Goal: Task Accomplishment & Management: Use online tool/utility

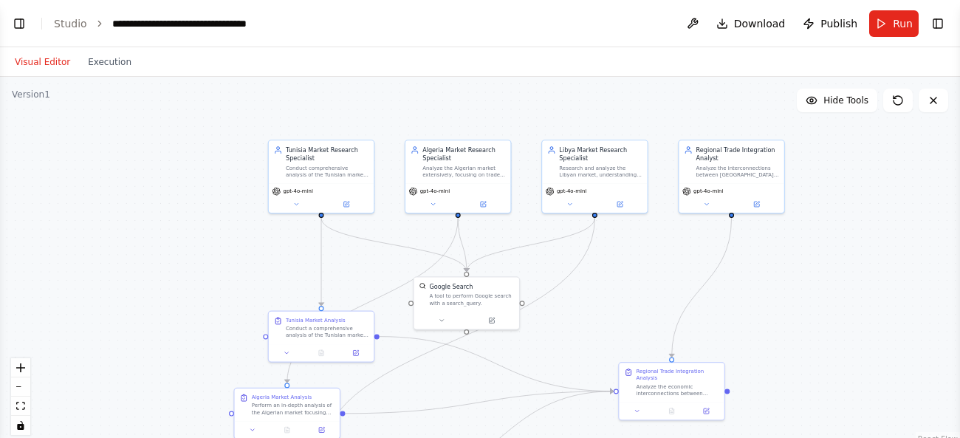
scroll to position [1303, 0]
click at [942, 19] on button "Toggle Right Sidebar" at bounding box center [937, 23] width 21 height 21
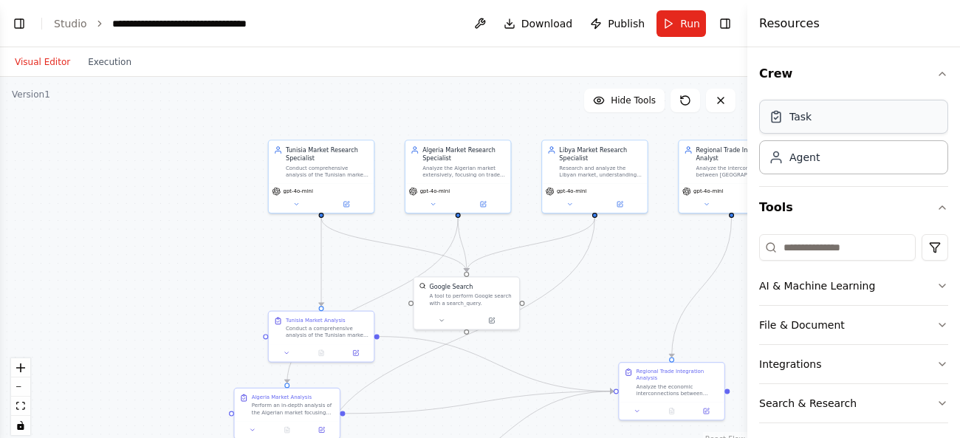
click at [797, 116] on div "Task" at bounding box center [800, 116] width 22 height 15
drag, startPoint x: 221, startPoint y: 322, endPoint x: 193, endPoint y: 264, distance: 64.1
click at [193, 264] on div "New Task Task description" at bounding box center [210, 263] width 107 height 45
click at [946, 284] on icon "button" at bounding box center [942, 286] width 12 height 12
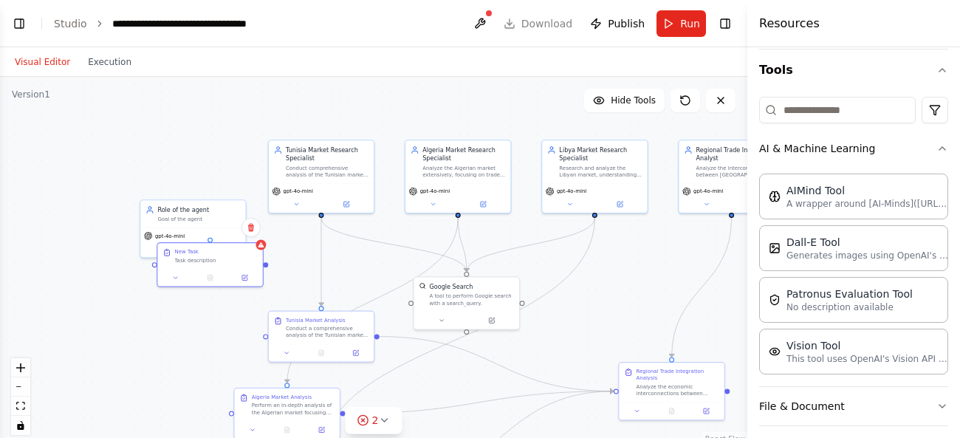
scroll to position [139, 0]
click at [833, 303] on p "No description available" at bounding box center [849, 305] width 126 height 12
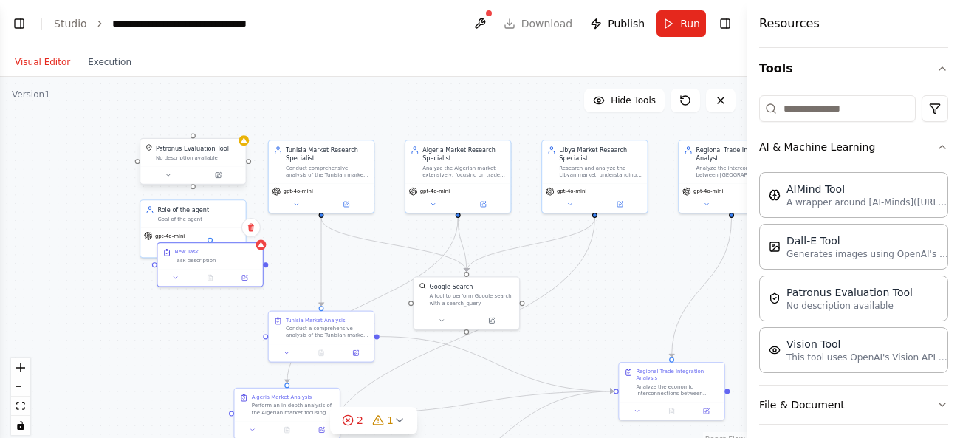
click at [171, 162] on div "Patronus Evaluation Tool No description available" at bounding box center [192, 152] width 105 height 27
click at [808, 309] on p "No description available" at bounding box center [849, 305] width 126 height 12
click at [774, 303] on img at bounding box center [775, 298] width 12 height 12
click at [225, 179] on button at bounding box center [218, 175] width 48 height 10
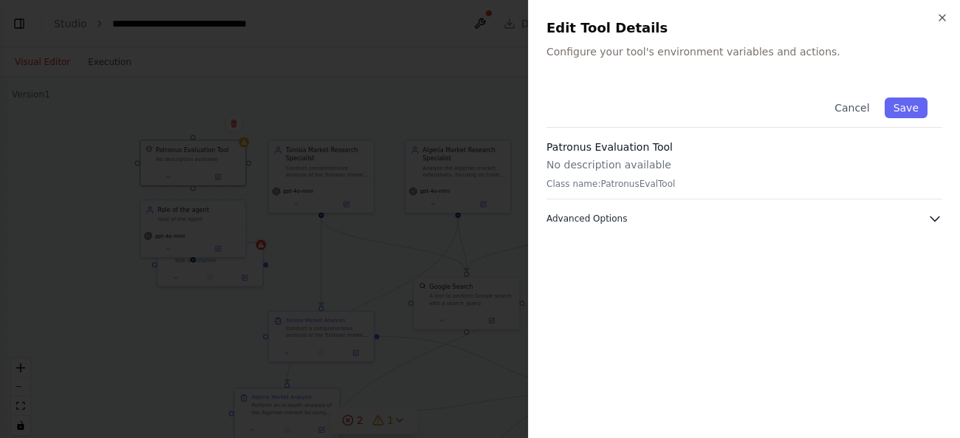
click at [864, 219] on button "Advanced Options" at bounding box center [744, 218] width 396 height 15
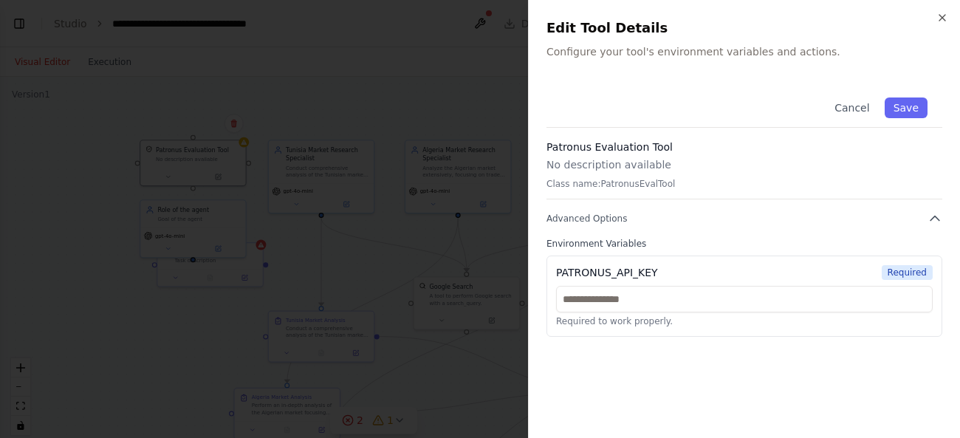
click at [415, 103] on div at bounding box center [480, 219] width 960 height 438
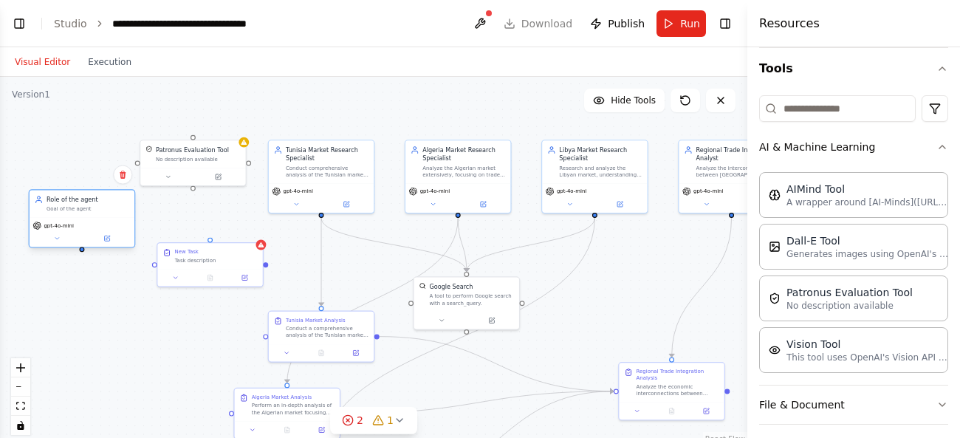
drag, startPoint x: 189, startPoint y: 216, endPoint x: 69, endPoint y: 210, distance: 119.7
click at [69, 210] on div "Goal of the agent" at bounding box center [88, 208] width 83 height 7
click at [884, 355] on p "This tool uses OpenAI's Vision API to describe the contents of an image." at bounding box center [867, 357] width 162 height 12
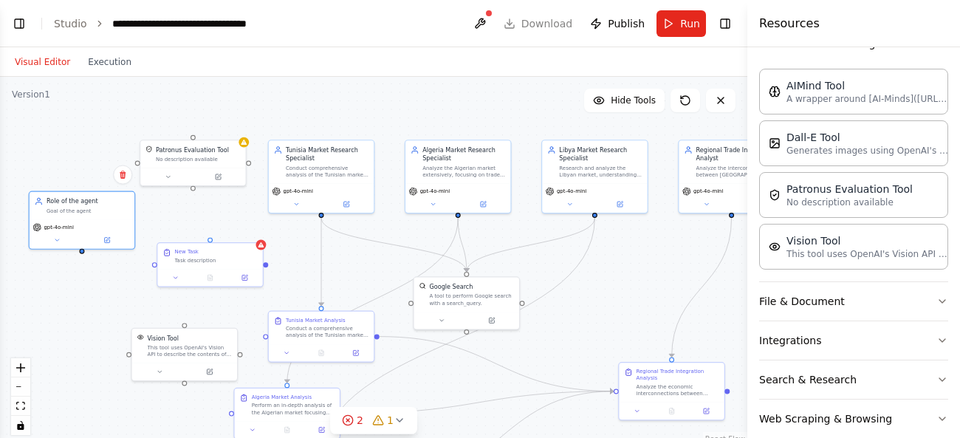
scroll to position [252, 0]
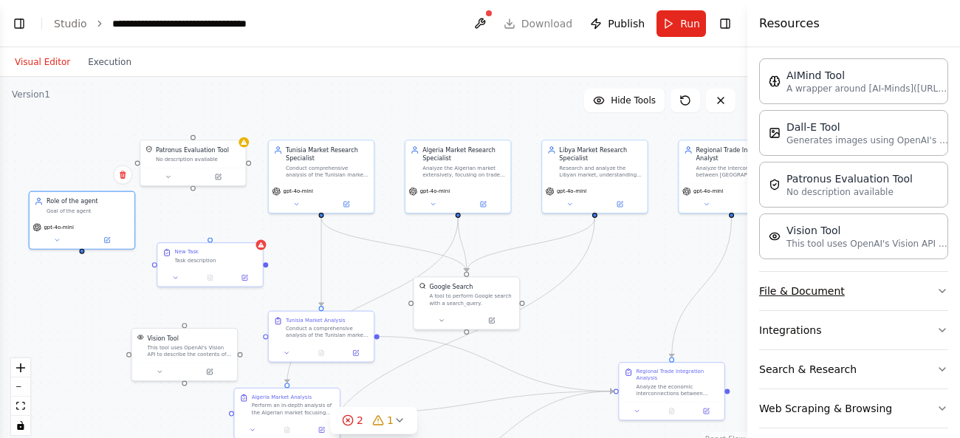
click at [842, 301] on button "File & Document" at bounding box center [853, 291] width 189 height 38
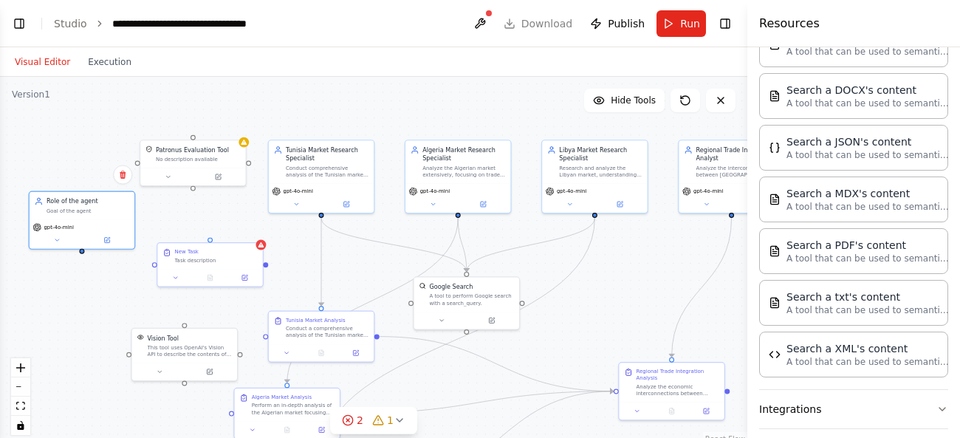
scroll to position [579, 0]
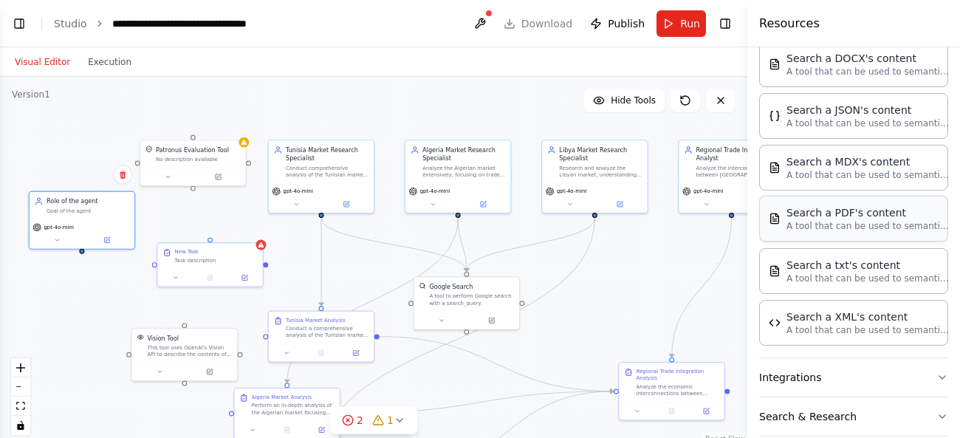
click at [866, 221] on p "A tool that can be used to semantic search a query from a PDF's content." at bounding box center [867, 226] width 162 height 12
click at [836, 226] on p "A tool that can be used to semantic search a query from a PDF's content." at bounding box center [867, 226] width 162 height 12
click at [97, 299] on div ".deletable-edge-delete-btn { width: 20px; height: 20px; border: 0px solid #ffff…" at bounding box center [373, 261] width 747 height 369
drag, startPoint x: 110, startPoint y: 340, endPoint x: 52, endPoint y: 320, distance: 61.9
click at [52, 320] on div "Search a PDF's content A tool that can be used to semantic search a query from …" at bounding box center [90, 309] width 105 height 34
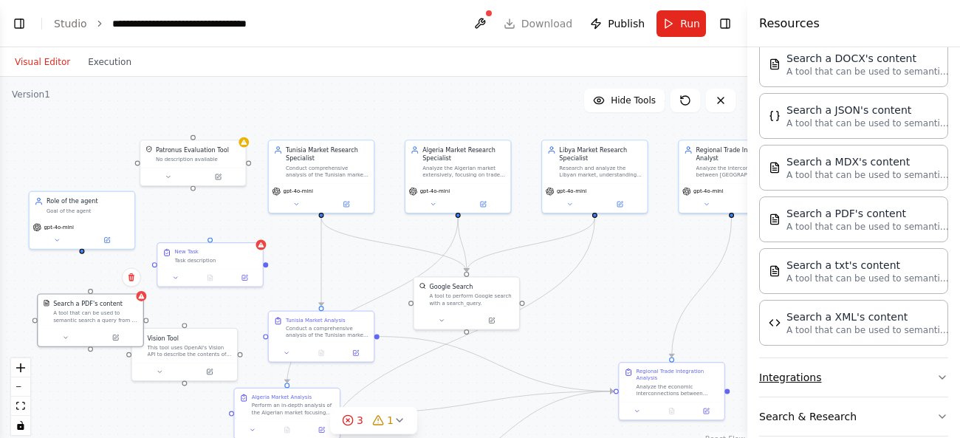
click at [829, 373] on button "Integrations" at bounding box center [853, 377] width 189 height 38
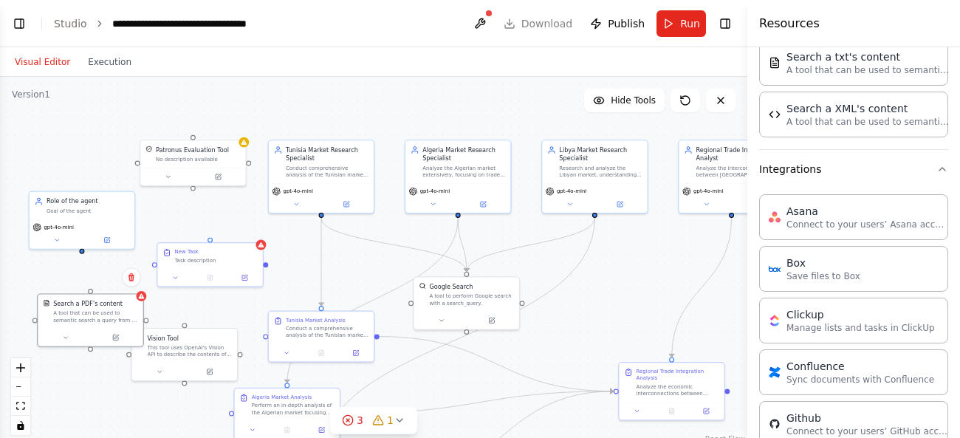
scroll to position [769, 0]
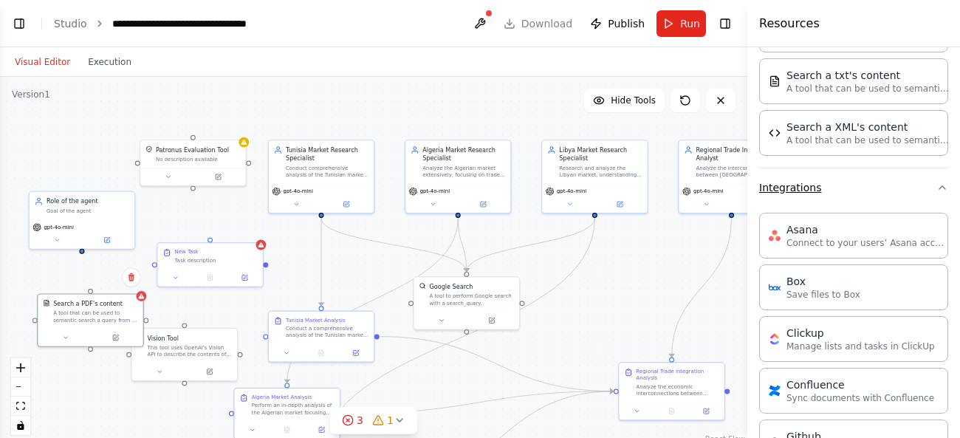
click at [817, 182] on button "Integrations" at bounding box center [853, 187] width 189 height 38
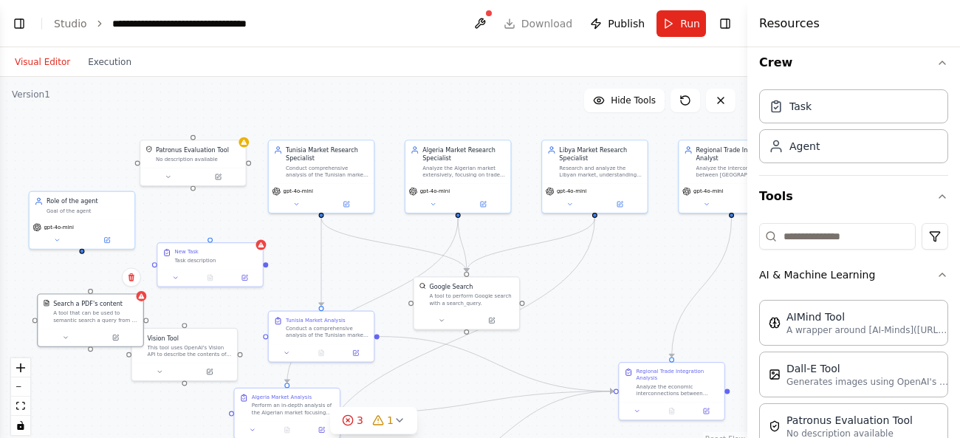
scroll to position [0, 0]
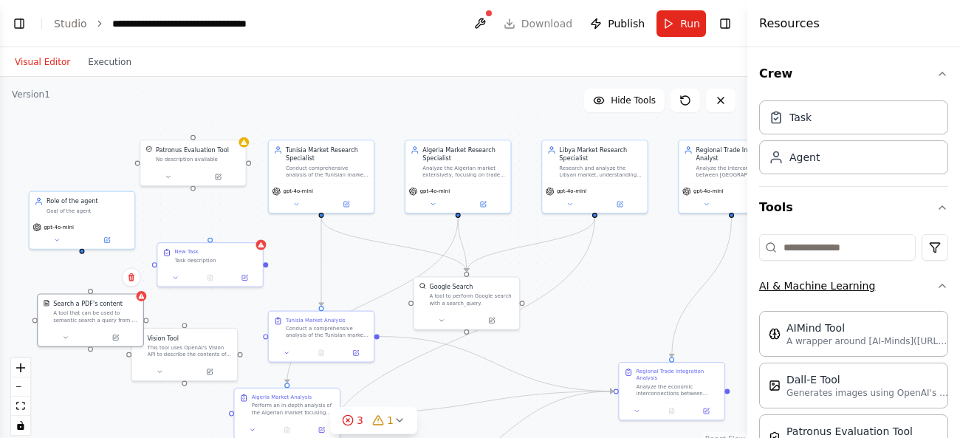
click at [820, 288] on button "AI & Machine Learning" at bounding box center [853, 286] width 189 height 38
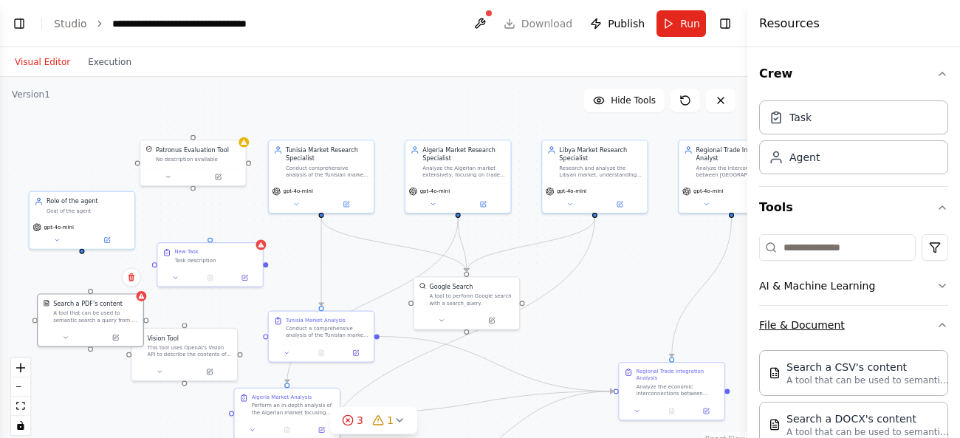
click at [802, 323] on button "File & Document" at bounding box center [853, 325] width 189 height 38
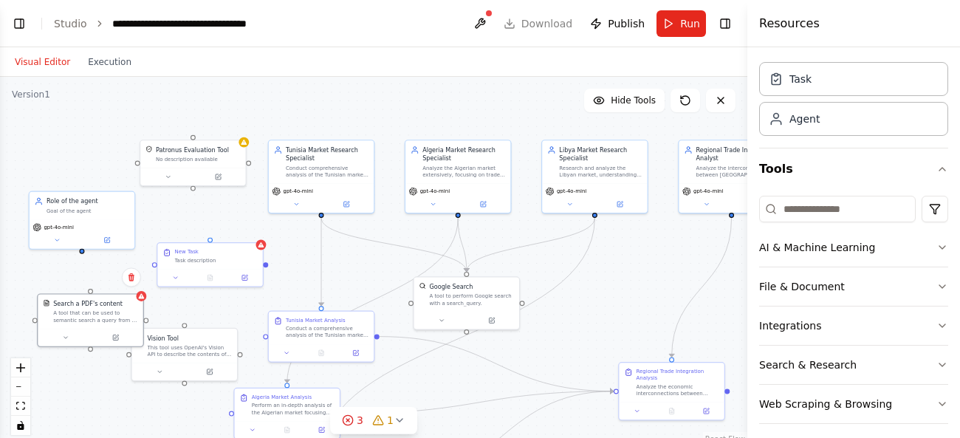
scroll to position [48, 0]
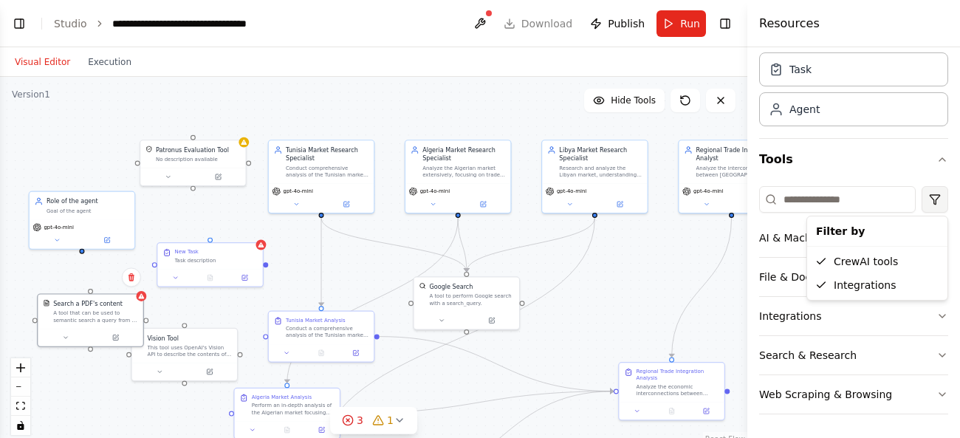
click at [937, 191] on html "BETA as a tunisien entrepreneur i'm looking for opportunity's to trade in the n…" at bounding box center [480, 219] width 960 height 438
click at [868, 168] on html "BETA as a tunisien entrepreneur i'm looking for opportunity's to trade in the n…" at bounding box center [480, 219] width 960 height 438
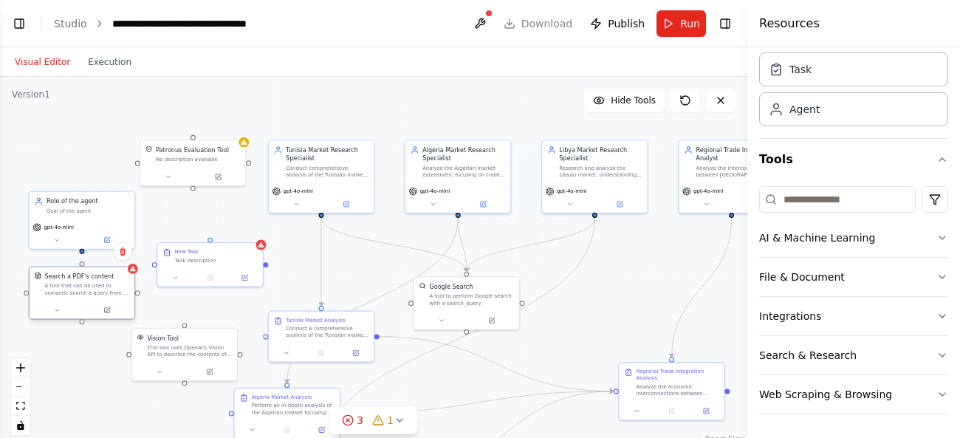
drag, startPoint x: 98, startPoint y: 325, endPoint x: 83, endPoint y: 297, distance: 31.7
click at [83, 297] on div "Search a PDF's content A tool that can be used to semantic search a query from …" at bounding box center [82, 284] width 105 height 34
click at [195, 192] on div ".deletable-edge-delete-btn { width: 20px; height: 20px; border: 0px solid #ffff…" at bounding box center [373, 261] width 747 height 369
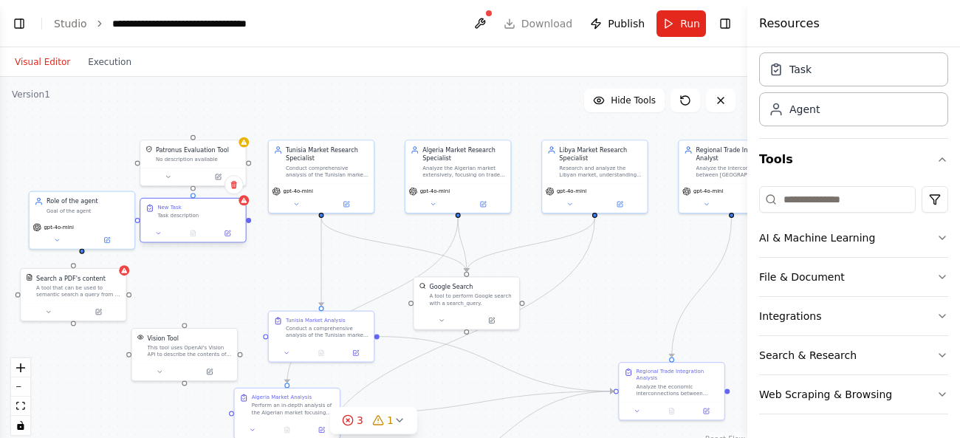
drag, startPoint x: 202, startPoint y: 269, endPoint x: 188, endPoint y: 226, distance: 45.1
click at [188, 226] on div at bounding box center [192, 233] width 105 height 18
click at [682, 244] on div ".deletable-edge-delete-btn { width: 20px; height: 20px; border: 0px solid #ffff…" at bounding box center [373, 261] width 747 height 369
click at [786, 22] on h4 "Resources" at bounding box center [789, 24] width 61 height 18
click at [485, 20] on button at bounding box center [480, 23] width 24 height 27
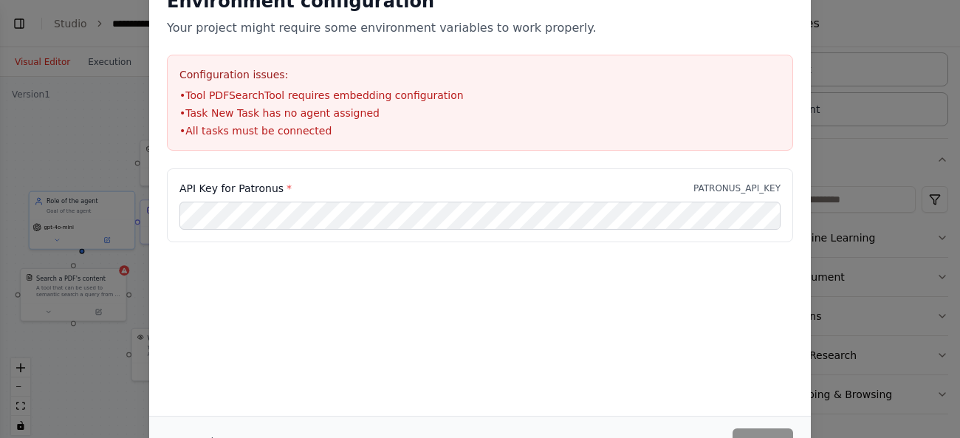
click at [843, 212] on div "Environment configuration Your project might require some environment variables…" at bounding box center [480, 219] width 960 height 438
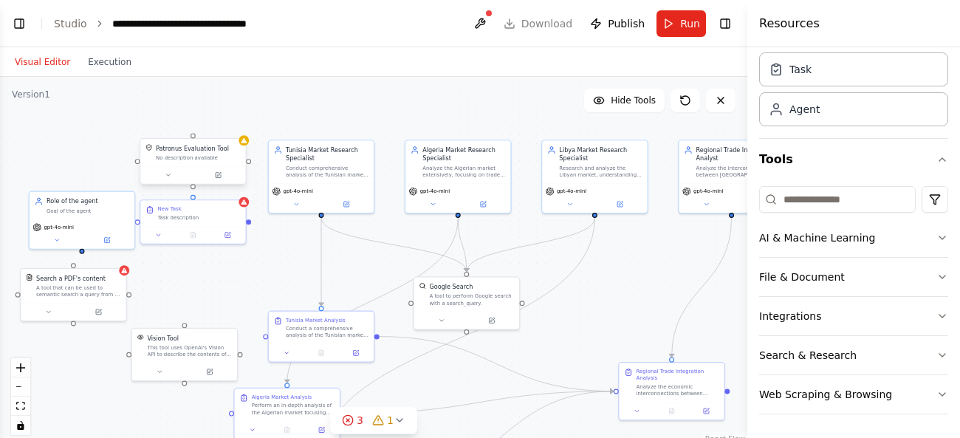
click at [206, 162] on div "Patronus Evaluation Tool No description available" at bounding box center [192, 152] width 105 height 27
click at [228, 179] on button at bounding box center [218, 175] width 48 height 10
click at [16, 369] on button "zoom in" at bounding box center [20, 367] width 19 height 19
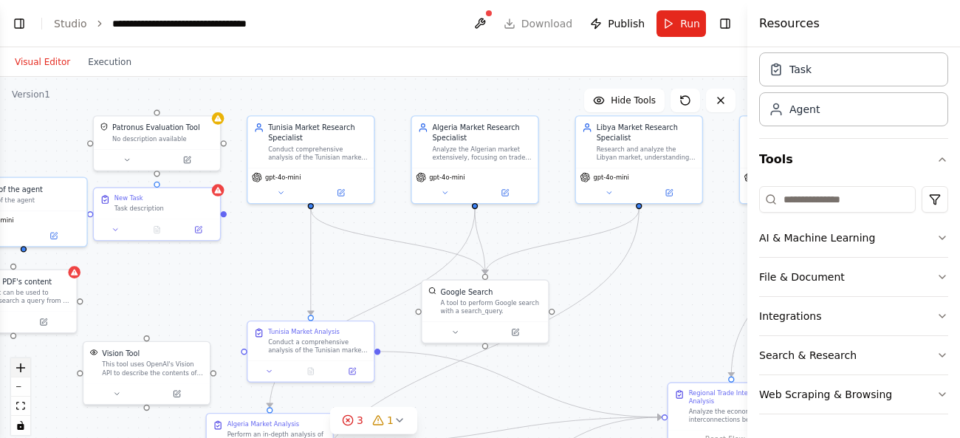
click at [16, 369] on button "zoom in" at bounding box center [20, 367] width 19 height 19
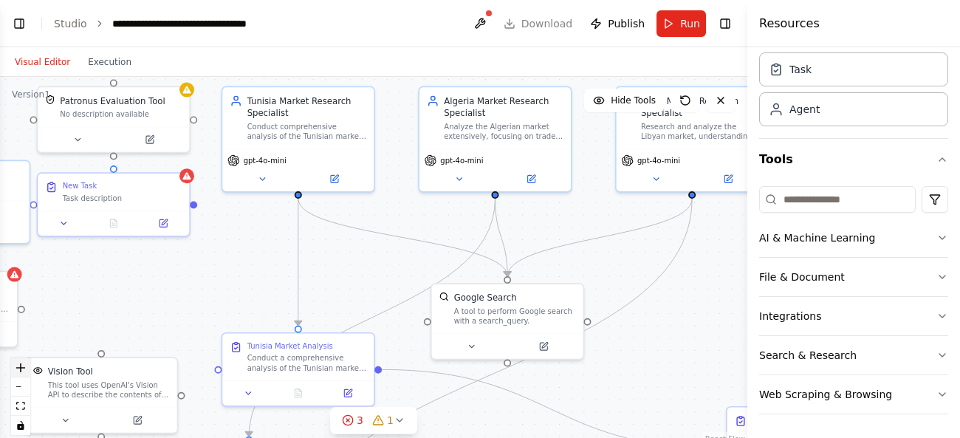
click at [16, 369] on button "zoom in" at bounding box center [20, 367] width 19 height 19
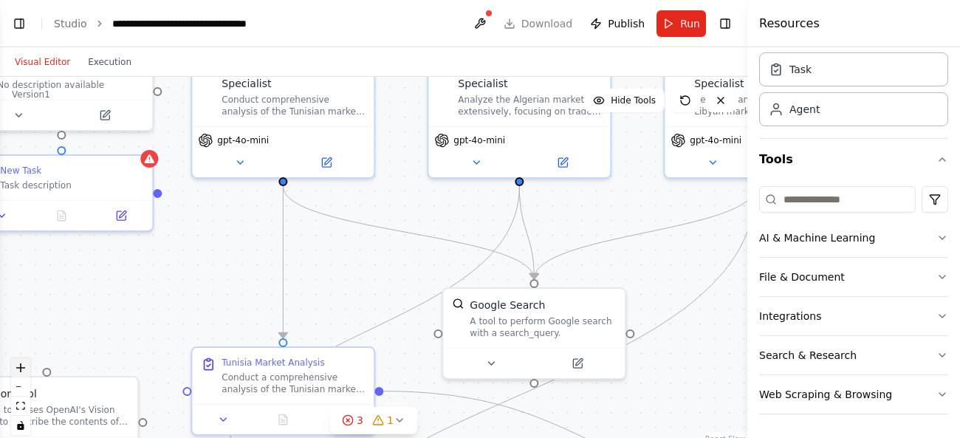
click at [16, 369] on button "zoom in" at bounding box center [20, 367] width 19 height 19
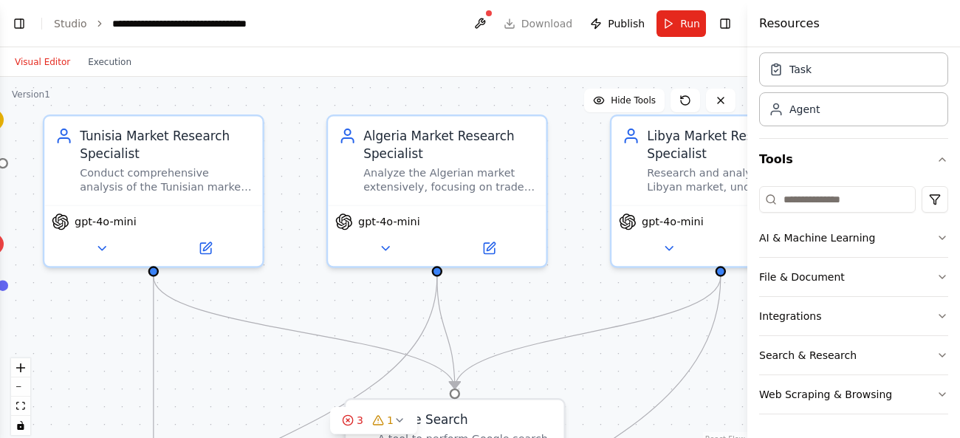
drag, startPoint x: 335, startPoint y: 293, endPoint x: 216, endPoint y: 403, distance: 162.5
click at [216, 403] on div ".deletable-edge-delete-btn { width: 20px; height: 20px; border: 0px solid #ffff…" at bounding box center [373, 261] width 747 height 369
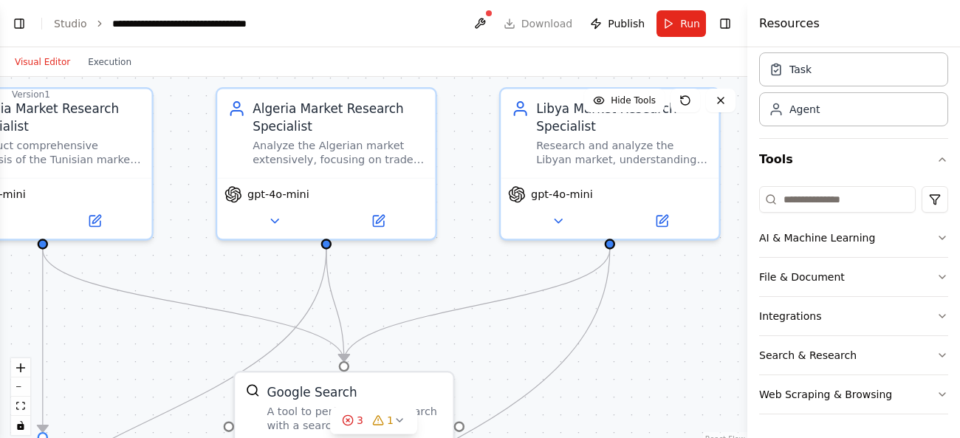
drag, startPoint x: 553, startPoint y: 320, endPoint x: 334, endPoint y: 316, distance: 218.5
click at [334, 316] on div ".deletable-edge-delete-btn { width: 20px; height: 20px; border: 0px solid #ffff…" at bounding box center [373, 261] width 747 height 369
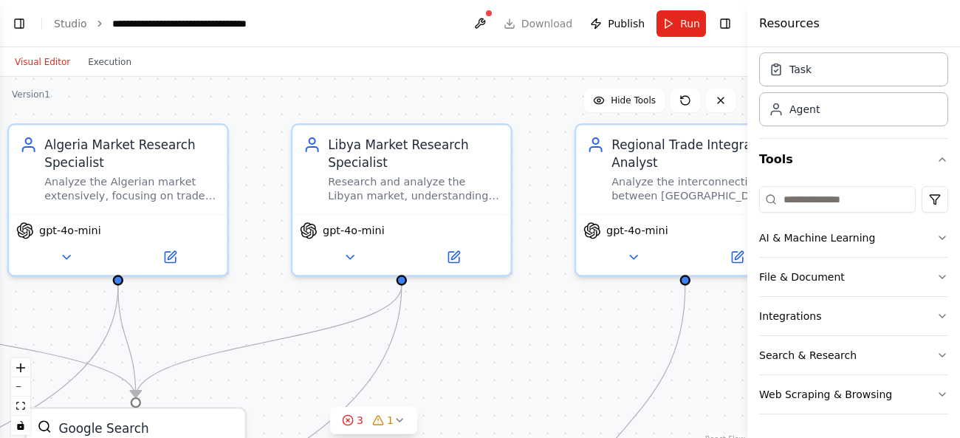
drag, startPoint x: 591, startPoint y: 325, endPoint x: 700, endPoint y: 336, distance: 109.8
click at [700, 336] on div ".deletable-edge-delete-btn { width: 20px; height: 20px; border: 0px solid #ffff…" at bounding box center [373, 261] width 747 height 369
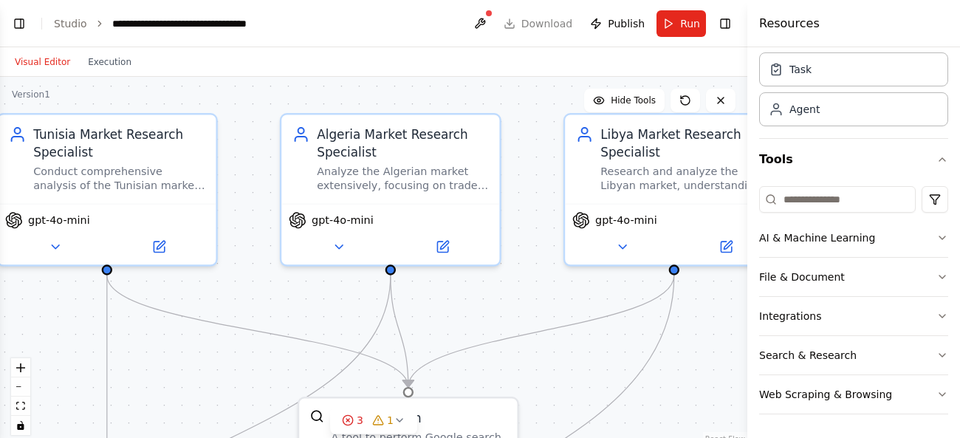
drag, startPoint x: 476, startPoint y: 326, endPoint x: 704, endPoint y: 335, distance: 227.6
click at [704, 335] on div ".deletable-edge-delete-btn { width: 20px; height: 20px; border: 0px solid #ffff…" at bounding box center [373, 261] width 747 height 369
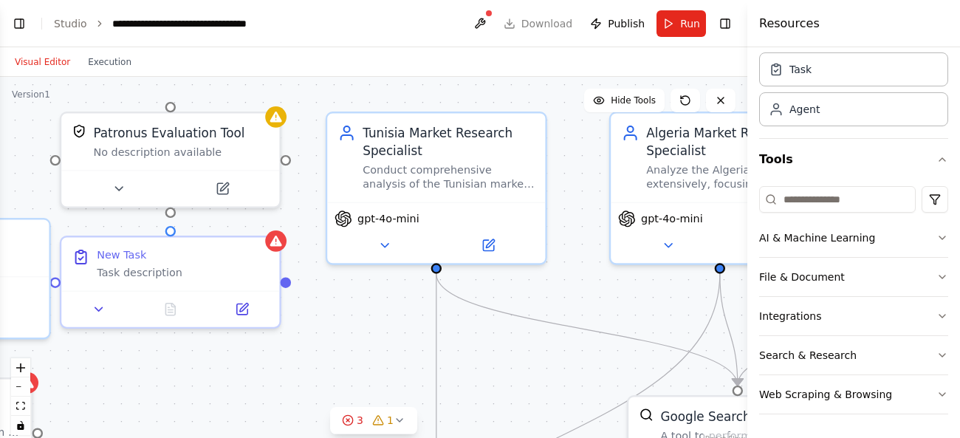
drag, startPoint x: 478, startPoint y: 342, endPoint x: 703, endPoint y: 315, distance: 226.0
click at [703, 315] on div ".deletable-edge-delete-btn { width: 20px; height: 20px; border: 0px solid #ffff…" at bounding box center [373, 261] width 747 height 369
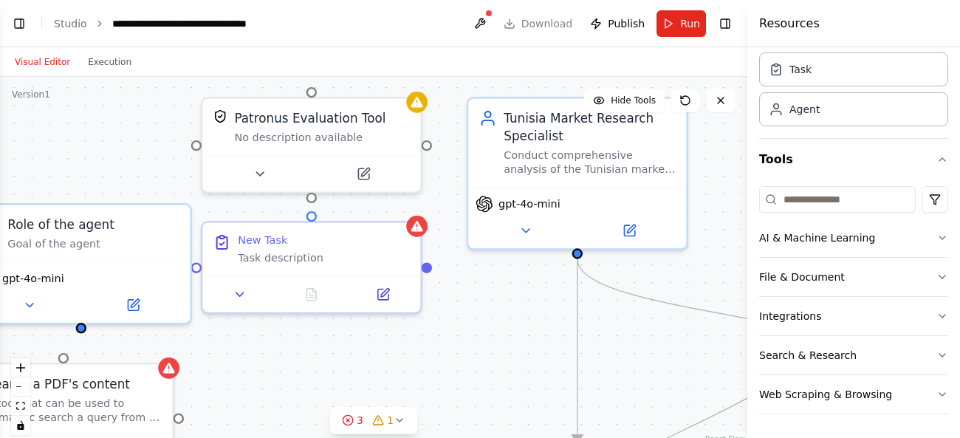
drag, startPoint x: 436, startPoint y: 308, endPoint x: 569, endPoint y: 300, distance: 133.1
click at [569, 300] on div ".deletable-edge-delete-btn { width: 20px; height: 20px; border: 0px solid #ffff…" at bounding box center [373, 261] width 747 height 369
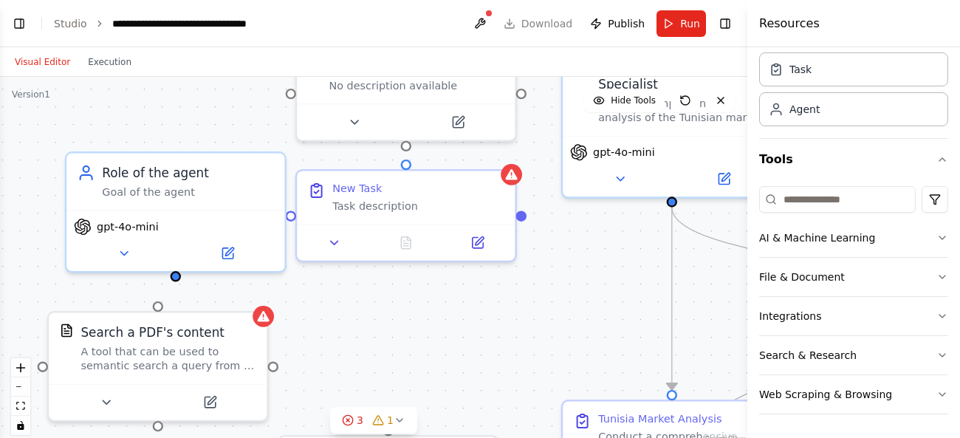
drag, startPoint x: 447, startPoint y: 342, endPoint x: 531, endPoint y: 284, distance: 102.0
click at [531, 284] on div ".deletable-edge-delete-btn { width: 20px; height: 20px; border: 0px solid #ffff…" at bounding box center [373, 261] width 747 height 369
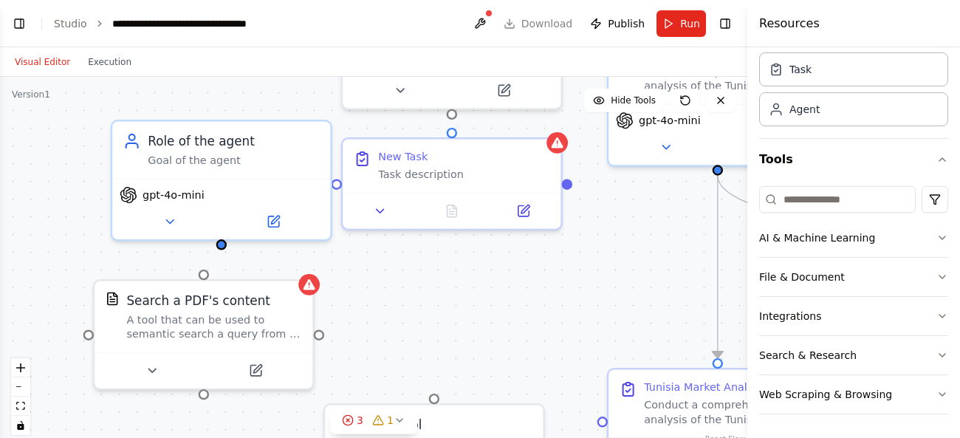
drag, startPoint x: 422, startPoint y: 322, endPoint x: 434, endPoint y: 292, distance: 32.8
click at [434, 292] on div ".deletable-edge-delete-btn { width: 20px; height: 20px; border: 0px solid #ffff…" at bounding box center [373, 261] width 747 height 369
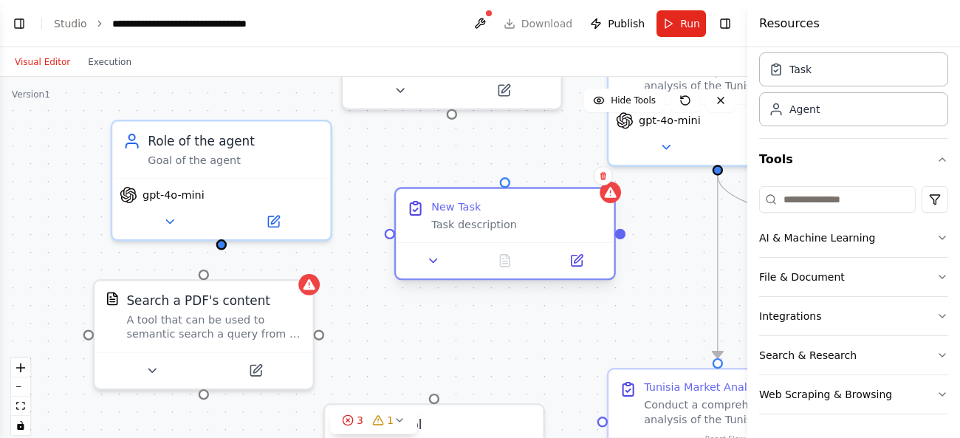
drag, startPoint x: 411, startPoint y: 169, endPoint x: 458, endPoint y: 227, distance: 74.0
click at [458, 227] on div "Task description" at bounding box center [517, 224] width 172 height 14
click at [20, 389] on button "zoom out" at bounding box center [20, 386] width 19 height 19
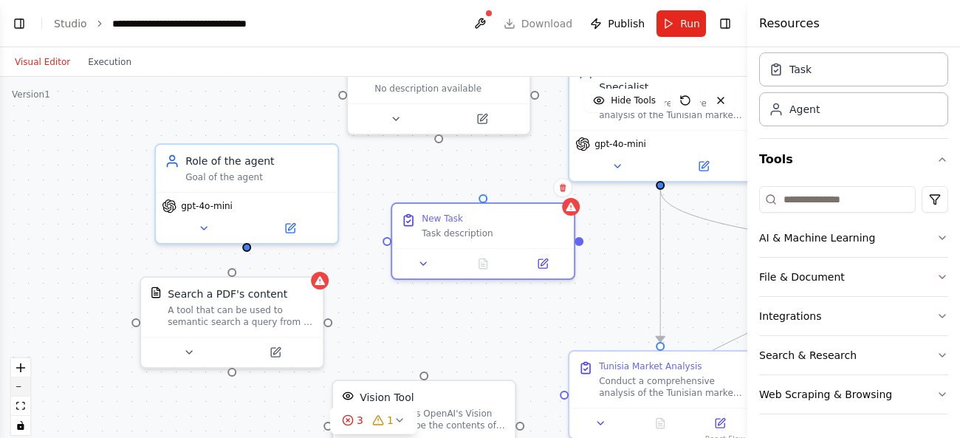
click at [20, 389] on button "zoom out" at bounding box center [20, 386] width 19 height 19
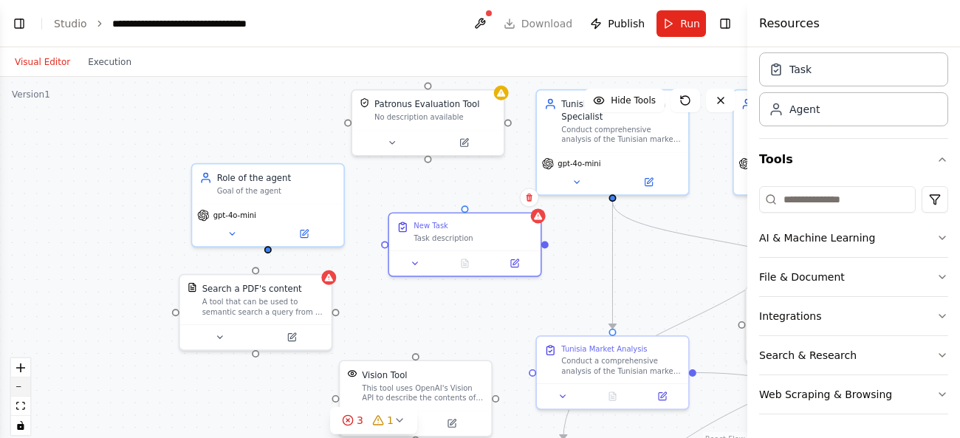
click at [20, 389] on button "zoom out" at bounding box center [20, 386] width 19 height 19
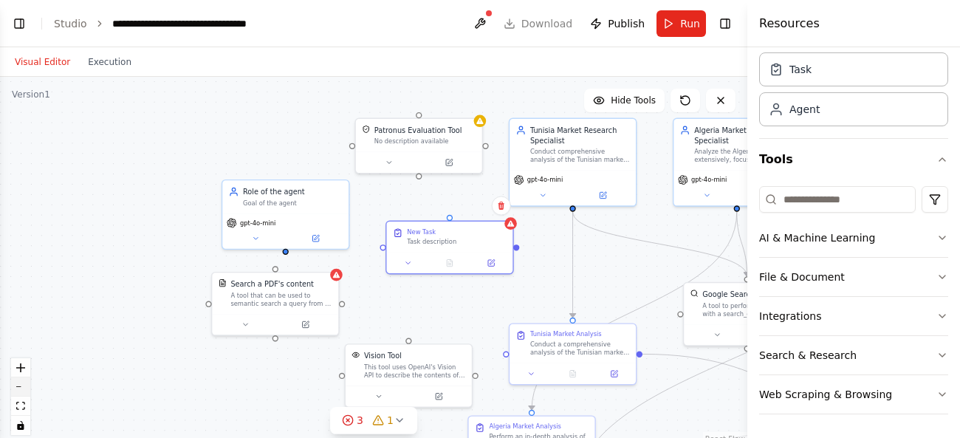
click at [20, 389] on button "zoom out" at bounding box center [20, 386] width 19 height 19
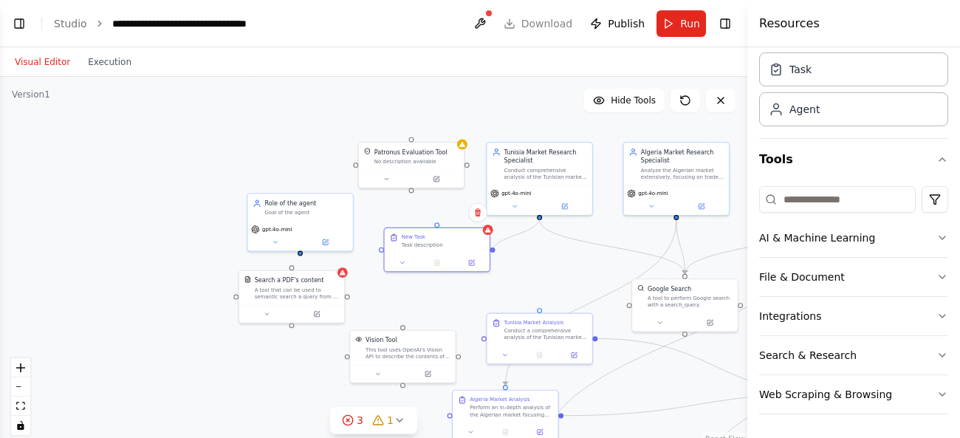
drag, startPoint x: 536, startPoint y: 303, endPoint x: 492, endPoint y: 252, distance: 67.5
click at [492, 252] on div ".deletable-edge-delete-btn { width: 20px; height: 20px; border: 0px solid #ffff…" at bounding box center [373, 261] width 747 height 369
drag, startPoint x: 541, startPoint y: 217, endPoint x: 546, endPoint y: 321, distance: 104.2
click at [546, 312] on div "Tunisia Market Research Specialist Conduct comprehensive analysis of the Tunisi…" at bounding box center [659, 205] width 433 height 213
click at [539, 215] on div ".deletable-edge-delete-btn { width: 20px; height: 20px; border: 0px solid #ffff…" at bounding box center [659, 205] width 433 height 213
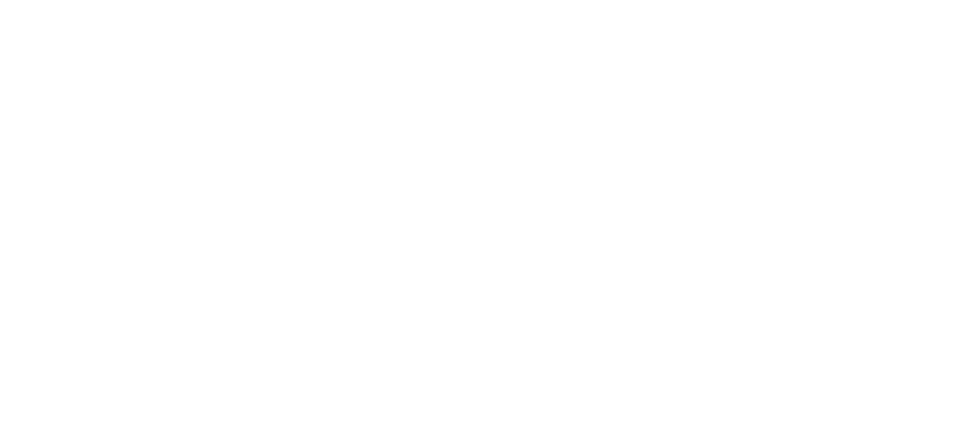
click at [255, 0] on html at bounding box center [480, 0] width 960 height 0
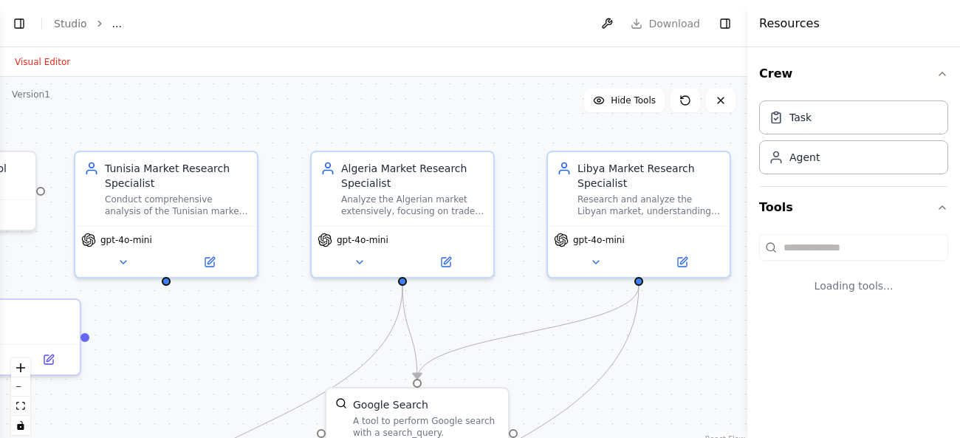
select select "****"
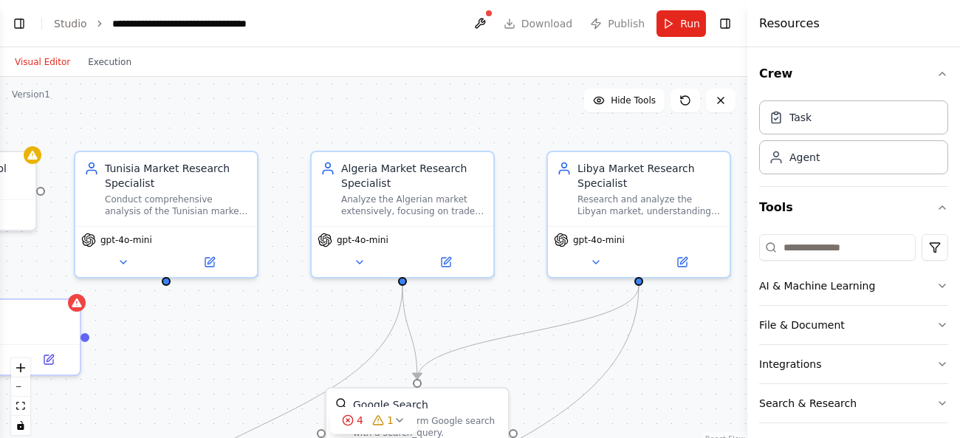
scroll to position [1303, 0]
click at [13, 388] on button "zoom out" at bounding box center [20, 386] width 19 height 19
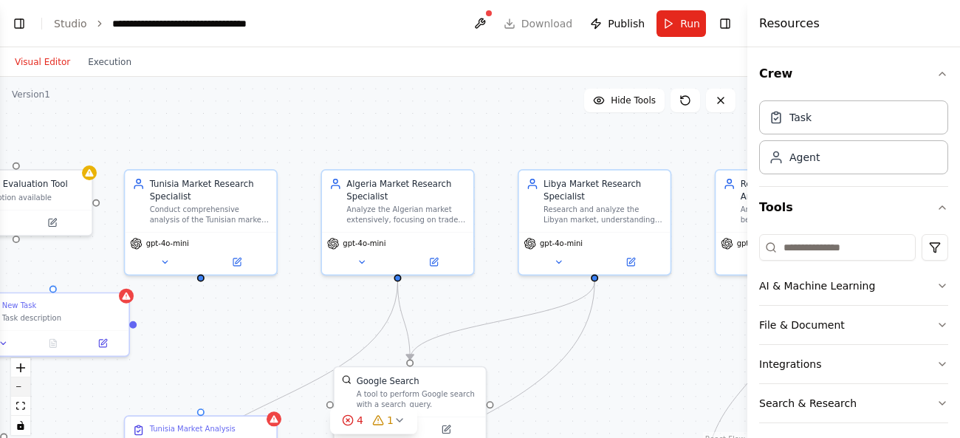
click at [13, 388] on button "zoom out" at bounding box center [20, 386] width 19 height 19
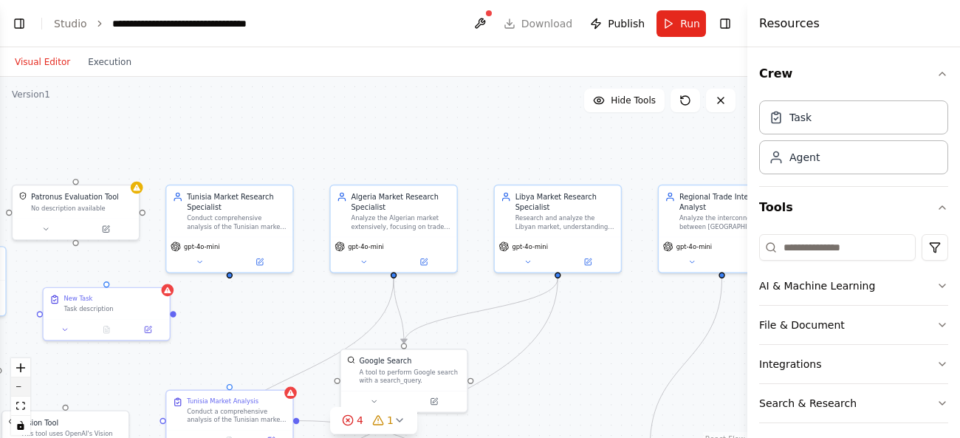
click at [13, 388] on button "zoom out" at bounding box center [20, 386] width 19 height 19
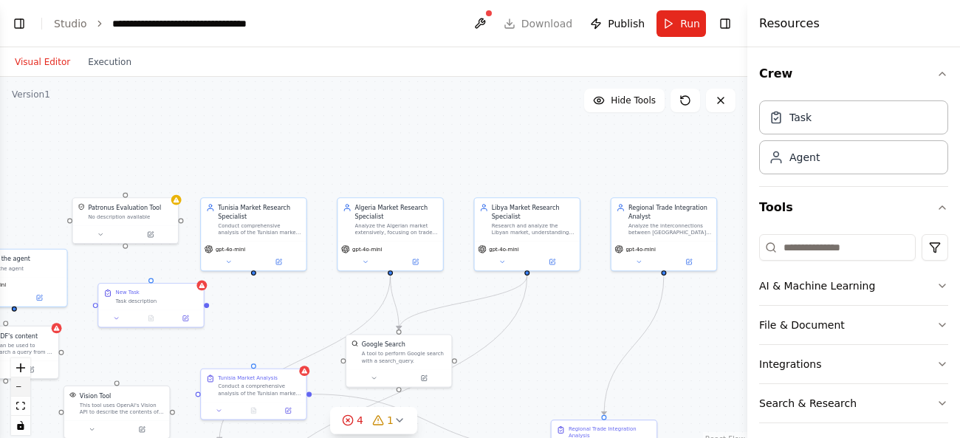
click at [13, 388] on button "zoom out" at bounding box center [20, 386] width 19 height 19
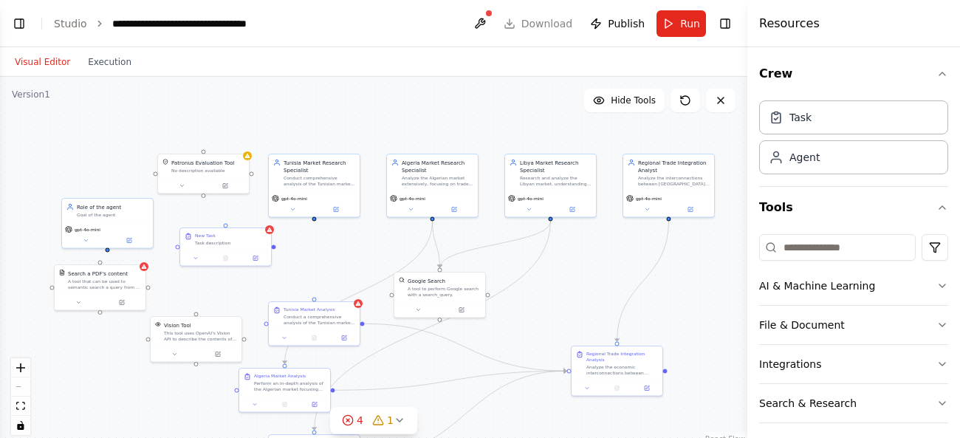
drag, startPoint x: 283, startPoint y: 327, endPoint x: 328, endPoint y: 275, distance: 68.6
click at [328, 275] on div ".deletable-edge-delete-btn { width: 20px; height: 20px; border: 0px solid #ffff…" at bounding box center [373, 261] width 747 height 369
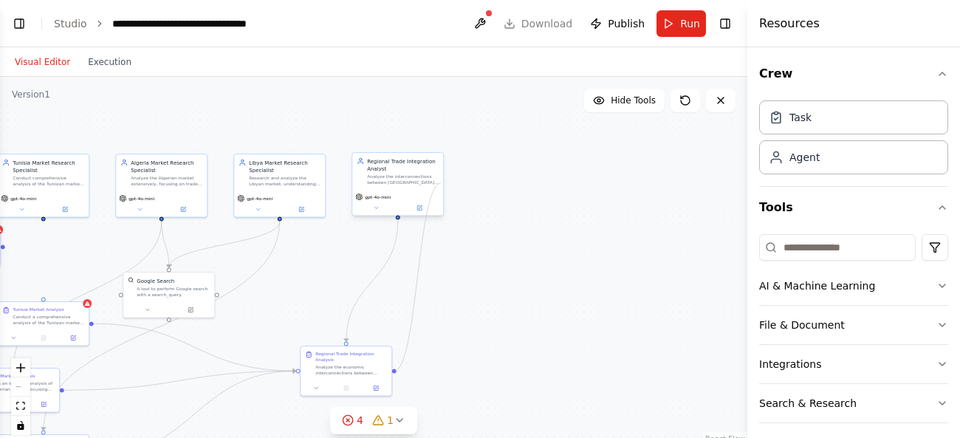
drag, startPoint x: 665, startPoint y: 371, endPoint x: 441, endPoint y: 183, distance: 292.9
click at [334, 183] on div "Tunisia Market Research Specialist Conduct comprehensive analysis of the Tunisi…" at bounding box center [147, 209] width 374 height 185
drag, startPoint x: 396, startPoint y: 369, endPoint x: 399, endPoint y: 210, distance: 159.5
click at [334, 210] on div "Tunisia Market Research Specialist Conduct comprehensive analysis of the Tunisi…" at bounding box center [147, 209] width 374 height 185
click at [280, 214] on div "Libya Market Research Specialist Research and analyze the Libyan market, unders…" at bounding box center [279, 184] width 92 height 64
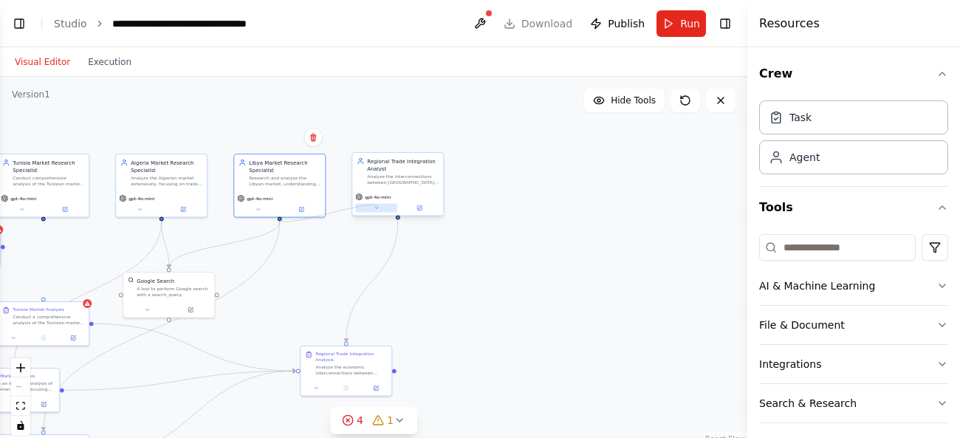
drag, startPoint x: 280, startPoint y: 219, endPoint x: 379, endPoint y: 207, distance: 99.6
click at [334, 207] on div "Tunisia Market Research Specialist Conduct comprehensive analysis of the Tunisi…" at bounding box center [147, 209] width 374 height 185
click at [275, 218] on div ".deletable-edge-delete-btn { width: 20px; height: 20px; border: 0px solid #ffff…" at bounding box center [373, 261] width 747 height 369
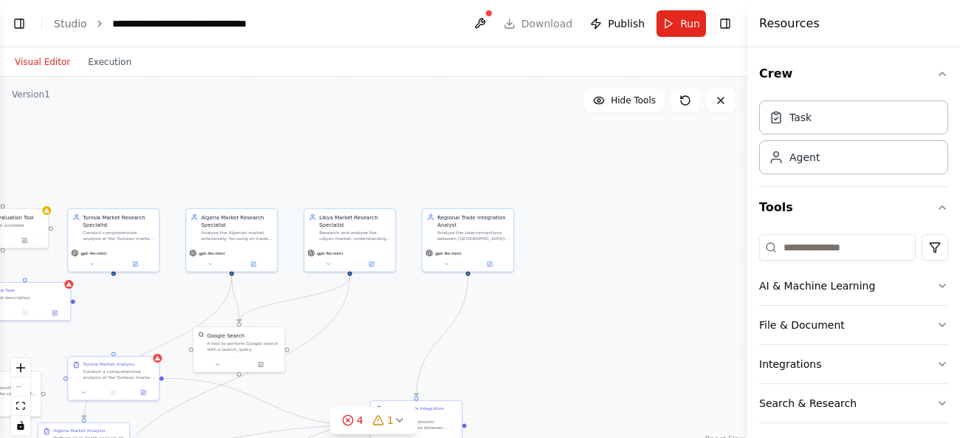
drag, startPoint x: 278, startPoint y: 219, endPoint x: 348, endPoint y: 274, distance: 88.9
click at [348, 274] on div ".deletable-edge-delete-btn { width: 20px; height: 20px; border: 0px solid #ffff…" at bounding box center [373, 261] width 747 height 369
drag, startPoint x: 348, startPoint y: 277, endPoint x: 351, endPoint y: 269, distance: 7.7
click at [351, 269] on div ".deletable-edge-delete-btn { width: 20px; height: 20px; border: 0px solid #ffff…" at bounding box center [217, 263] width 374 height 185
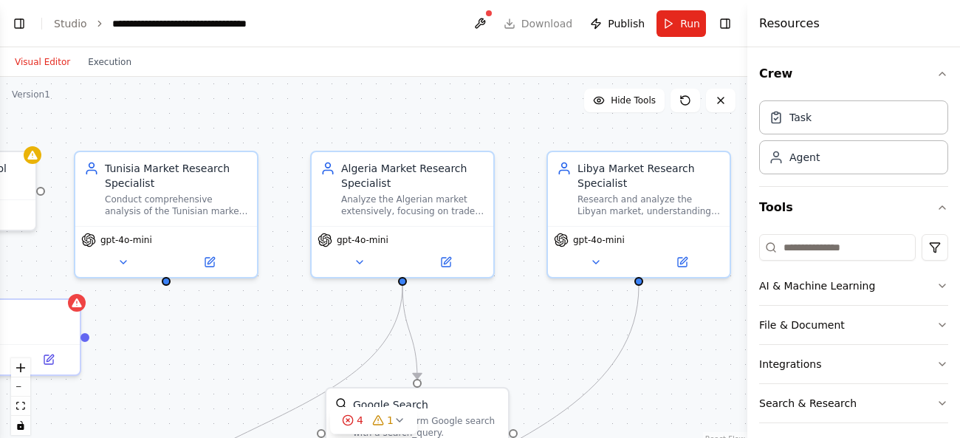
scroll to position [1303, 0]
click at [23, 366] on icon "zoom in" at bounding box center [20, 367] width 9 height 9
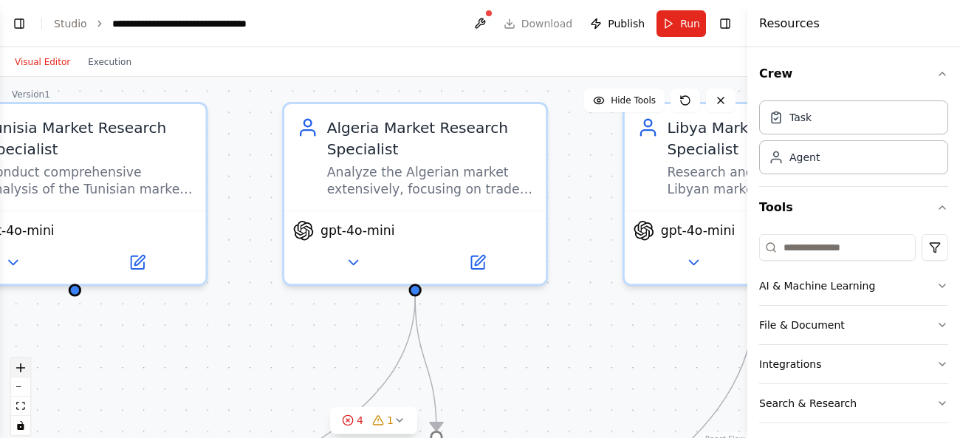
click at [23, 366] on icon "zoom in" at bounding box center [20, 367] width 9 height 9
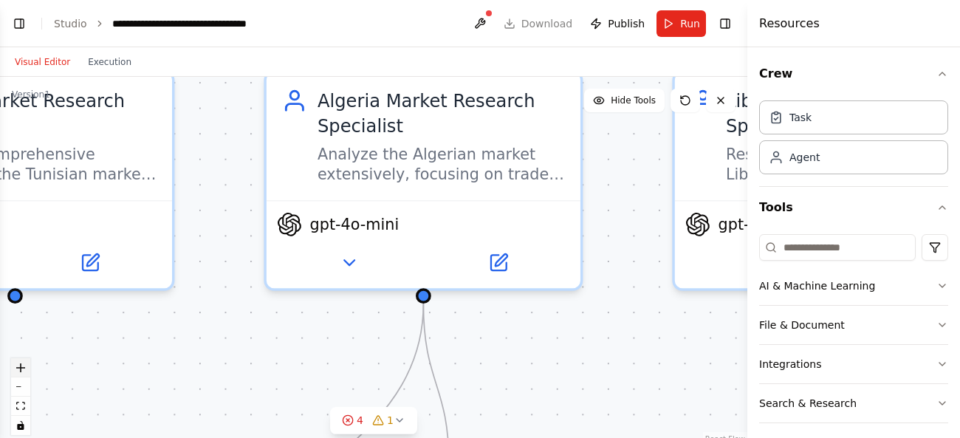
click at [23, 366] on icon "zoom in" at bounding box center [20, 367] width 9 height 9
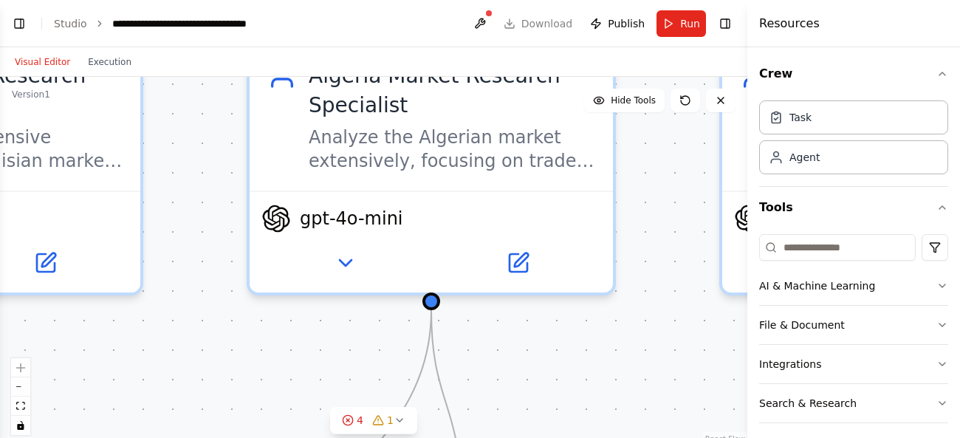
click at [337, 311] on div ".deletable-edge-delete-btn { width: 20px; height: 20px; border: 0px solid #ffff…" at bounding box center [373, 261] width 747 height 369
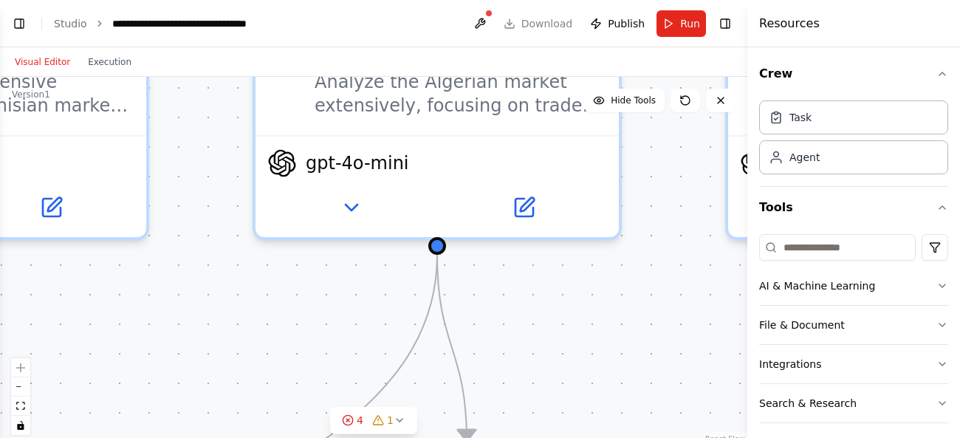
drag, startPoint x: 337, startPoint y: 311, endPoint x: 343, endPoint y: 255, distance: 55.7
click at [343, 255] on div ".deletable-edge-delete-btn { width: 20px; height: 20px; border: 0px solid #ffff…" at bounding box center [373, 261] width 747 height 369
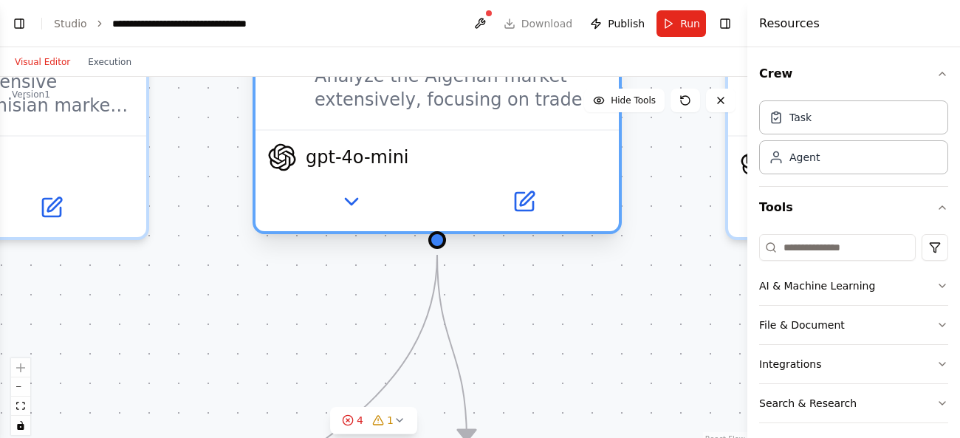
click at [347, 226] on div "Algeria Market Research Specialist Analyze the Algerian market extensively, foc…" at bounding box center [436, 106] width 369 height 255
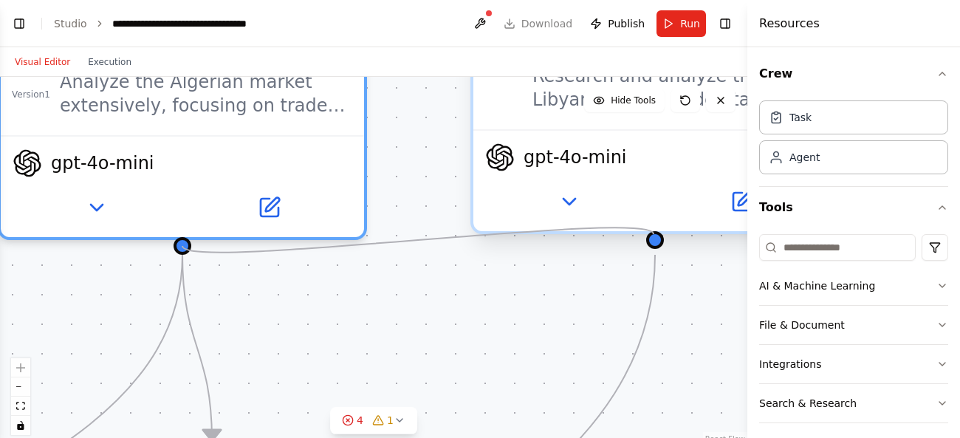
drag, startPoint x: 436, startPoint y: 237, endPoint x: 653, endPoint y: 233, distance: 217.1
click at [653, 233] on div "Tunisia Market Research Specialist Conduct comprehensive analysis of the Tunisi…" at bounding box center [125, 206] width 1494 height 738
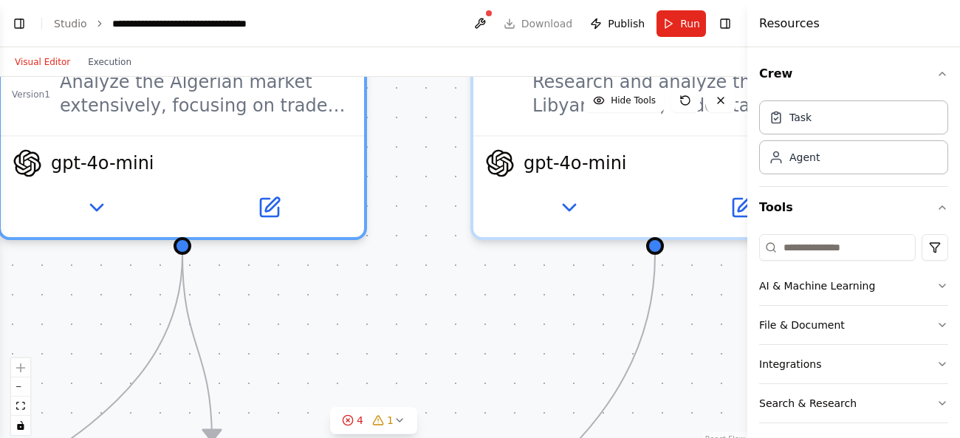
drag, startPoint x: 190, startPoint y: 242, endPoint x: 276, endPoint y: 259, distance: 87.3
drag, startPoint x: 176, startPoint y: 249, endPoint x: 447, endPoint y: 298, distance: 274.6
click at [447, 298] on div ".deletable-edge-delete-btn { width: 20px; height: 20px; border: 0px solid #ffff…" at bounding box center [373, 261] width 747 height 369
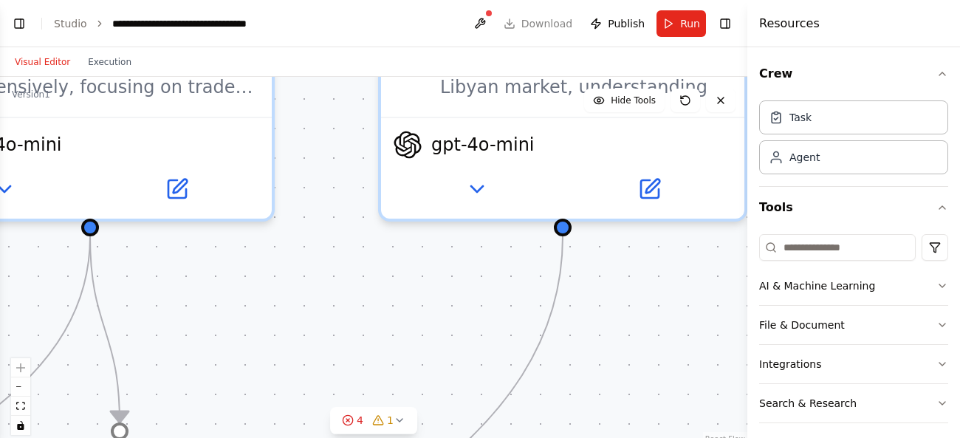
drag, startPoint x: 447, startPoint y: 298, endPoint x: 354, endPoint y: 279, distance: 94.1
click at [354, 279] on div ".deletable-edge-delete-btn { width: 20px; height: 20px; border: 0px solid #ffff…" at bounding box center [373, 261] width 747 height 369
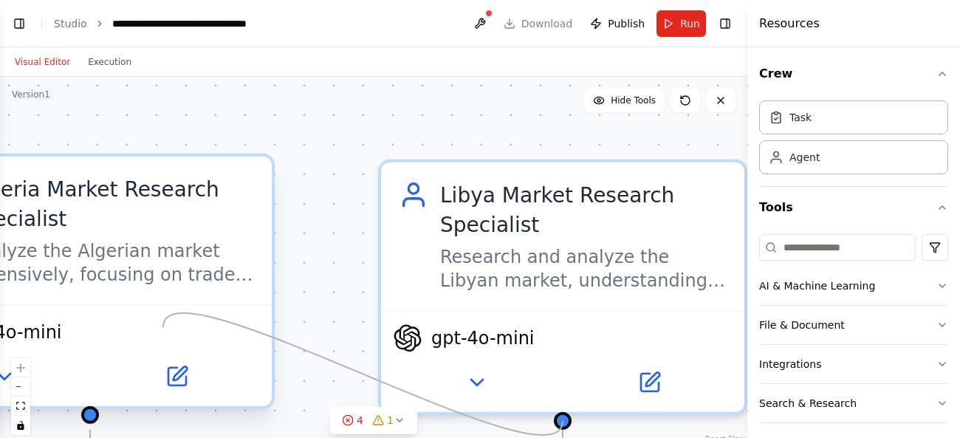
drag, startPoint x: 561, startPoint y: 229, endPoint x: 163, endPoint y: 327, distance: 409.8
click at [163, 327] on div "Tunisia Market Research Specialist Conduct comprehensive analysis of the Tunisi…" at bounding box center [32, 381] width 1494 height 738
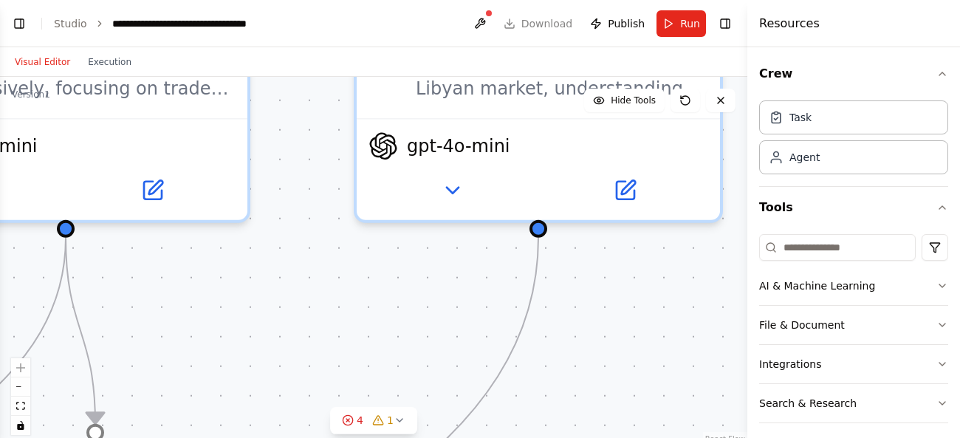
drag, startPoint x: 329, startPoint y: 337, endPoint x: 310, endPoint y: 122, distance: 216.4
click at [310, 122] on div ".deletable-edge-delete-btn { width: 20px; height: 20px; border: 0px solid #ffff…" at bounding box center [373, 261] width 747 height 369
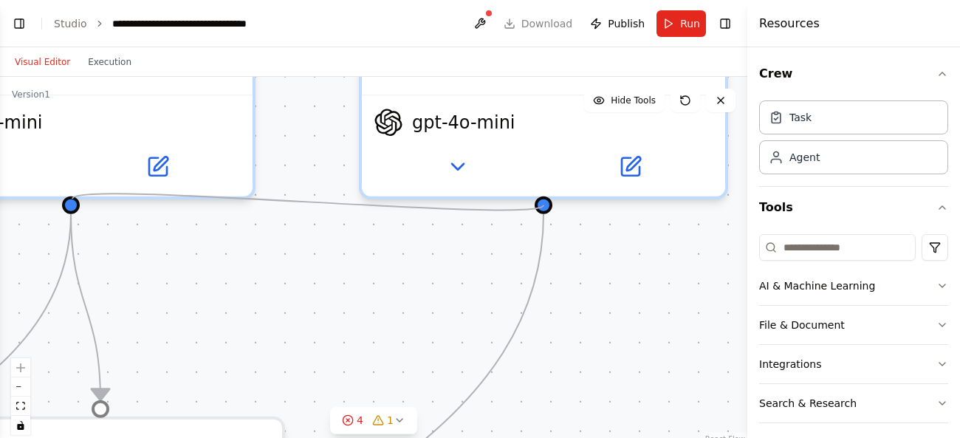
drag, startPoint x: 540, startPoint y: 204, endPoint x: 72, endPoint y: 199, distance: 468.1
click at [72, 199] on div "Tunisia Market Research Specialist Conduct comprehensive analysis of the Tunisi…" at bounding box center [13, 165] width 1494 height 738
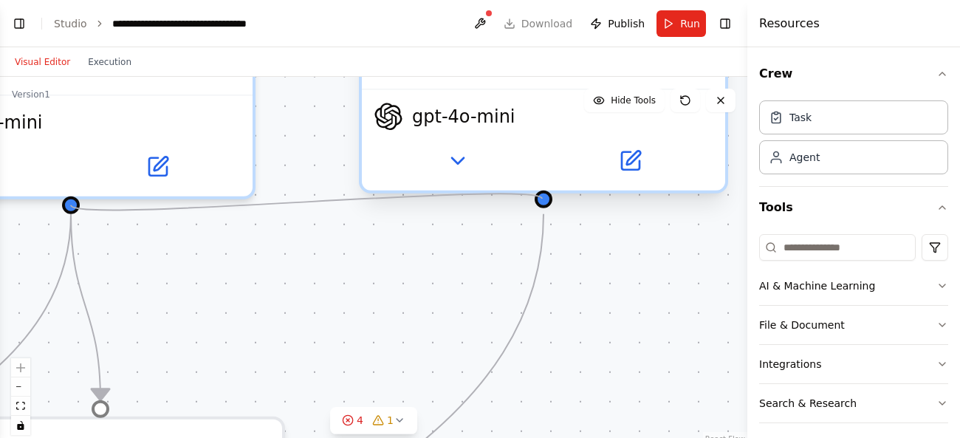
drag, startPoint x: 72, startPoint y: 199, endPoint x: 542, endPoint y: 199, distance: 469.5
click at [542, 199] on div "Tunisia Market Research Specialist Conduct comprehensive analysis of the Tunisi…" at bounding box center [13, 165] width 1494 height 738
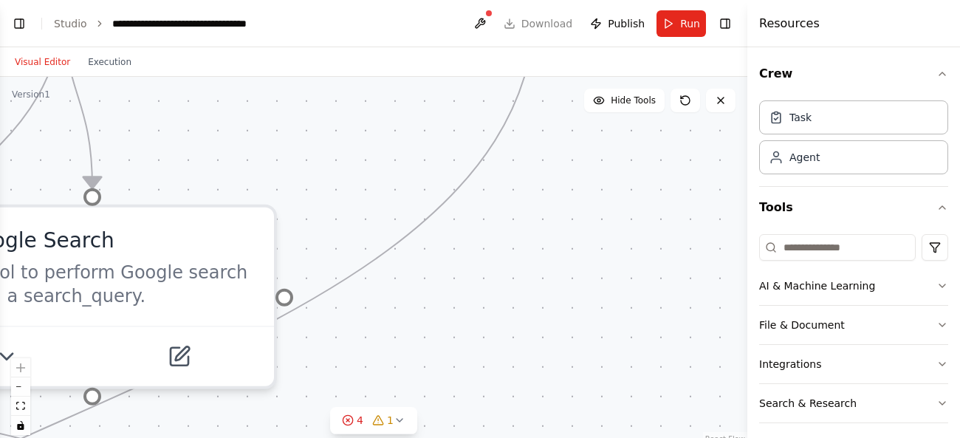
drag, startPoint x: 629, startPoint y: 303, endPoint x: 621, endPoint y: 91, distance: 212.0
click at [621, 91] on div ".deletable-edge-delete-btn { width: 20px; height: 20px; border: 0px solid #ffff…" at bounding box center [373, 261] width 747 height 369
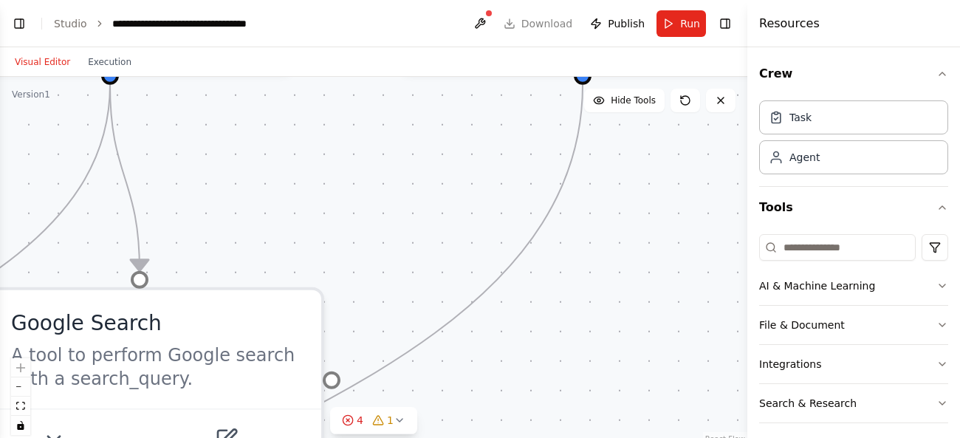
drag, startPoint x: 631, startPoint y: 125, endPoint x: 678, endPoint y: 207, distance: 95.2
click at [678, 207] on div ".deletable-edge-delete-btn { width: 20px; height: 20px; border: 0px solid #ffff…" at bounding box center [373, 261] width 747 height 369
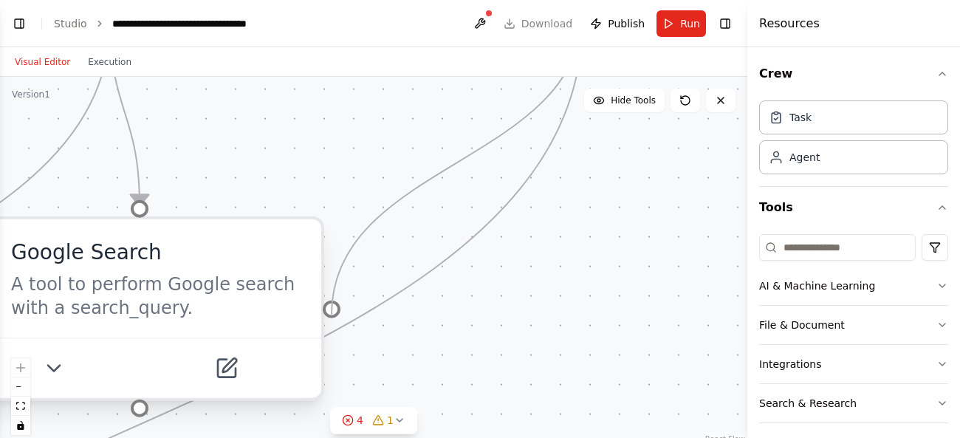
drag, startPoint x: 582, startPoint y: 77, endPoint x: 314, endPoint y: 318, distance: 361.2
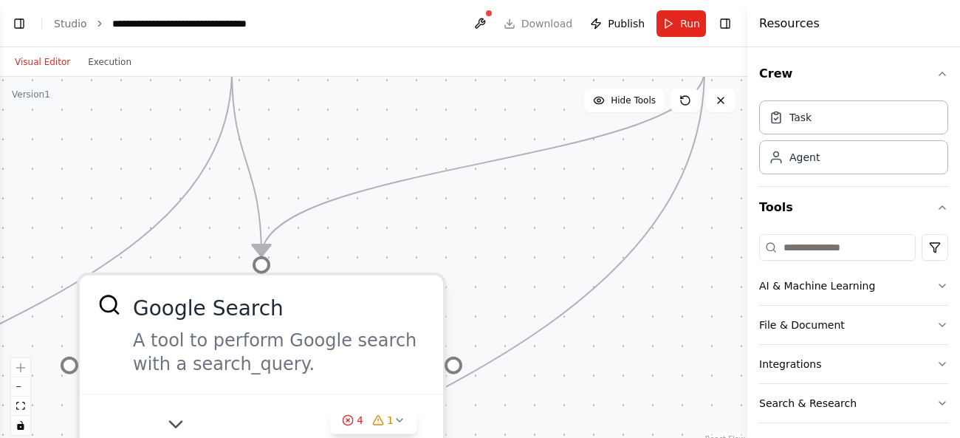
drag, startPoint x: 332, startPoint y: 177, endPoint x: 486, endPoint y: 250, distance: 170.1
click at [486, 250] on div ".deletable-edge-delete-btn { width: 20px; height: 20px; border: 0px solid #ffff…" at bounding box center [373, 261] width 747 height 369
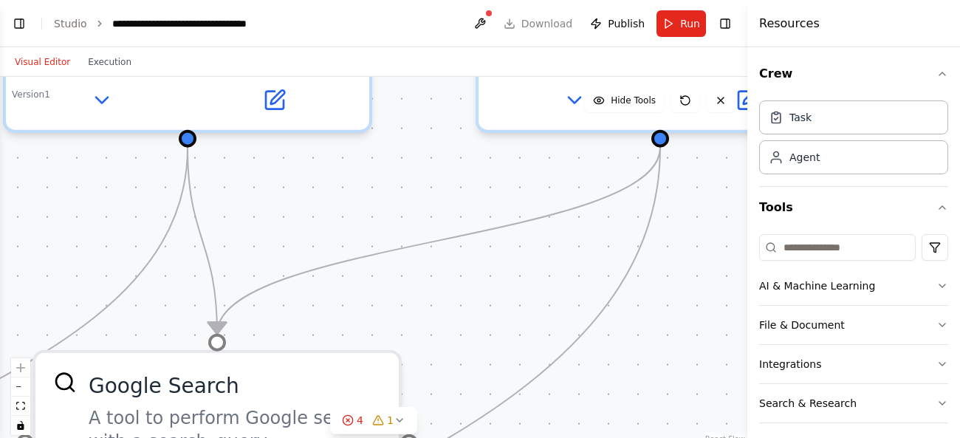
drag, startPoint x: 608, startPoint y: 234, endPoint x: 532, endPoint y: 289, distance: 93.6
click at [532, 289] on div ".deletable-edge-delete-btn { width: 20px; height: 20px; border: 0px solid #ffff…" at bounding box center [373, 261] width 747 height 369
drag, startPoint x: 664, startPoint y: 131, endPoint x: 218, endPoint y: 331, distance: 488.7
click at [218, 331] on div ".deletable-edge-delete-btn { width: 20px; height: 20px; border: 0px solid #ffff…" at bounding box center [130, 99] width 1494 height 738
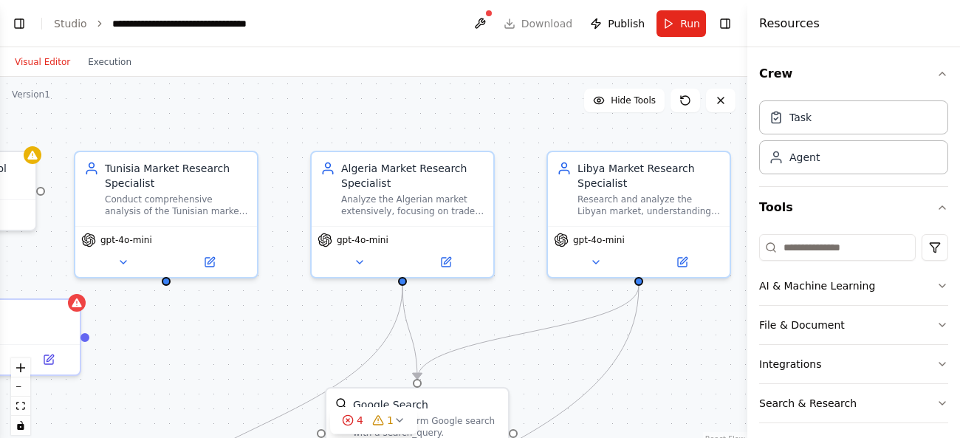
scroll to position [48, 0]
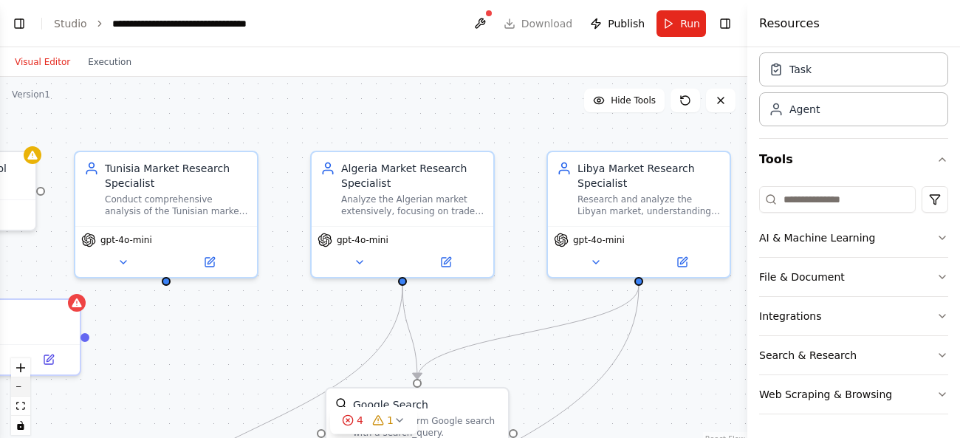
click at [24, 385] on button "zoom out" at bounding box center [20, 386] width 19 height 19
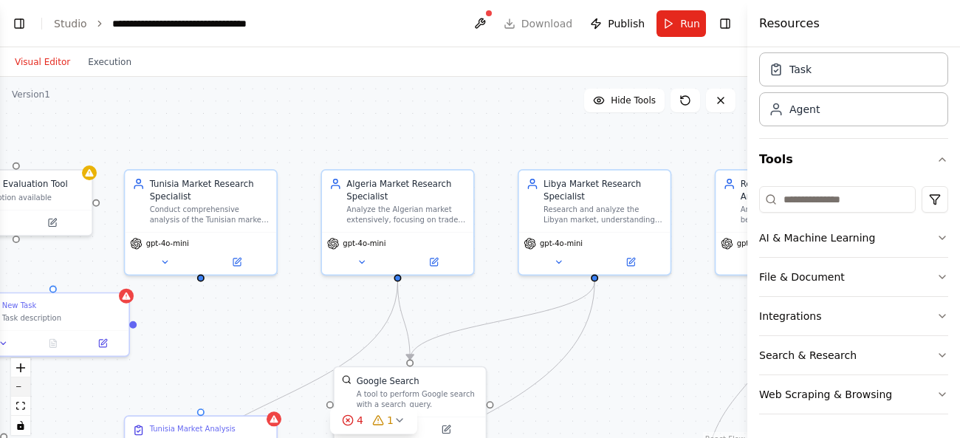
click at [24, 385] on button "zoom out" at bounding box center [20, 386] width 19 height 19
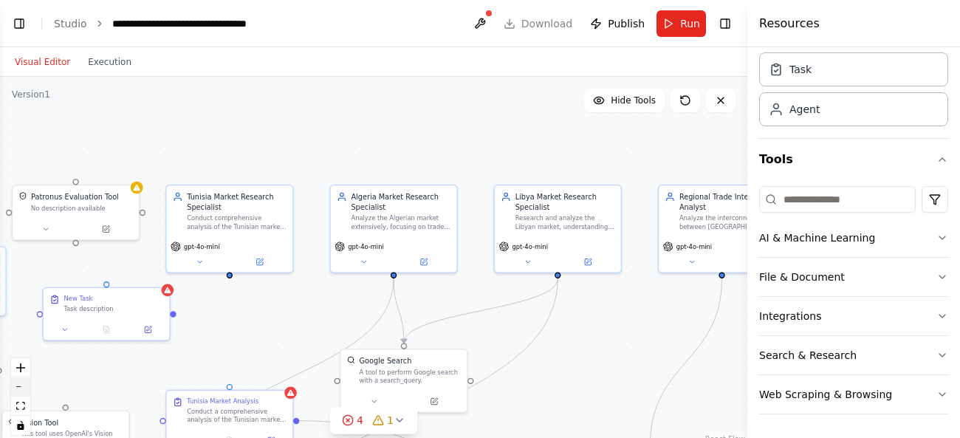
click at [24, 385] on button "zoom out" at bounding box center [20, 386] width 19 height 19
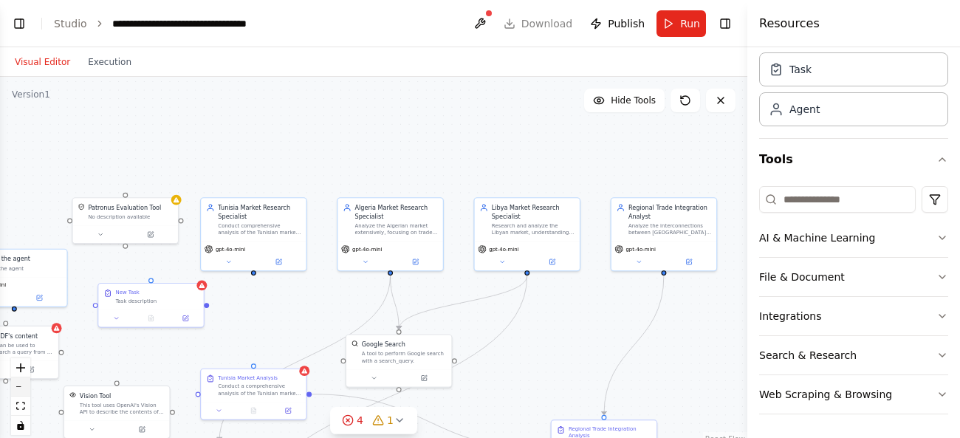
click at [24, 385] on button "zoom out" at bounding box center [20, 386] width 19 height 19
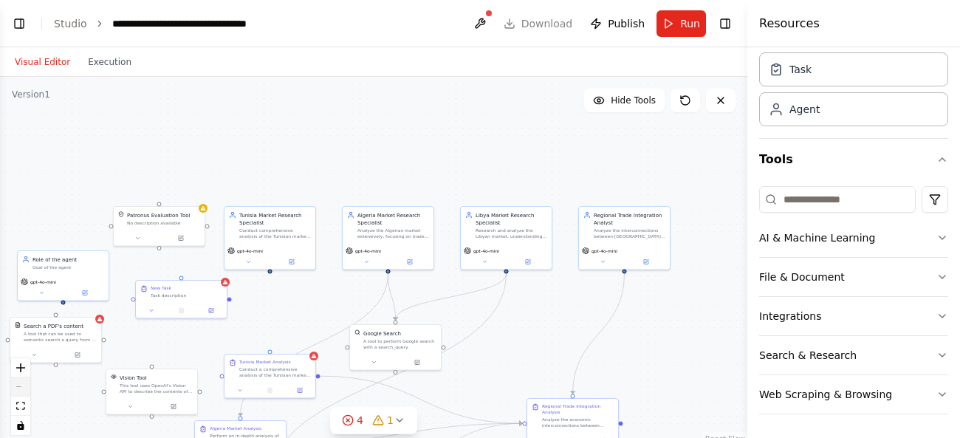
click at [24, 385] on div "React Flow controls" at bounding box center [20, 396] width 19 height 77
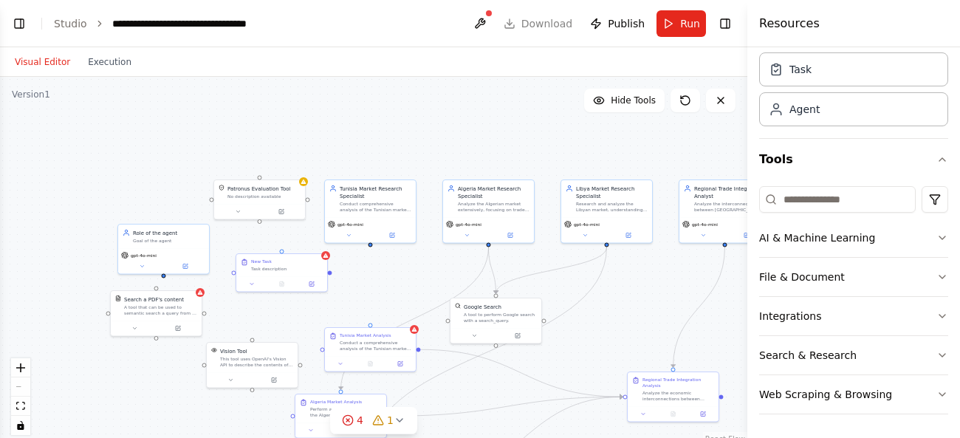
drag, startPoint x: 181, startPoint y: 343, endPoint x: 281, endPoint y: 317, distance: 103.9
click at [281, 317] on div ".deletable-edge-delete-btn { width: 20px; height: 20px; border: 0px solid #ffff…" at bounding box center [373, 261] width 747 height 369
drag, startPoint x: 487, startPoint y: 244, endPoint x: 204, endPoint y: 314, distance: 291.3
click at [287, 314] on div "Tunisia Market Research Specialist Conduct comprehensive analysis of the Tunisi…" at bounding box center [474, 234] width 374 height 185
drag, startPoint x: 203, startPoint y: 365, endPoint x: 162, endPoint y: 335, distance: 50.2
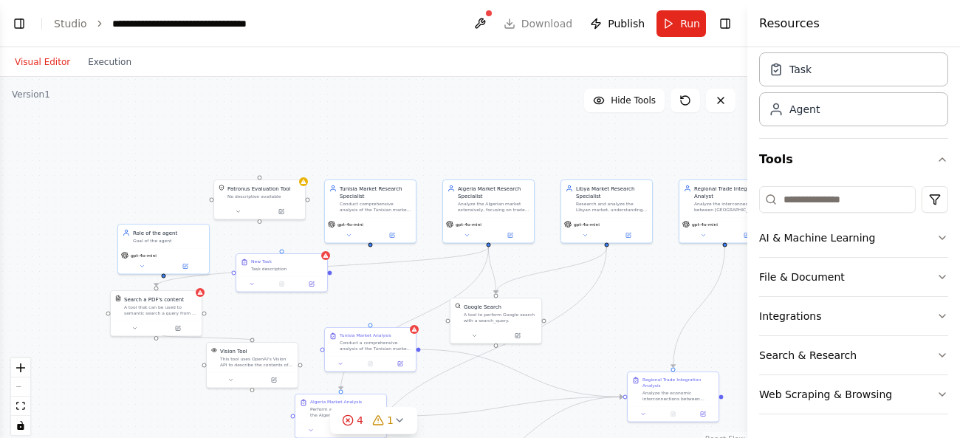
click at [287, 327] on div "Tunisia Market Research Specialist Conduct comprehensive analysis of the Tunisi…" at bounding box center [474, 234] width 374 height 185
drag, startPoint x: 256, startPoint y: 345, endPoint x: 256, endPoint y: 360, distance: 15.5
click at [256, 360] on div "Vision Tool This tool uses OpenAI's Vision API to describe the contents of an i…" at bounding box center [252, 371] width 91 height 30
drag, startPoint x: 250, startPoint y: 354, endPoint x: 205, endPoint y: 314, distance: 60.1
click at [205, 314] on div ".deletable-edge-delete-btn { width: 20px; height: 20px; border: 0px solid #ffff…" at bounding box center [373, 261] width 747 height 369
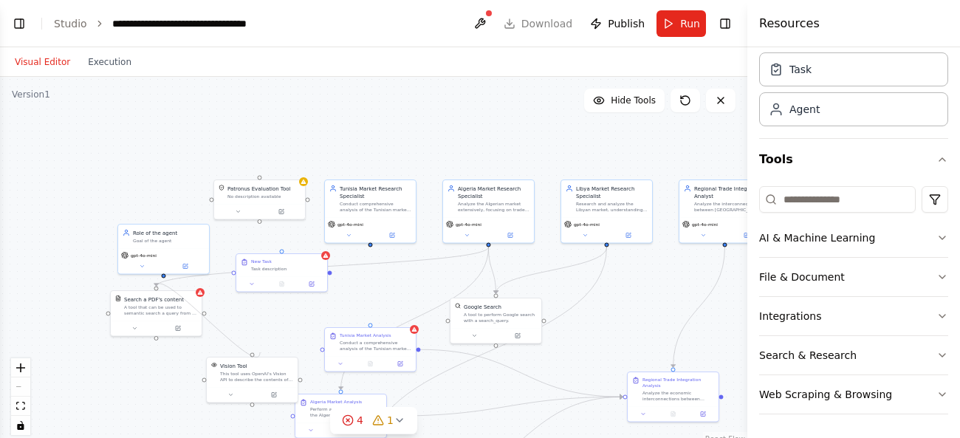
drag, startPoint x: 205, startPoint y: 314, endPoint x: 260, endPoint y: 352, distance: 66.8
click at [260, 352] on div ".deletable-edge-delete-btn { width: 20px; height: 20px; border: 0px solid #ffff…" at bounding box center [373, 261] width 747 height 369
drag, startPoint x: 204, startPoint y: 313, endPoint x: 415, endPoint y: 349, distance: 213.5
click at [415, 327] on div "Tunisia Market Research Specialist Conduct comprehensive analysis of the Tunisi…" at bounding box center [474, 234] width 374 height 185
drag, startPoint x: 331, startPoint y: 273, endPoint x: 419, endPoint y: 347, distance: 115.3
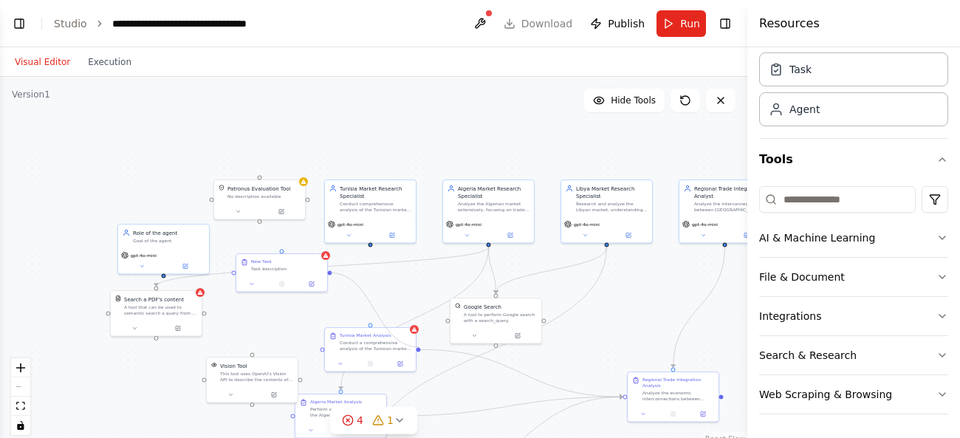
click at [419, 347] on div ".deletable-edge-delete-btn { width: 20px; height: 20px; border: 0px solid #ffff…" at bounding box center [373, 261] width 747 height 369
drag, startPoint x: 329, startPoint y: 271, endPoint x: 369, endPoint y: 325, distance: 67.5
click at [369, 325] on div "Tunisia Market Research Specialist Conduct comprehensive analysis of the Tunisi…" at bounding box center [474, 234] width 374 height 185
click at [331, 273] on div ".deletable-edge-delete-btn { width: 20px; height: 20px; border: 0px solid #ffff…" at bounding box center [373, 261] width 747 height 369
click at [18, 371] on icon "zoom in" at bounding box center [20, 367] width 9 height 9
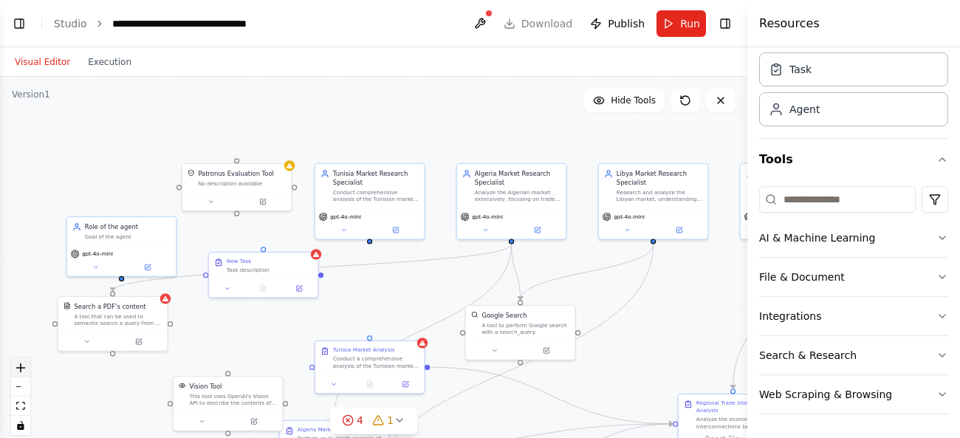
click at [18, 371] on icon "zoom in" at bounding box center [20, 367] width 9 height 9
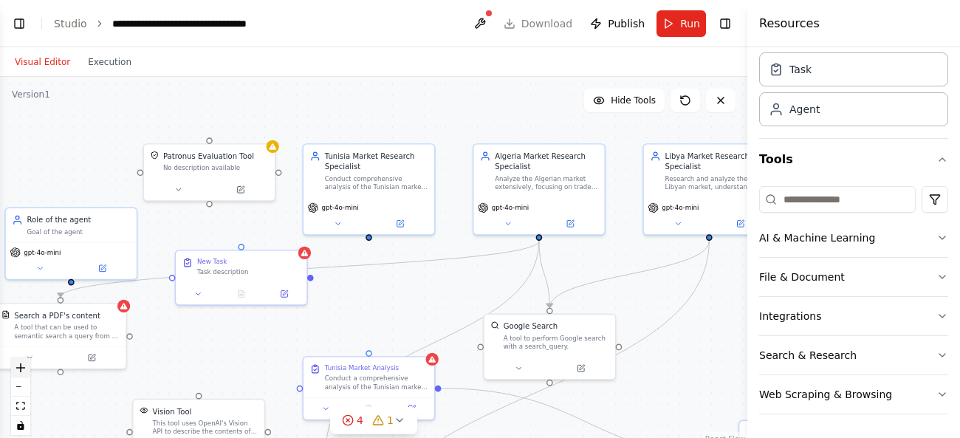
click at [18, 371] on icon "zoom in" at bounding box center [20, 367] width 9 height 9
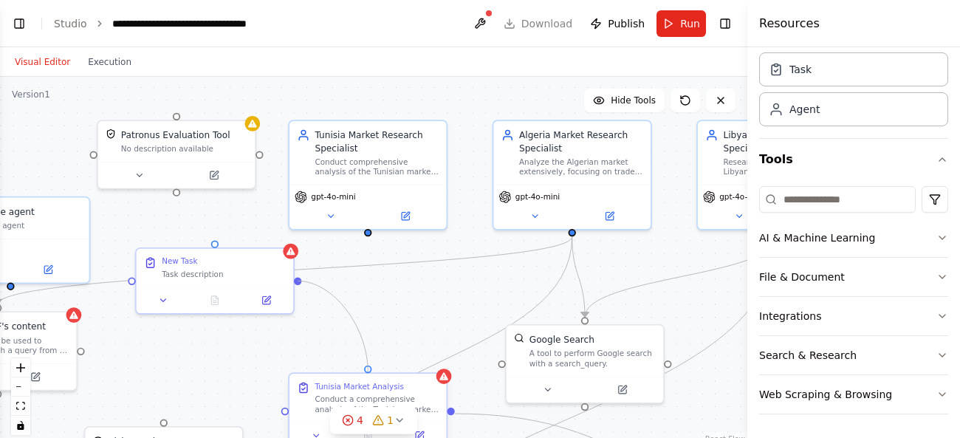
drag, startPoint x: 295, startPoint y: 278, endPoint x: 367, endPoint y: 371, distance: 117.4
click at [367, 371] on div "Tunisia Market Research Specialist Conduct comprehensive analysis of the Tunisi…" at bounding box center [546, 215] width 645 height 319
drag, startPoint x: 367, startPoint y: 371, endPoint x: 298, endPoint y: 287, distance: 108.5
click at [298, 287] on div ".deletable-edge-delete-btn { width: 20px; height: 20px; border: 0px solid #ffff…" at bounding box center [373, 261] width 747 height 369
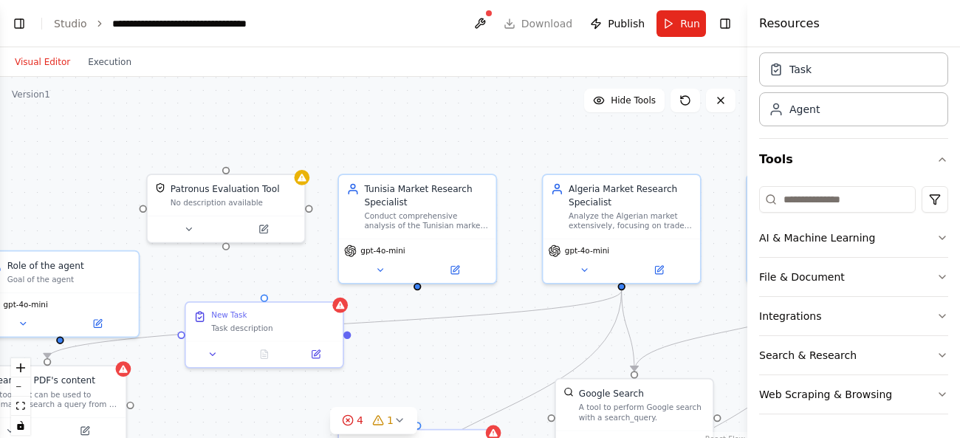
drag, startPoint x: 298, startPoint y: 287, endPoint x: 324, endPoint y: 314, distance: 38.1
click at [324, 314] on div ".deletable-edge-delete-btn { width: 20px; height: 20px; border: 0px solid #ffff…" at bounding box center [373, 261] width 747 height 369
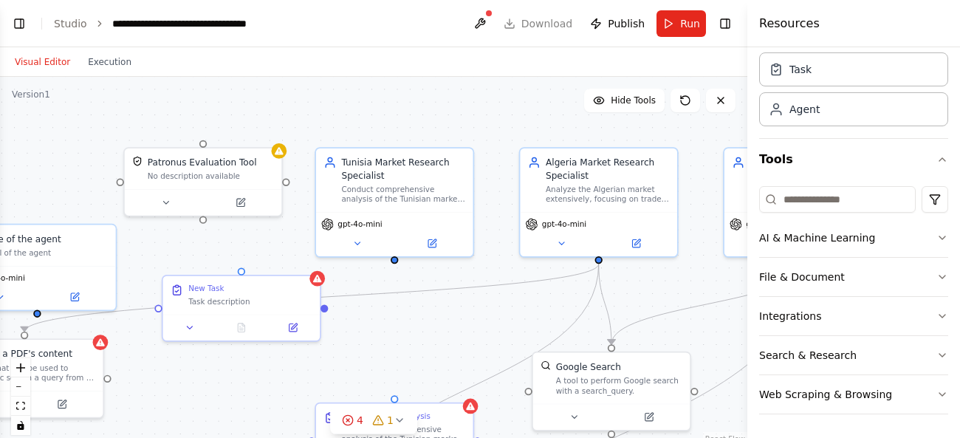
click at [324, 314] on div ".deletable-edge-delete-btn { width: 20px; height: 20px; border: 0px solid #ffff…" at bounding box center [373, 261] width 747 height 369
drag, startPoint x: 393, startPoint y: 399, endPoint x: 327, endPoint y: 312, distance: 109.1
click at [327, 312] on div ".deletable-edge-delete-btn { width: 20px; height: 20px; border: 0px solid #ffff…" at bounding box center [373, 261] width 747 height 369
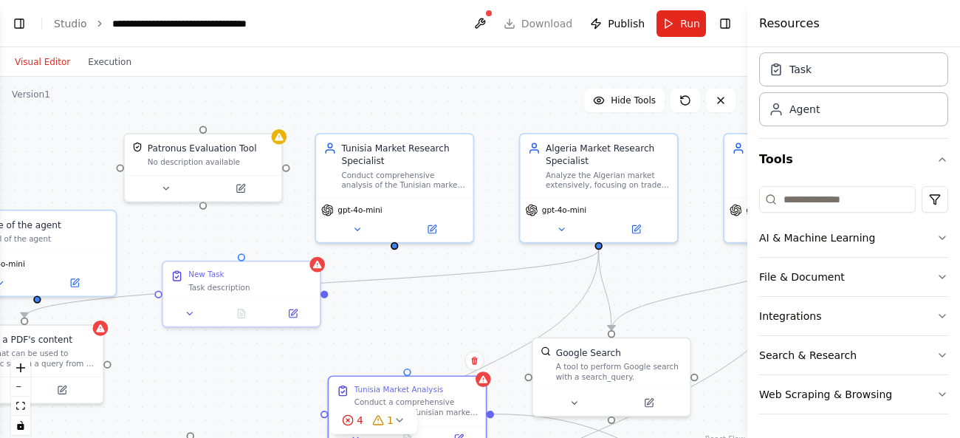
drag, startPoint x: 394, startPoint y: 402, endPoint x: 394, endPoint y: 357, distance: 44.3
click at [394, 357] on div ".deletable-edge-delete-btn { width: 20px; height: 20px; border: 0px solid #ffff…" at bounding box center [373, 261] width 747 height 369
drag, startPoint x: 407, startPoint y: 371, endPoint x: 330, endPoint y: 294, distance: 108.6
click at [330, 294] on div ".deletable-edge-delete-btn { width: 20px; height: 20px; border: 0px solid #ffff…" at bounding box center [373, 261] width 747 height 369
drag, startPoint x: 407, startPoint y: 368, endPoint x: 326, endPoint y: 296, distance: 108.8
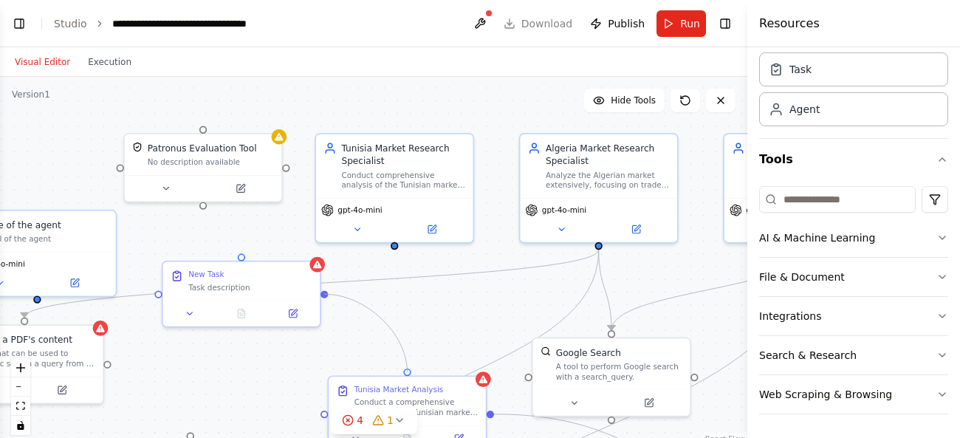
click at [326, 296] on div ".deletable-edge-delete-btn { width: 20px; height: 20px; border: 0px solid #ffff…" at bounding box center [373, 261] width 747 height 369
drag, startPoint x: 326, startPoint y: 295, endPoint x: 415, endPoint y: 374, distance: 119.2
click at [415, 374] on div ".deletable-edge-delete-btn { width: 20px; height: 20px; border: 0px solid #ffff…" at bounding box center [373, 261] width 747 height 369
drag, startPoint x: 241, startPoint y: 255, endPoint x: 406, endPoint y: 370, distance: 200.5
click at [406, 370] on div ".deletable-edge-delete-btn { width: 20px; height: 20px; border: 0px solid #ffff…" at bounding box center [373, 261] width 747 height 369
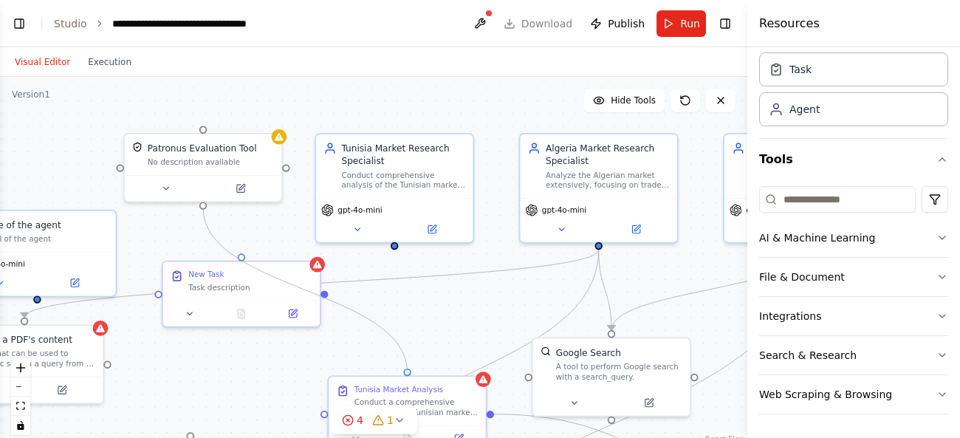
drag, startPoint x: 406, startPoint y: 370, endPoint x: 203, endPoint y: 207, distance: 260.0
click at [203, 207] on div ".deletable-edge-delete-btn { width: 20px; height: 20px; border: 0px solid #ffff…" at bounding box center [373, 261] width 747 height 369
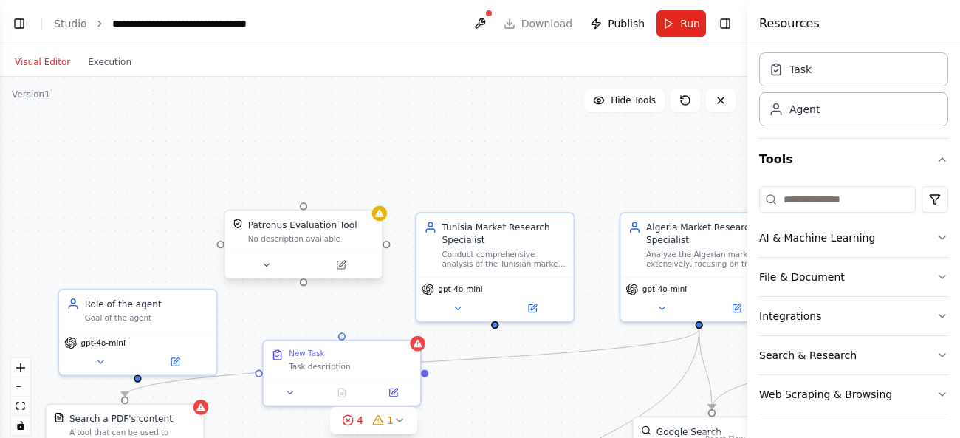
drag, startPoint x: 203, startPoint y: 207, endPoint x: 303, endPoint y: 287, distance: 128.2
click at [303, 287] on div ".deletable-edge-delete-btn { width: 20px; height: 20px; border: 0px solid #ffff…" at bounding box center [373, 261] width 747 height 369
drag, startPoint x: 303, startPoint y: 286, endPoint x: 343, endPoint y: 339, distance: 65.4
click at [343, 339] on div ".deletable-edge-delete-btn { width: 20px; height: 20px; border: 0px solid #ffff…" at bounding box center [373, 261] width 747 height 369
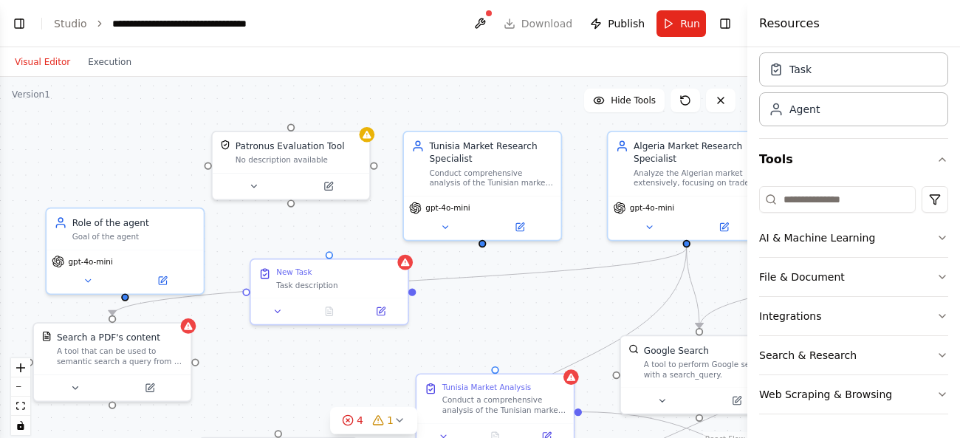
drag, startPoint x: 551, startPoint y: 190, endPoint x: 540, endPoint y: 111, distance: 80.6
click at [540, 111] on div ".deletable-edge-delete-btn { width: 20px; height: 20px; border: 0px solid #ffff…" at bounding box center [373, 261] width 747 height 369
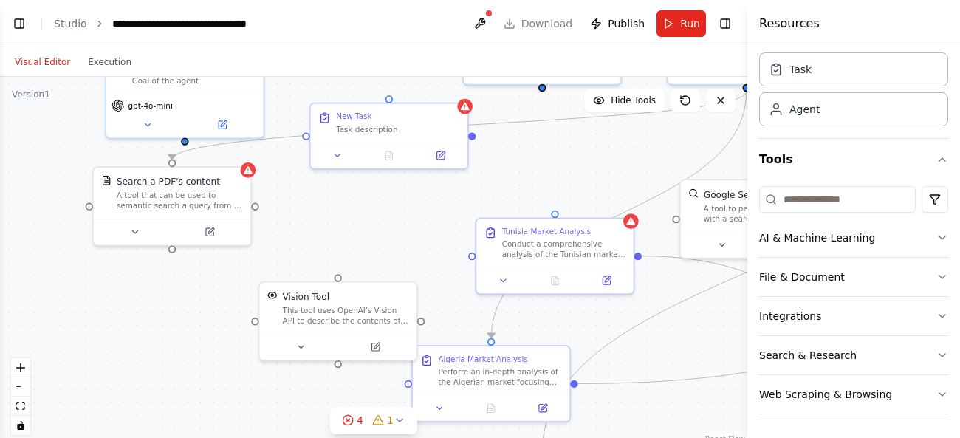
drag, startPoint x: 511, startPoint y: 309, endPoint x: 570, endPoint y: 151, distance: 168.7
click at [570, 151] on div ".deletable-edge-delete-btn { width: 20px; height: 20px; border: 0px solid #ffff…" at bounding box center [373, 261] width 747 height 369
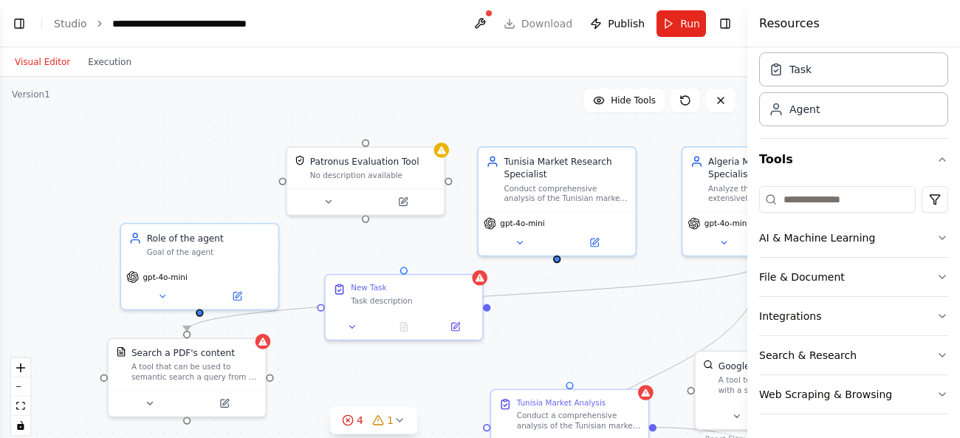
drag, startPoint x: 386, startPoint y: 235, endPoint x: 401, endPoint y: 410, distance: 174.8
click at [401, 410] on div ".deletable-edge-delete-btn { width: 20px; height: 20px; border: 0px solid #ffff…" at bounding box center [373, 261] width 747 height 369
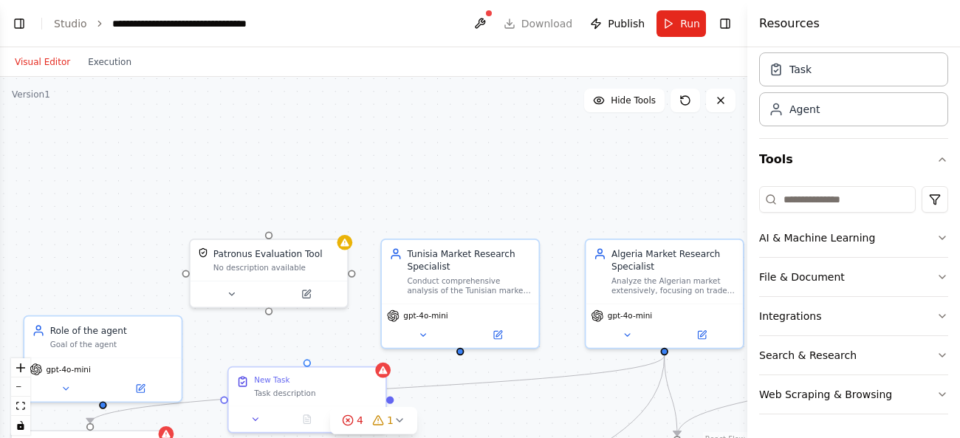
drag, startPoint x: 577, startPoint y: 303, endPoint x: 473, endPoint y: 400, distance: 142.6
click at [473, 400] on div ".deletable-edge-delete-btn { width: 20px; height: 20px; border: 0px solid #ffff…" at bounding box center [373, 261] width 747 height 369
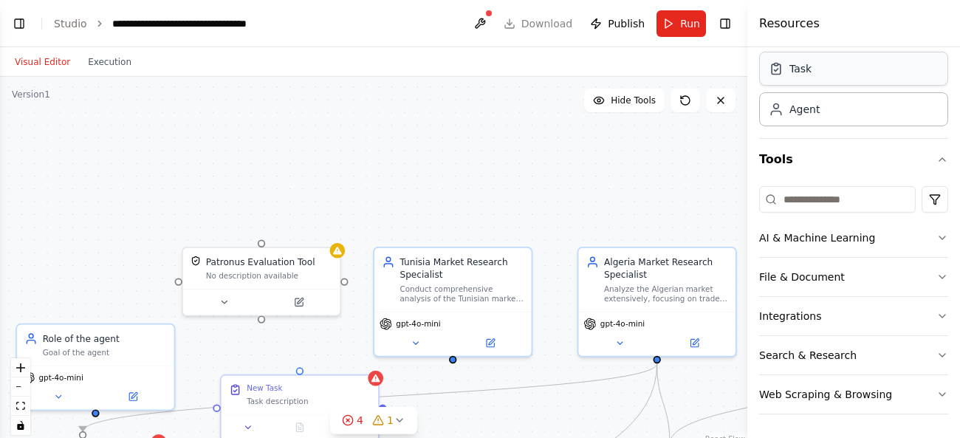
click at [783, 72] on icon at bounding box center [776, 68] width 15 height 15
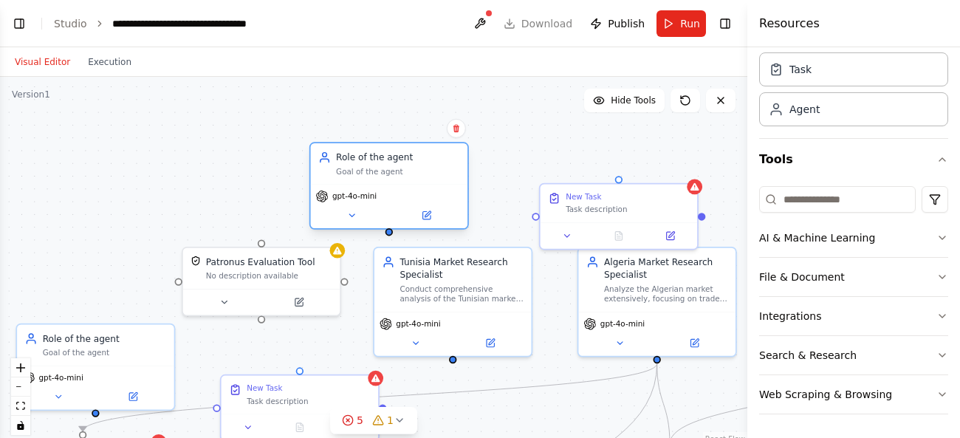
drag, startPoint x: 458, startPoint y: 224, endPoint x: 351, endPoint y: 169, distance: 119.5
click at [351, 169] on div "Goal of the agent" at bounding box center [398, 171] width 124 height 10
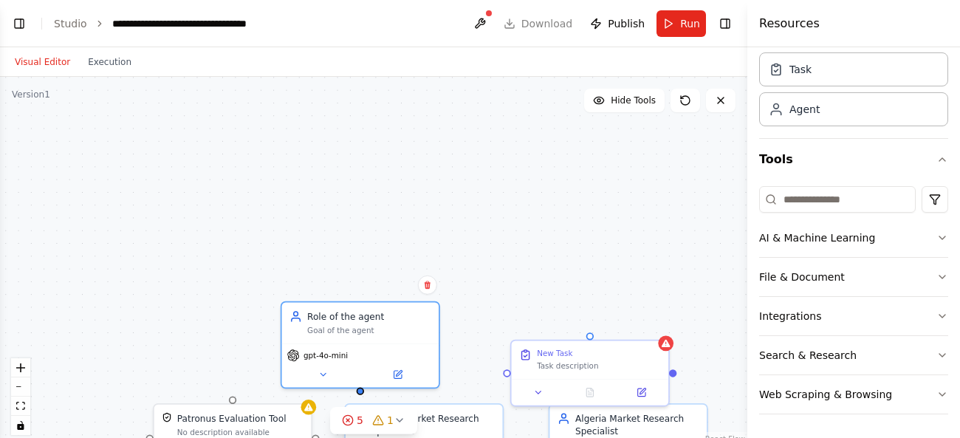
drag, startPoint x: 563, startPoint y: 142, endPoint x: 534, endPoint y: 300, distance: 161.3
click at [534, 300] on div ".deletable-edge-delete-btn { width: 20px; height: 20px; border: 0px solid #ffff…" at bounding box center [373, 261] width 747 height 369
click at [59, 22] on link "Studio" at bounding box center [70, 24] width 33 height 12
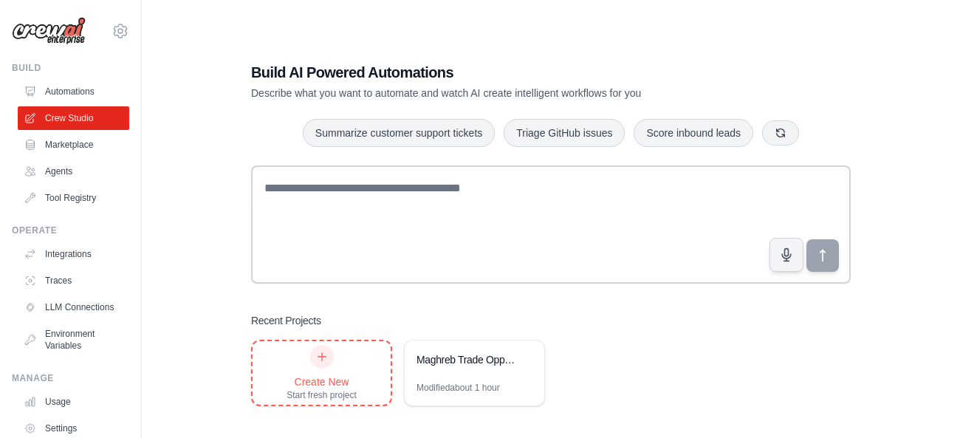
click at [313, 370] on div "Create New Start fresh project" at bounding box center [321, 373] width 70 height 56
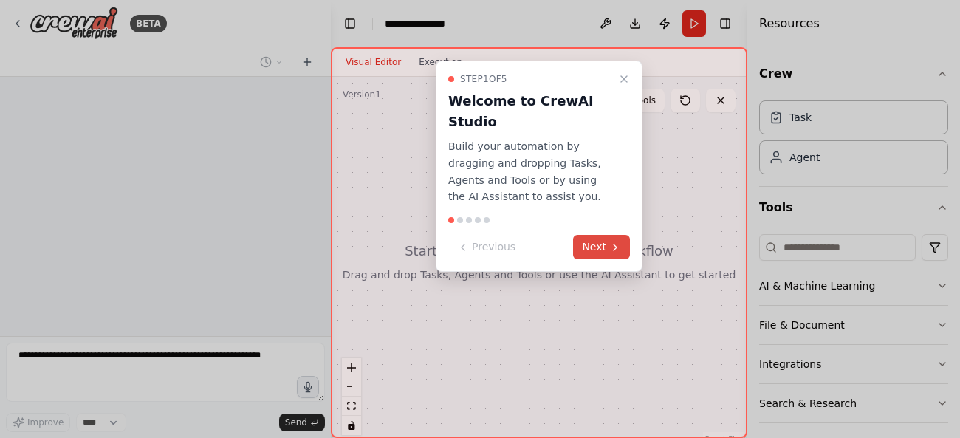
click at [607, 251] on button "Next" at bounding box center [601, 247] width 57 height 24
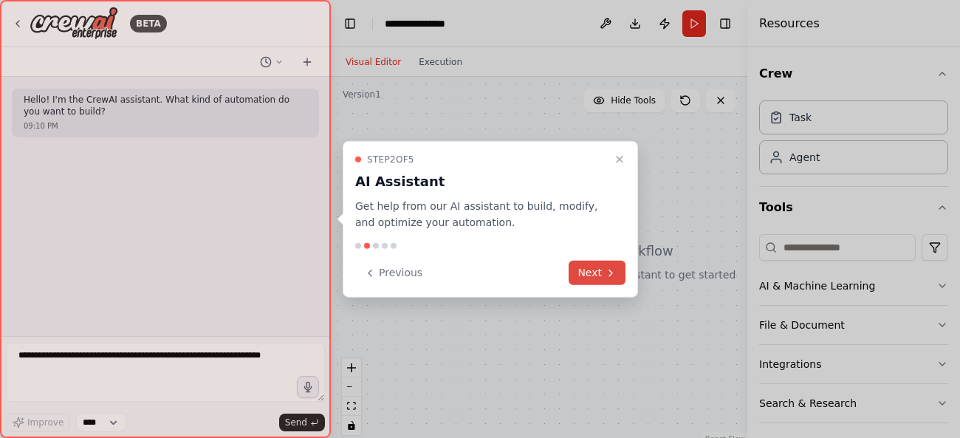
click at [602, 266] on button "Next" at bounding box center [596, 273] width 57 height 24
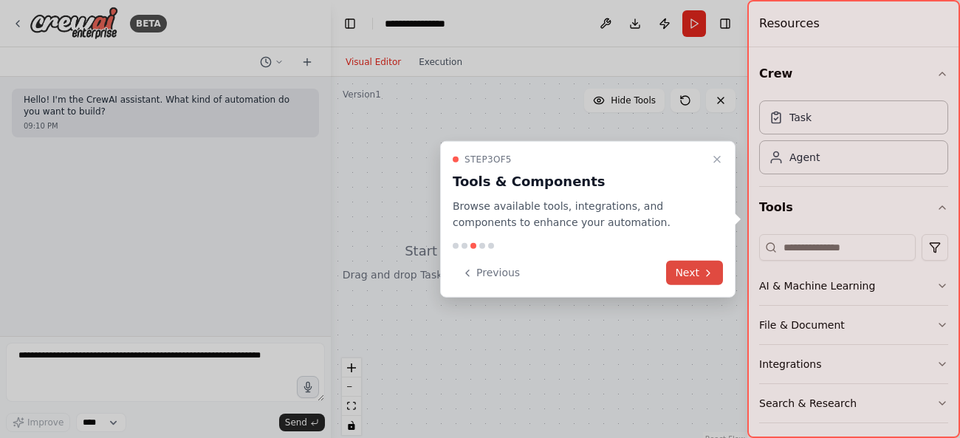
click at [701, 275] on button "Next" at bounding box center [694, 273] width 57 height 24
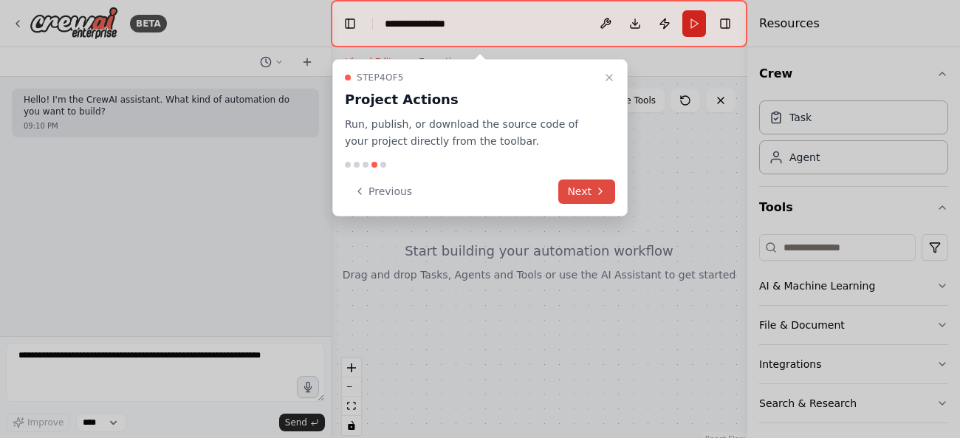
click at [584, 193] on button "Next" at bounding box center [586, 191] width 57 height 24
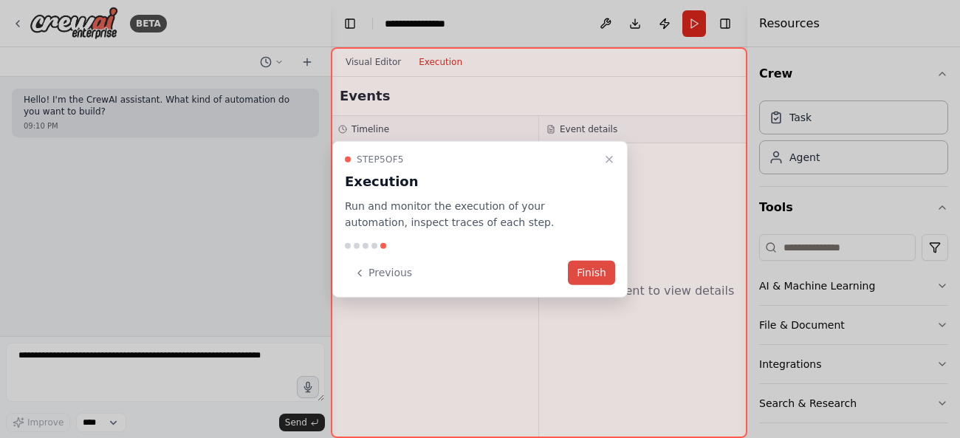
click at [594, 274] on button "Finish" at bounding box center [591, 273] width 47 height 24
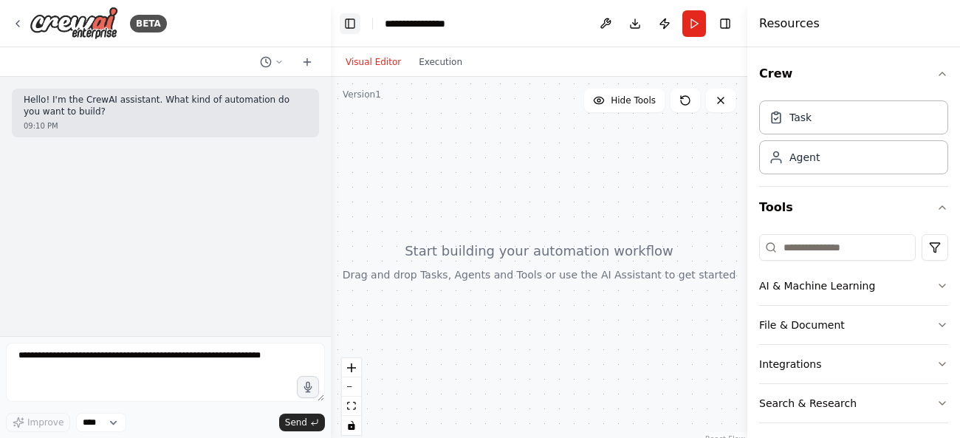
click at [345, 22] on button "Toggle Left Sidebar" at bounding box center [350, 23] width 21 height 21
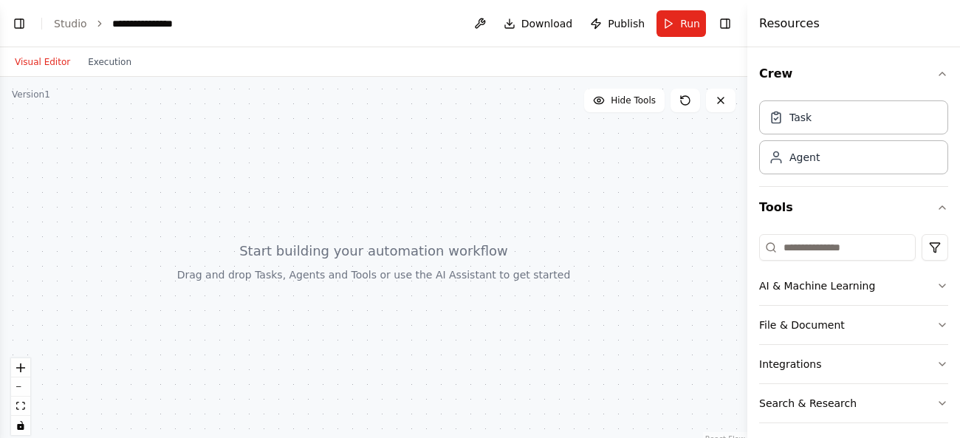
drag, startPoint x: 486, startPoint y: 125, endPoint x: 501, endPoint y: 138, distance: 19.9
click at [501, 138] on div at bounding box center [373, 261] width 747 height 369
click at [486, 178] on div at bounding box center [373, 261] width 747 height 369
click at [802, 124] on div "Task" at bounding box center [853, 117] width 189 height 34
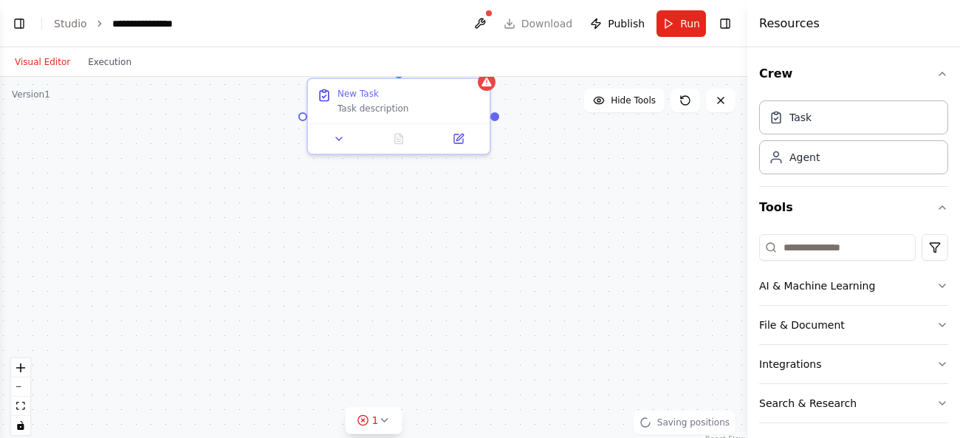
drag, startPoint x: 506, startPoint y: 298, endPoint x: 422, endPoint y: 241, distance: 102.2
click at [422, 241] on div "New Task Task description" at bounding box center [373, 261] width 747 height 369
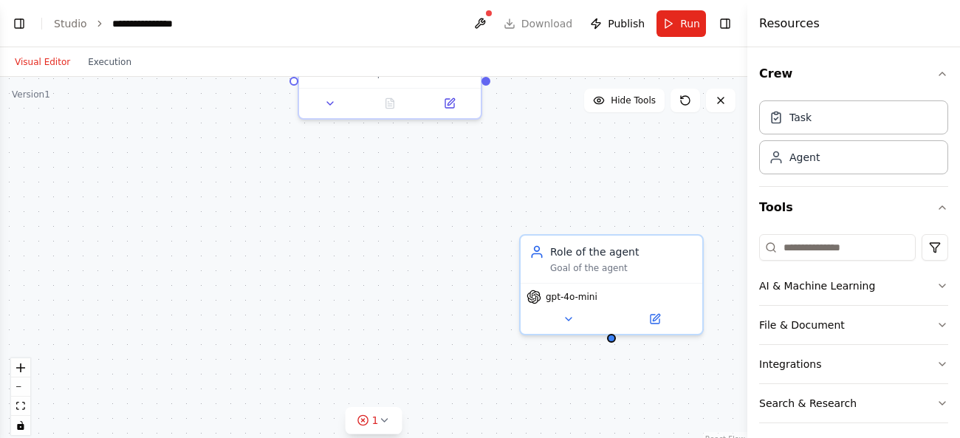
drag, startPoint x: 470, startPoint y: 314, endPoint x: 469, endPoint y: 279, distance: 35.5
click at [469, 279] on div "New Task Task description Role of the agent Goal of the agent gpt-4o-mini" at bounding box center [373, 261] width 747 height 369
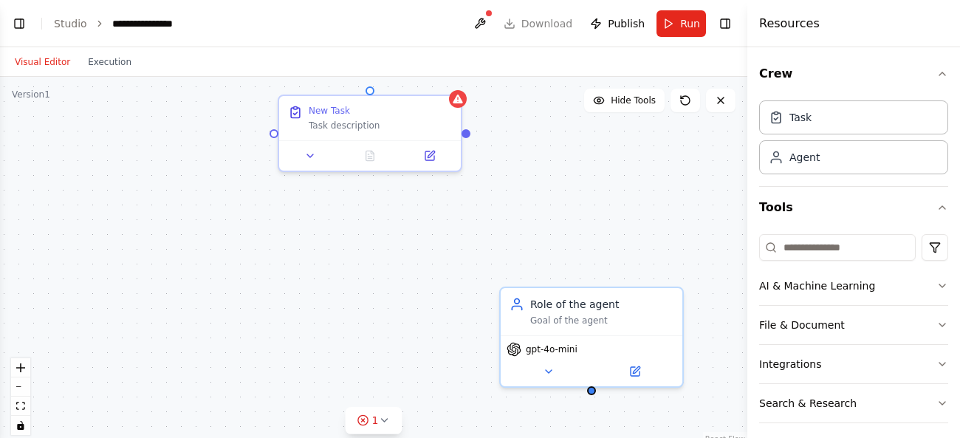
drag, startPoint x: 510, startPoint y: 168, endPoint x: 490, endPoint y: 221, distance: 56.8
click at [490, 221] on div "New Task Task description Role of the agent Goal of the agent gpt-4o-mini" at bounding box center [373, 261] width 747 height 369
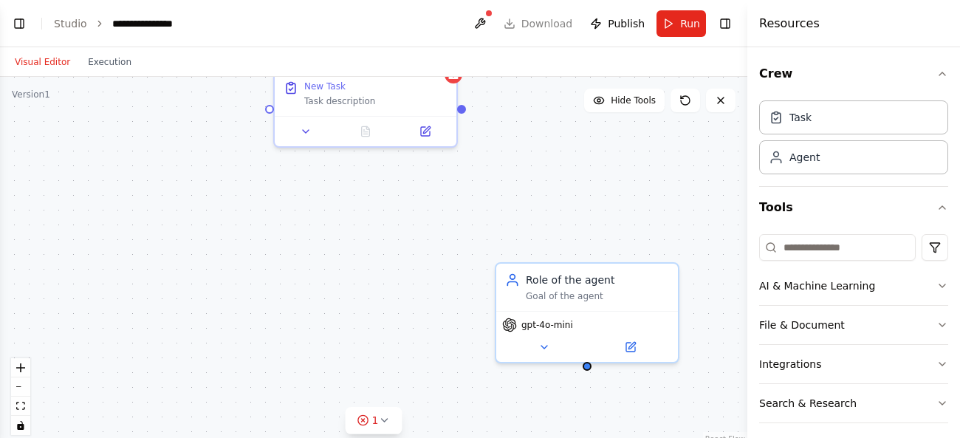
drag, startPoint x: 466, startPoint y: 136, endPoint x: 461, endPoint y: 111, distance: 25.5
click at [461, 111] on div "New Task Task description Role of the agent Goal of the agent gpt-4o-mini" at bounding box center [373, 261] width 747 height 369
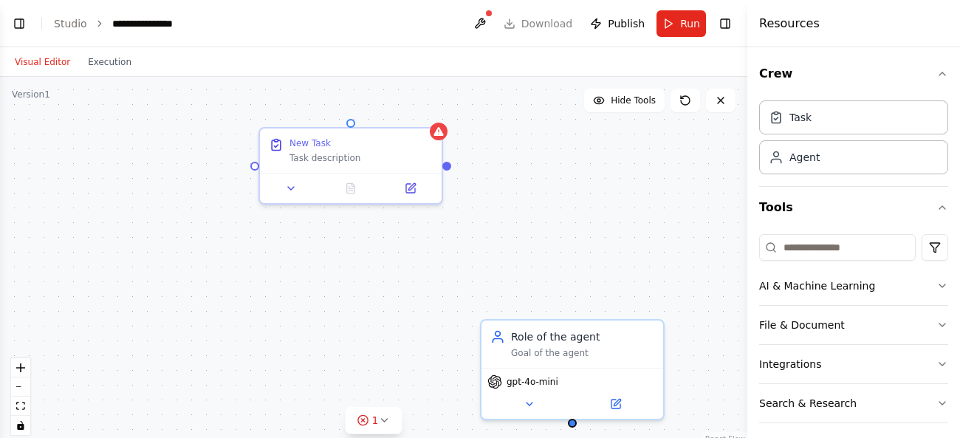
drag, startPoint x: 557, startPoint y: 171, endPoint x: 542, endPoint y: 227, distance: 58.7
click at [542, 227] on div "New Task Task description Role of the agent Goal of the agent gpt-4o-mini" at bounding box center [373, 261] width 747 height 369
click at [337, 151] on div "Task description" at bounding box center [360, 155] width 143 height 12
click at [404, 185] on button at bounding box center [410, 185] width 51 height 18
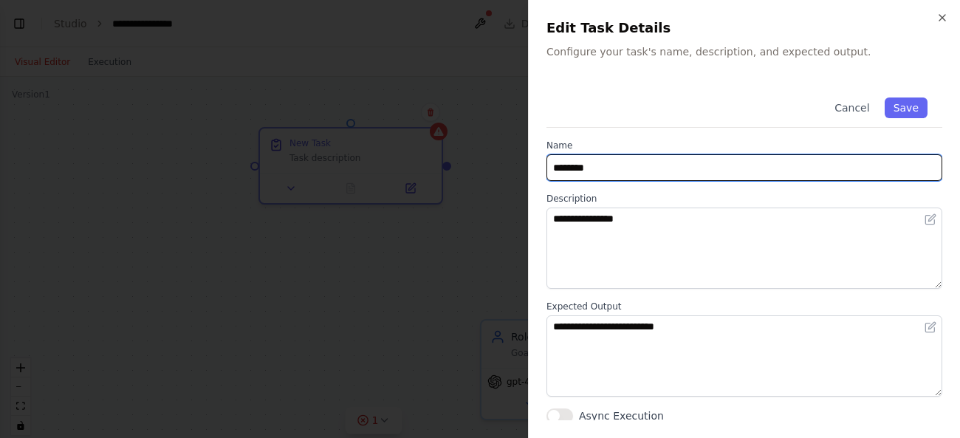
click at [673, 162] on input "********" at bounding box center [744, 167] width 396 height 27
type input "*"
type input "****"
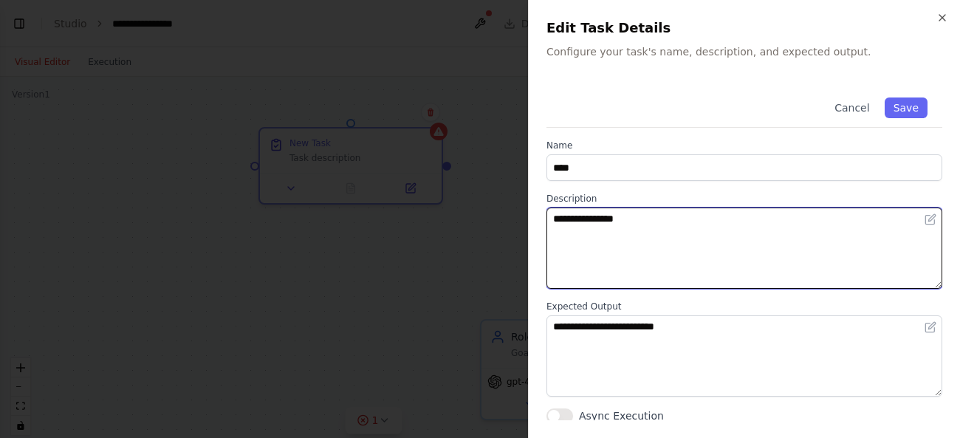
click at [589, 235] on textarea "**********" at bounding box center [744, 247] width 396 height 81
type textarea "*"
type textarea "**********"
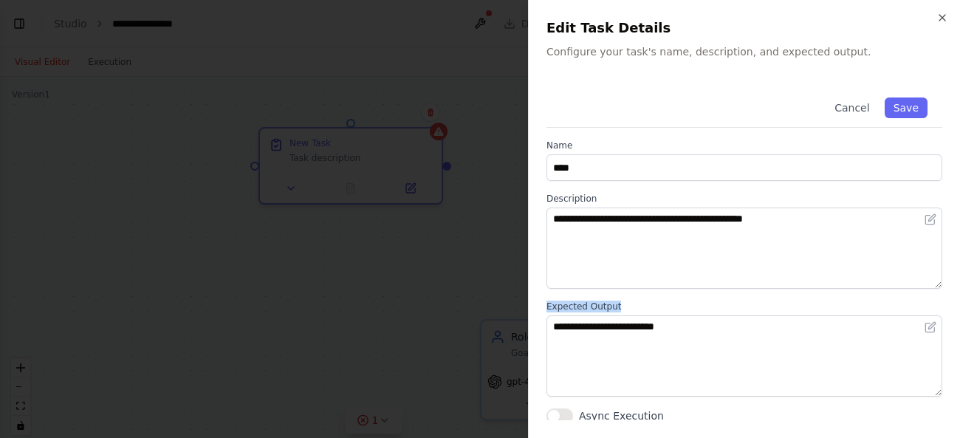
drag, startPoint x: 727, startPoint y: 297, endPoint x: 696, endPoint y: 332, distance: 47.1
click at [696, 332] on div "**********" at bounding box center [744, 253] width 396 height 340
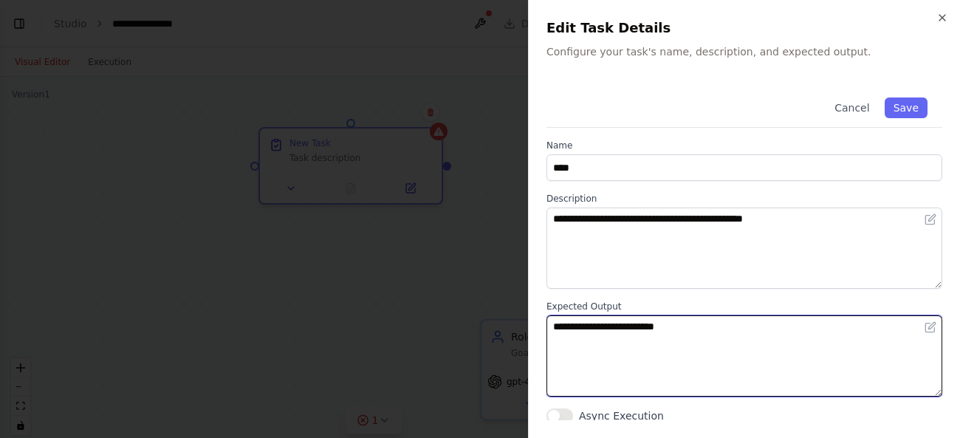
click at [696, 332] on textarea "**********" at bounding box center [744, 355] width 396 height 81
drag, startPoint x: 696, startPoint y: 332, endPoint x: 555, endPoint y: 331, distance: 141.0
click at [555, 331] on textarea "**********" at bounding box center [744, 355] width 396 height 81
type textarea "*"
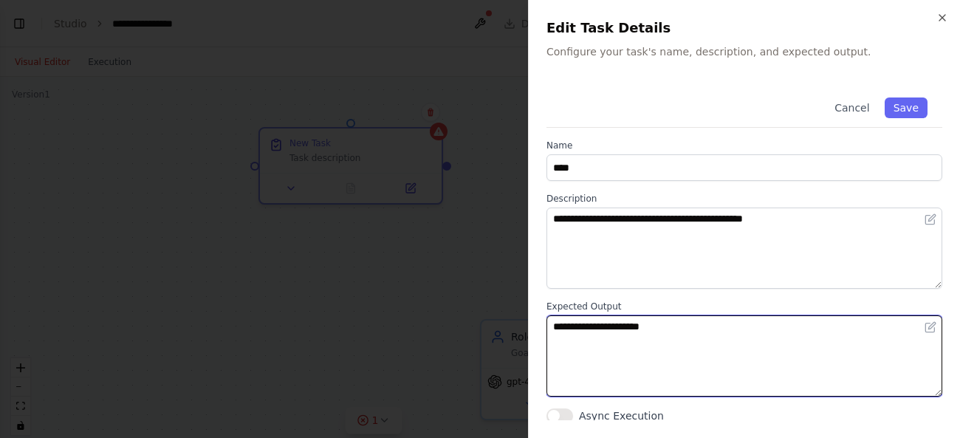
click at [555, 331] on textarea "**********" at bounding box center [744, 355] width 396 height 81
click at [655, 331] on textarea "**********" at bounding box center [744, 355] width 396 height 81
type textarea "*"
type textarea "******"
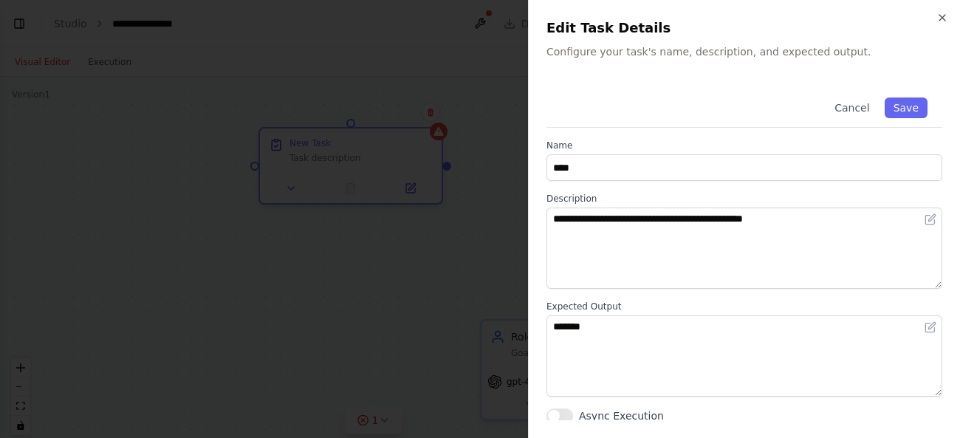
click at [393, 46] on div at bounding box center [480, 219] width 960 height 438
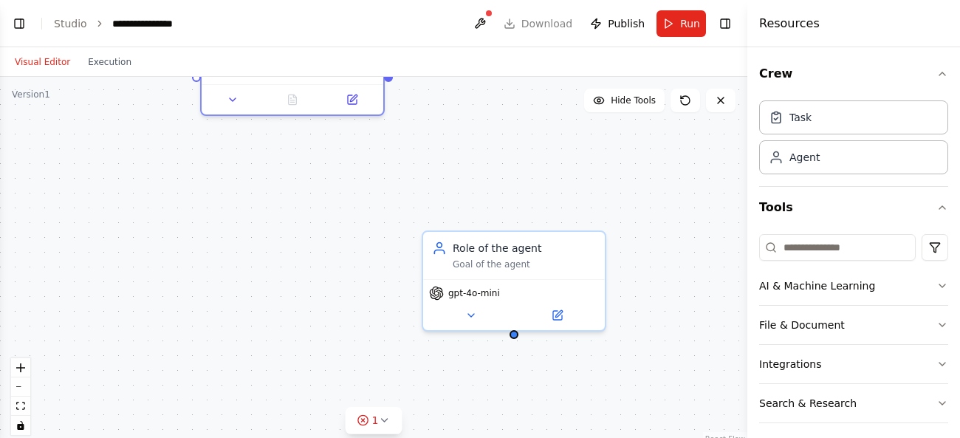
drag, startPoint x: 520, startPoint y: 210, endPoint x: 461, endPoint y: 122, distance: 106.1
click at [461, 122] on div "New Task Task description Role of the agent Goal of the agent gpt-4o-mini" at bounding box center [373, 261] width 747 height 369
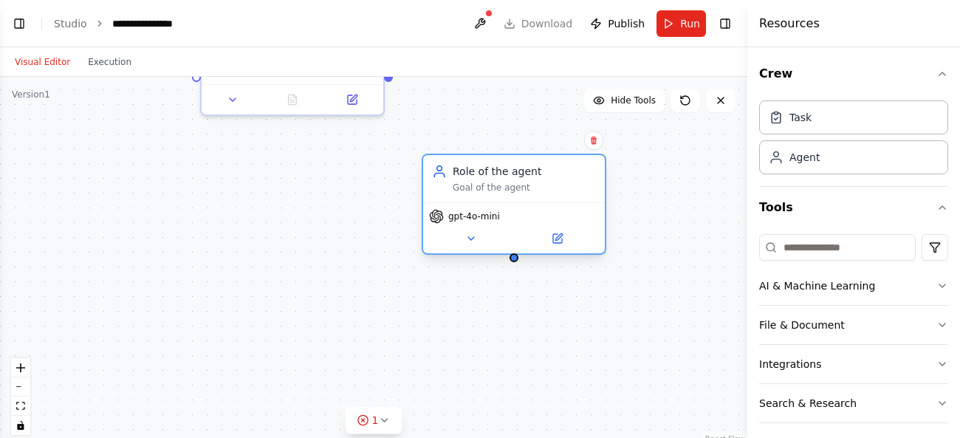
drag, startPoint x: 487, startPoint y: 256, endPoint x: 484, endPoint y: 184, distance: 72.4
click at [484, 184] on div "Goal of the agent" at bounding box center [524, 188] width 143 height 12
click at [780, 293] on button "AI & Machine Learning" at bounding box center [853, 286] width 189 height 38
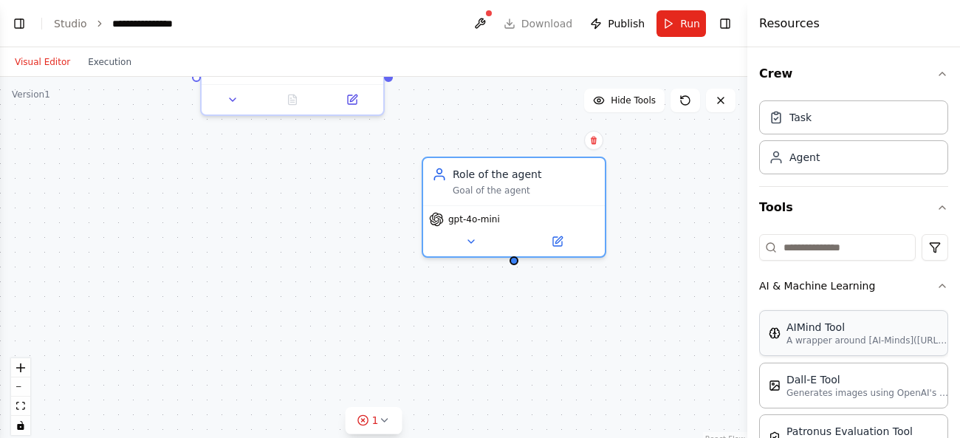
click at [796, 343] on p "A wrapper around [AI-Minds]([URL][DOMAIN_NAME]). Useful for when you need answe…" at bounding box center [867, 340] width 162 height 12
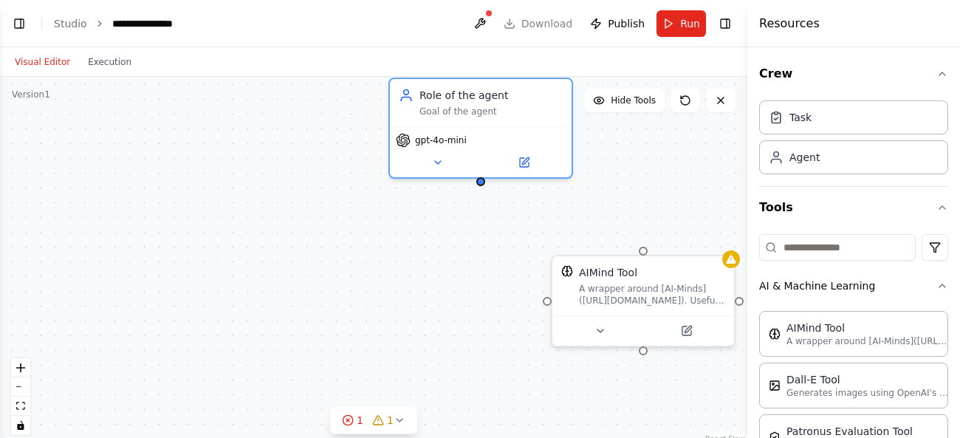
drag, startPoint x: 480, startPoint y: 342, endPoint x: 447, endPoint y: 263, distance: 85.7
click at [447, 263] on div "New Task Task description Role of the agent Goal of the agent gpt-4o-mini AIMin…" at bounding box center [373, 261] width 747 height 369
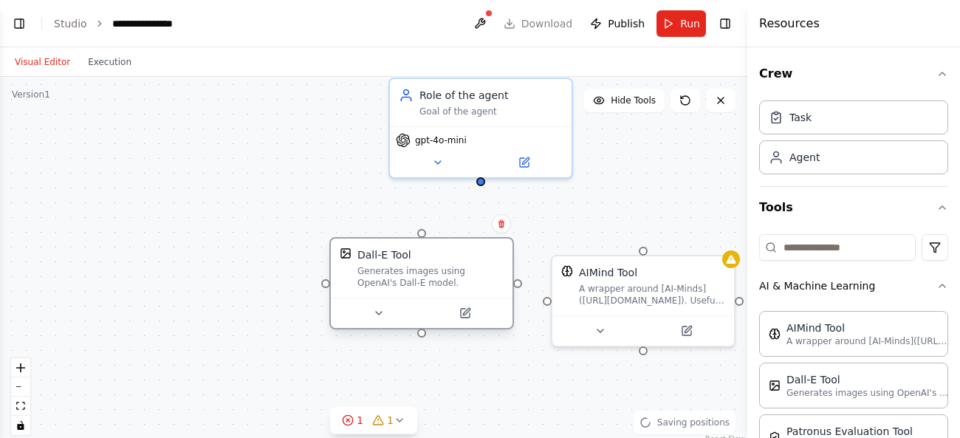
drag, startPoint x: 495, startPoint y: 331, endPoint x: 367, endPoint y: 291, distance: 133.8
click at [367, 291] on div "Dall-E Tool Generates images using OpenAI's Dall-E model." at bounding box center [422, 267] width 182 height 59
drag, startPoint x: 689, startPoint y: 410, endPoint x: 637, endPoint y: 384, distance: 57.8
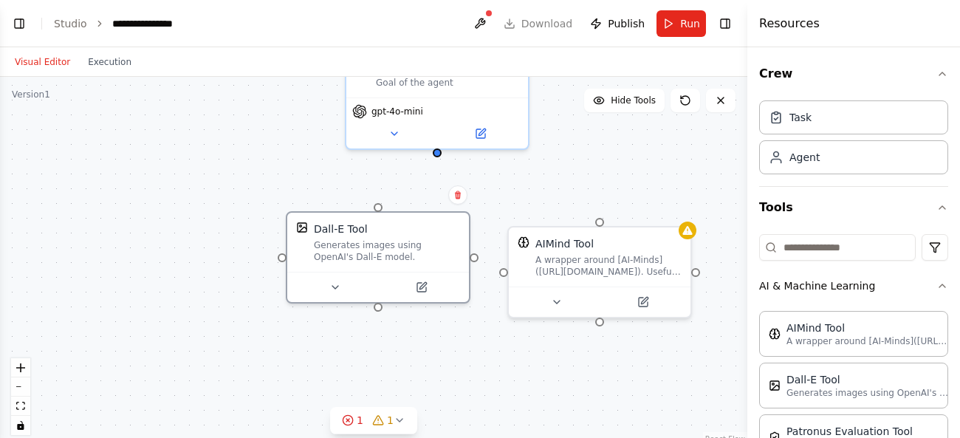
drag, startPoint x: 637, startPoint y: 384, endPoint x: 594, endPoint y: 353, distance: 53.5
click at [594, 353] on div "New Task Task description Role of the agent Goal of the agent gpt-4o-mini AIMin…" at bounding box center [373, 261] width 747 height 369
click at [850, 292] on button "AI & Machine Learning" at bounding box center [853, 286] width 189 height 38
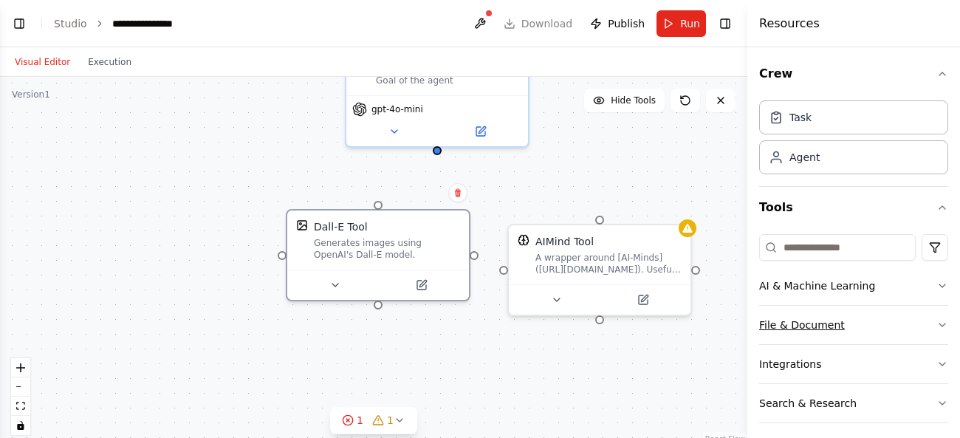
click at [811, 329] on button "File & Document" at bounding box center [853, 325] width 189 height 38
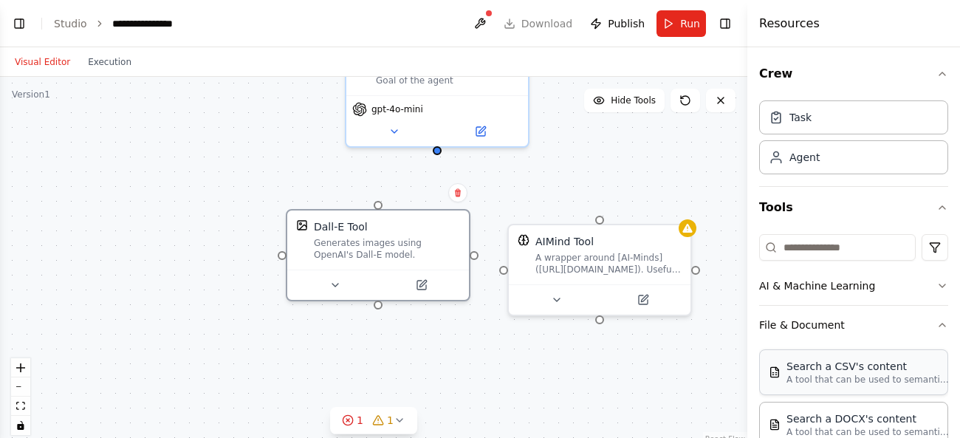
click at [802, 374] on p "A tool that can be used to semantic search a query from a CSV's content." at bounding box center [867, 380] width 162 height 12
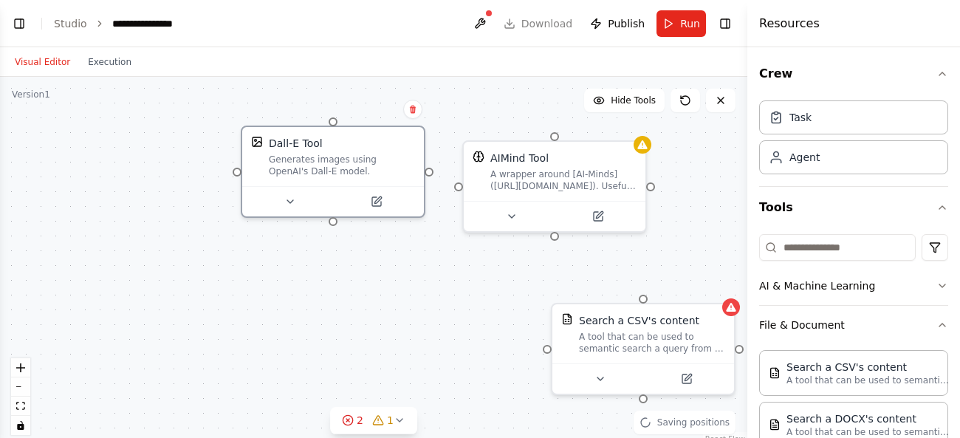
drag, startPoint x: 516, startPoint y: 377, endPoint x: 465, endPoint y: 289, distance: 102.2
click at [465, 289] on div "New Task Task description Role of the agent Goal of the agent gpt-4o-mini AIMin…" at bounding box center [373, 261] width 747 height 369
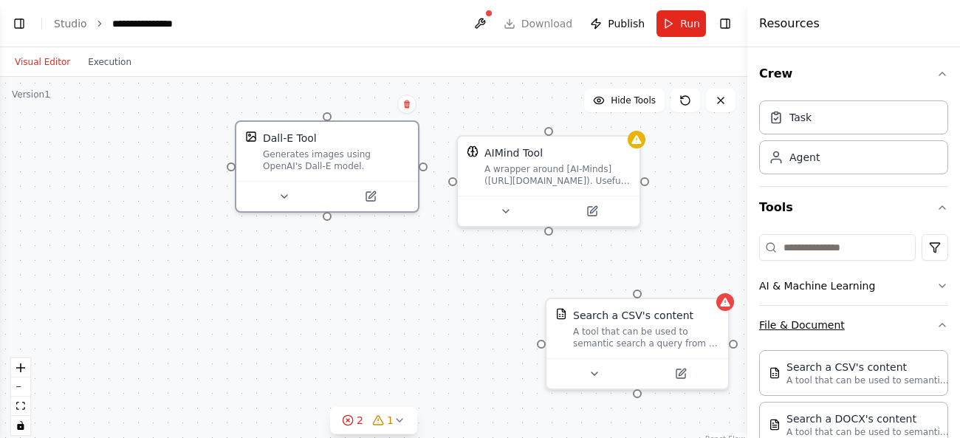
click at [822, 331] on button "File & Document" at bounding box center [853, 325] width 189 height 38
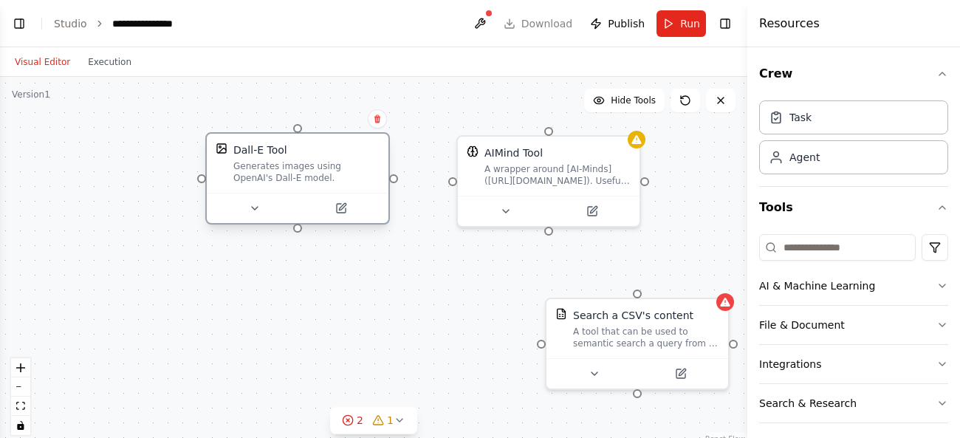
drag, startPoint x: 354, startPoint y: 173, endPoint x: 318, endPoint y: 186, distance: 37.8
click at [318, 186] on div "Dall-E Tool Generates images using OpenAI's Dall-E model." at bounding box center [298, 163] width 182 height 59
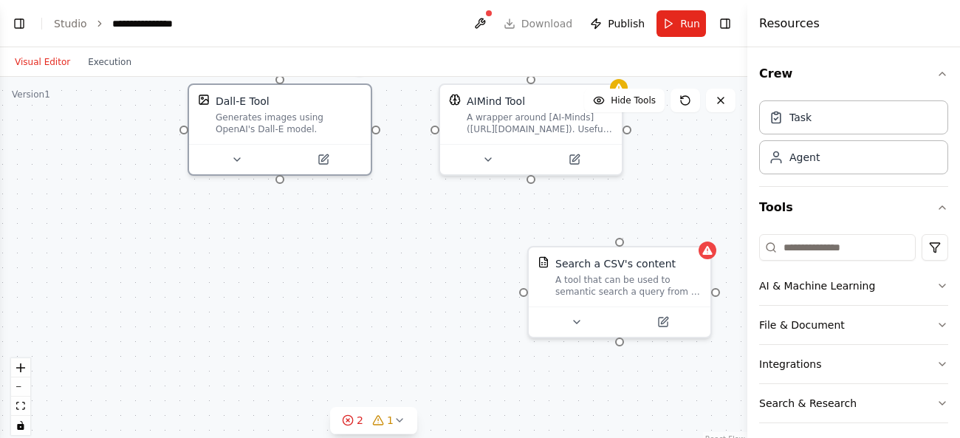
drag, startPoint x: 440, startPoint y: 301, endPoint x: 422, endPoint y: 250, distance: 54.6
click at [422, 250] on div "New Task Task description Role of the agent Goal of the agent gpt-4o-mini AIMin…" at bounding box center [373, 261] width 747 height 369
click at [801, 365] on button "Integrations" at bounding box center [853, 364] width 189 height 38
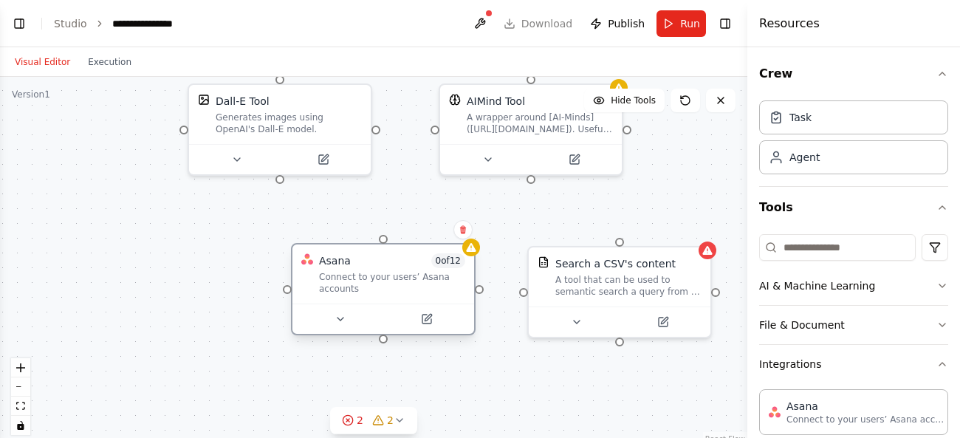
drag, startPoint x: 456, startPoint y: 329, endPoint x: 364, endPoint y: 283, distance: 102.7
click at [364, 283] on div "Connect to your users’ Asana accounts" at bounding box center [392, 283] width 146 height 24
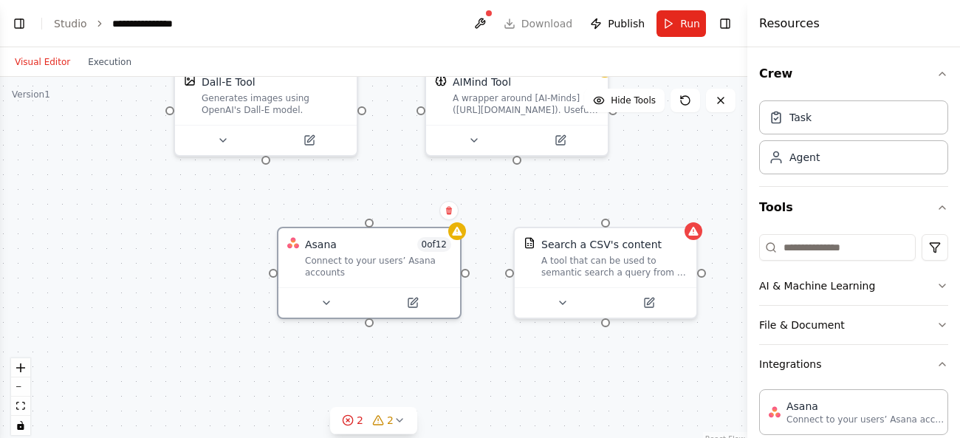
drag, startPoint x: 632, startPoint y: 382, endPoint x: 593, endPoint y: 349, distance: 51.3
click at [593, 349] on div "New Task Task description Role of the agent Goal of the agent gpt-4o-mini AIMin…" at bounding box center [373, 261] width 747 height 369
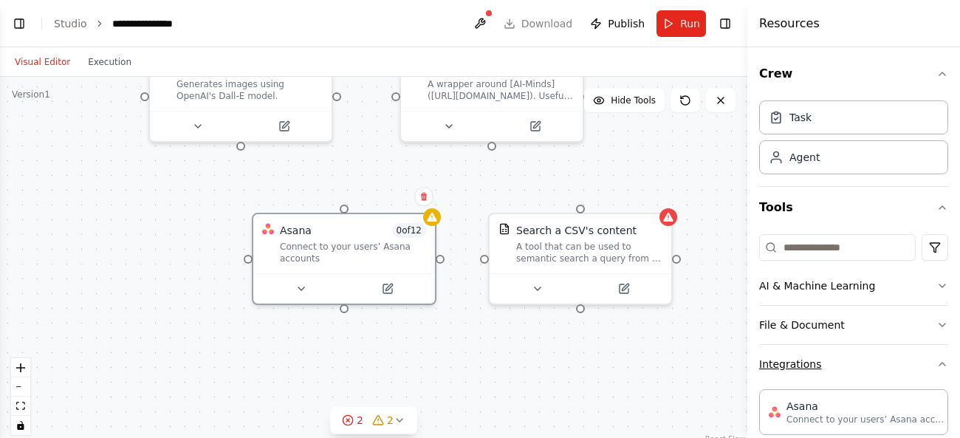
click at [806, 364] on button "Integrations" at bounding box center [853, 364] width 189 height 38
drag, startPoint x: 806, startPoint y: 364, endPoint x: 789, endPoint y: 283, distance: 83.0
click at [789, 283] on div "AI & Machine Learning File & Document Integrations Search & Research Web Scrapi…" at bounding box center [853, 365] width 189 height 196
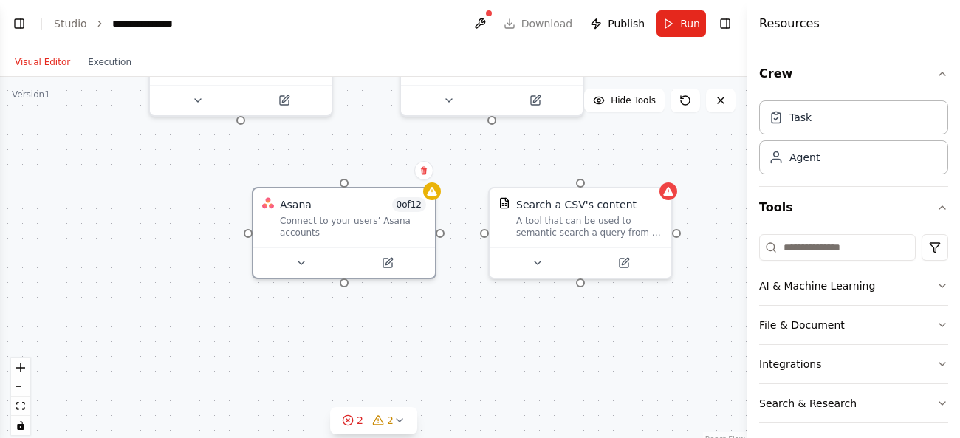
drag, startPoint x: 687, startPoint y: 362, endPoint x: 687, endPoint y: 335, distance: 26.6
click at [687, 335] on div "New Task Task description Role of the agent Goal of the agent gpt-4o-mini AIMin…" at bounding box center [373, 261] width 747 height 369
drag, startPoint x: 777, startPoint y: 367, endPoint x: 742, endPoint y: 362, distance: 35.8
click at [747, 362] on div "Resources Crew Task Agent Tools AI & Machine Learning File & Document Integrati…" at bounding box center [853, 219] width 213 height 438
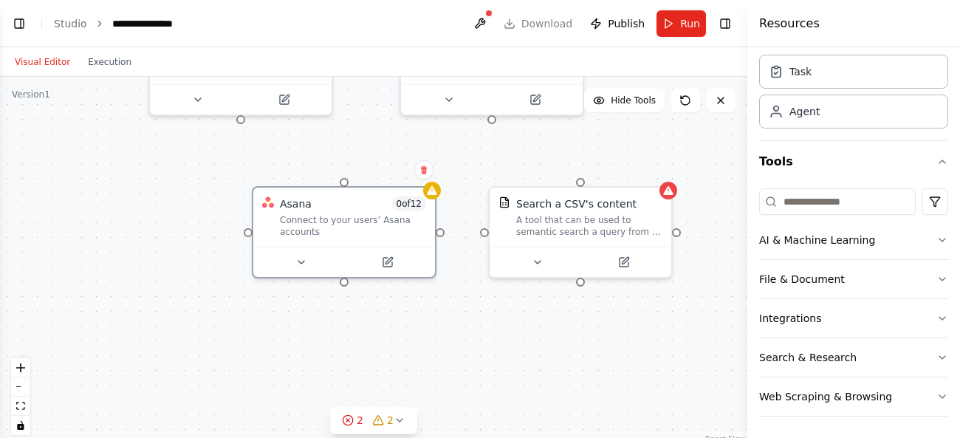
scroll to position [48, 0]
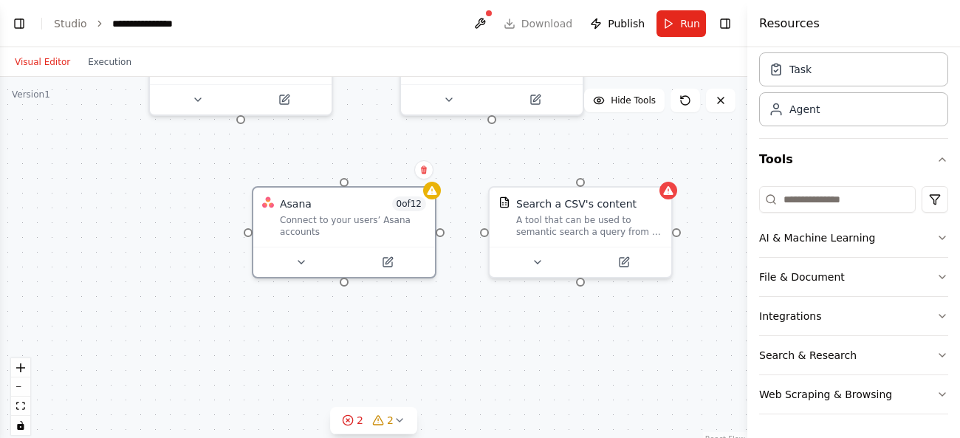
drag, startPoint x: 798, startPoint y: 354, endPoint x: 582, endPoint y: 350, distance: 215.6
click at [582, 350] on div "**********" at bounding box center [480, 219] width 960 height 438
drag, startPoint x: 780, startPoint y: 358, endPoint x: 577, endPoint y: 346, distance: 203.4
click at [577, 346] on div "**********" at bounding box center [480, 219] width 960 height 438
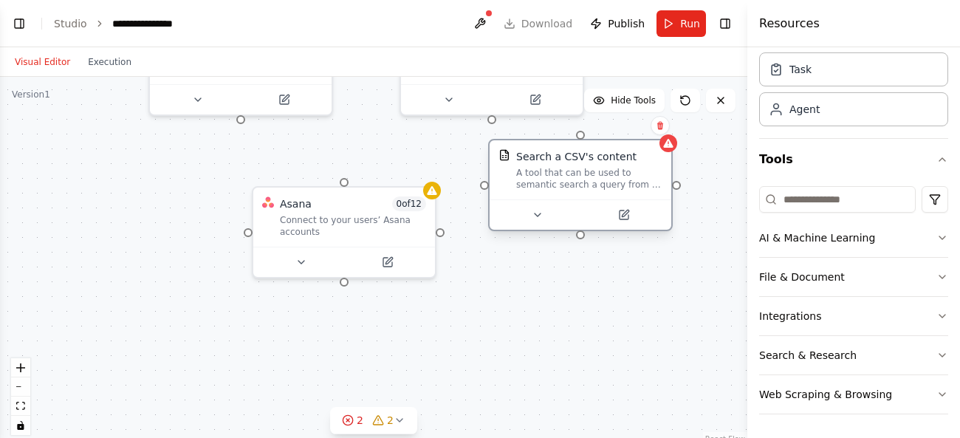
drag, startPoint x: 580, startPoint y: 252, endPoint x: 580, endPoint y: 202, distance: 50.2
click at [580, 202] on div at bounding box center [580, 214] width 182 height 30
drag, startPoint x: 777, startPoint y: 351, endPoint x: 765, endPoint y: 366, distance: 19.4
click at [765, 366] on button "Search & Research" at bounding box center [853, 355] width 189 height 38
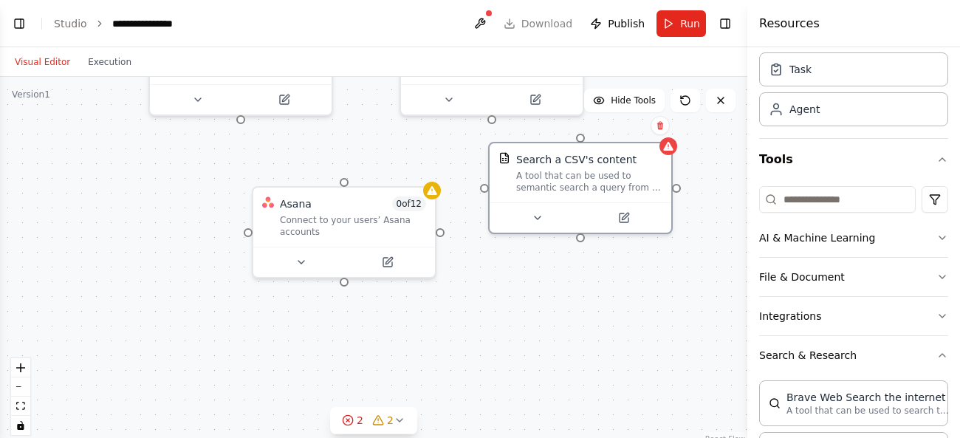
drag, startPoint x: 765, startPoint y: 366, endPoint x: 676, endPoint y: 340, distance: 92.3
click at [676, 340] on div "**********" at bounding box center [480, 219] width 960 height 438
drag, startPoint x: 802, startPoint y: 362, endPoint x: 740, endPoint y: 359, distance: 62.1
click at [740, 359] on div "**********" at bounding box center [480, 219] width 960 height 438
click at [802, 356] on button "Search & Research" at bounding box center [853, 355] width 189 height 38
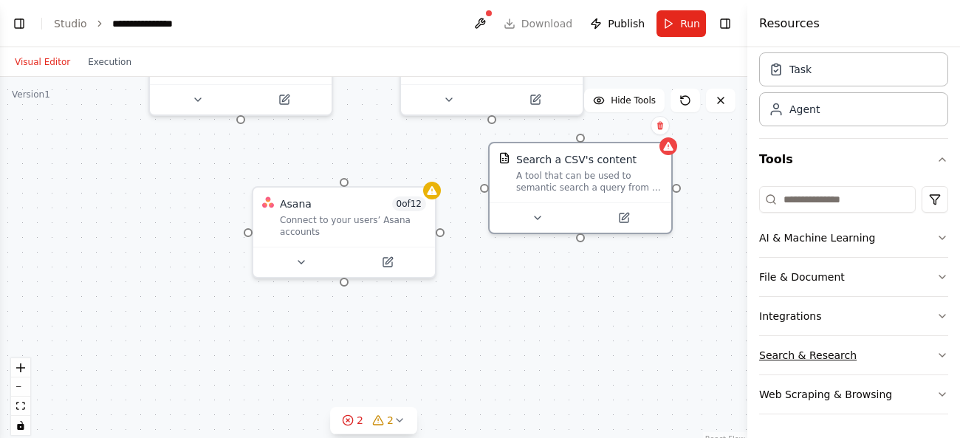
click at [840, 357] on button "Search & Research" at bounding box center [853, 355] width 189 height 38
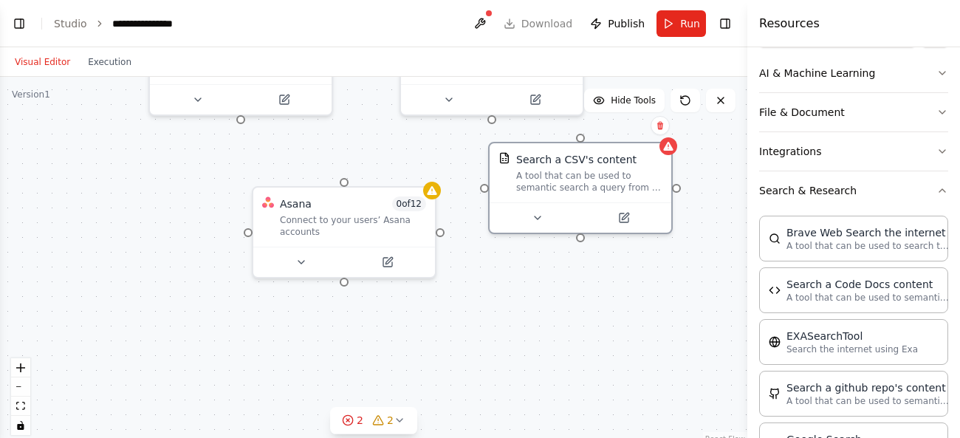
scroll to position [227, 0]
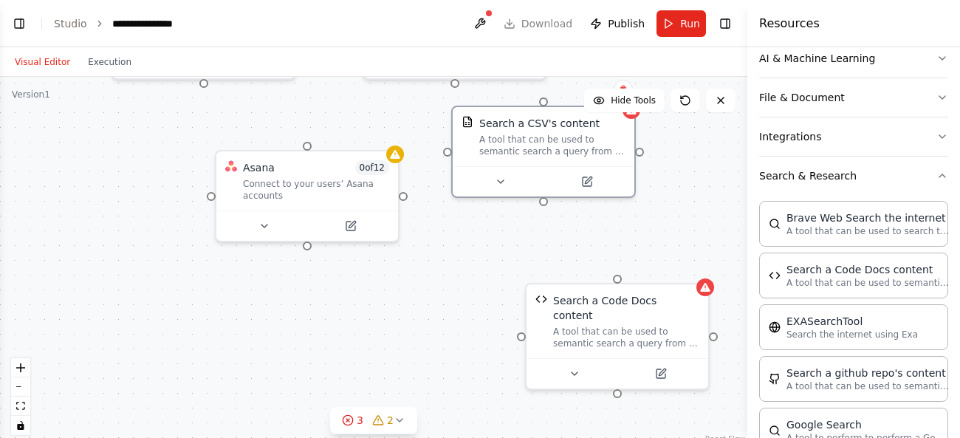
drag, startPoint x: 633, startPoint y: 277, endPoint x: 593, endPoint y: 233, distance: 59.5
click at [593, 233] on div "New Task Task description Role of the agent Goal of the agent gpt-4o-mini AIMin…" at bounding box center [373, 261] width 747 height 369
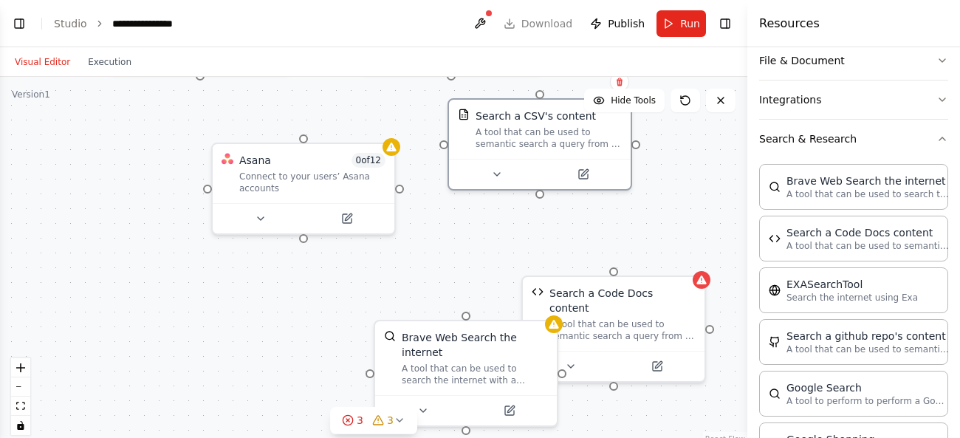
scroll to position [267, 0]
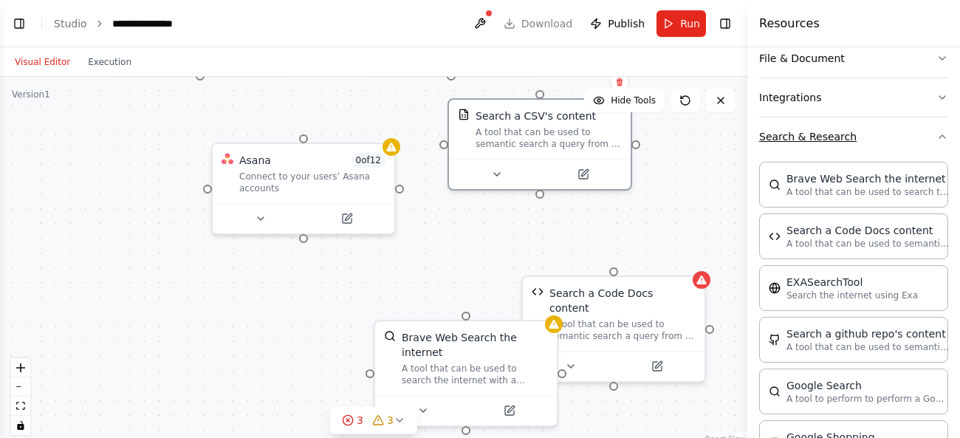
click at [801, 148] on button "Search & Research" at bounding box center [853, 136] width 189 height 38
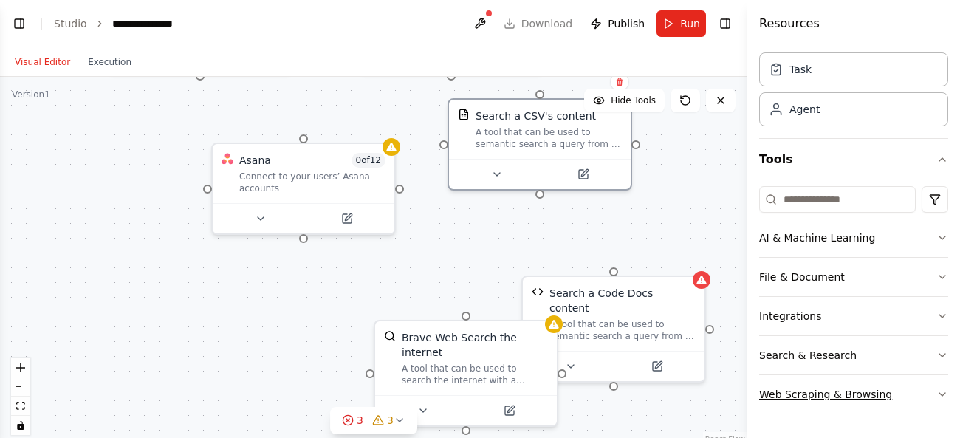
click at [785, 395] on button "Web Scraping & Browsing" at bounding box center [853, 394] width 189 height 38
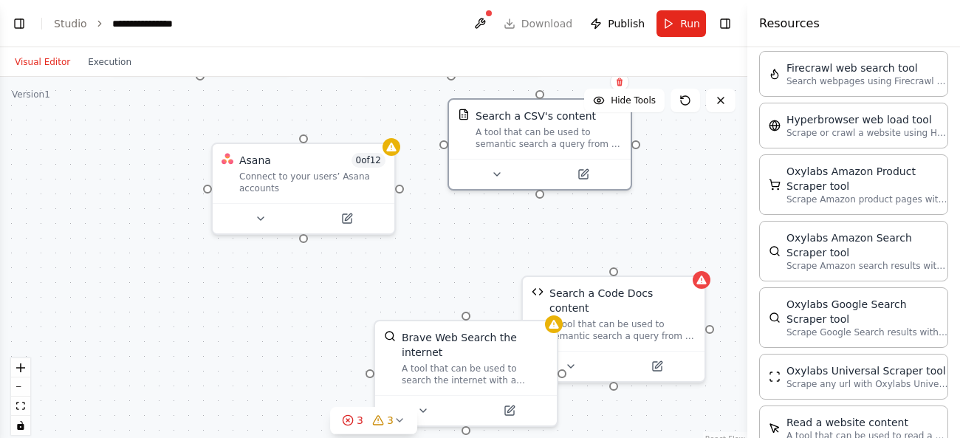
scroll to position [556, 0]
